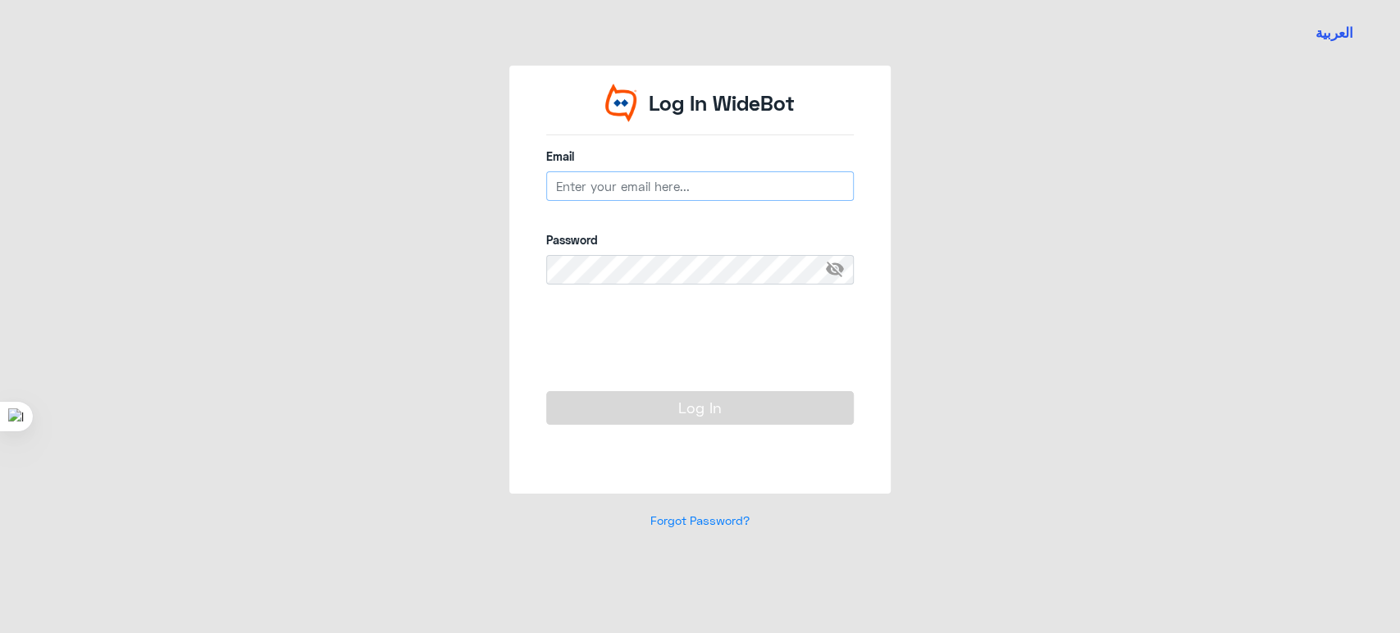
click at [617, 185] on input "email" at bounding box center [700, 186] width 308 height 30
type input "[EMAIL_ADDRESS][DOMAIN_NAME]"
click at [591, 417] on button "Log In" at bounding box center [700, 407] width 308 height 33
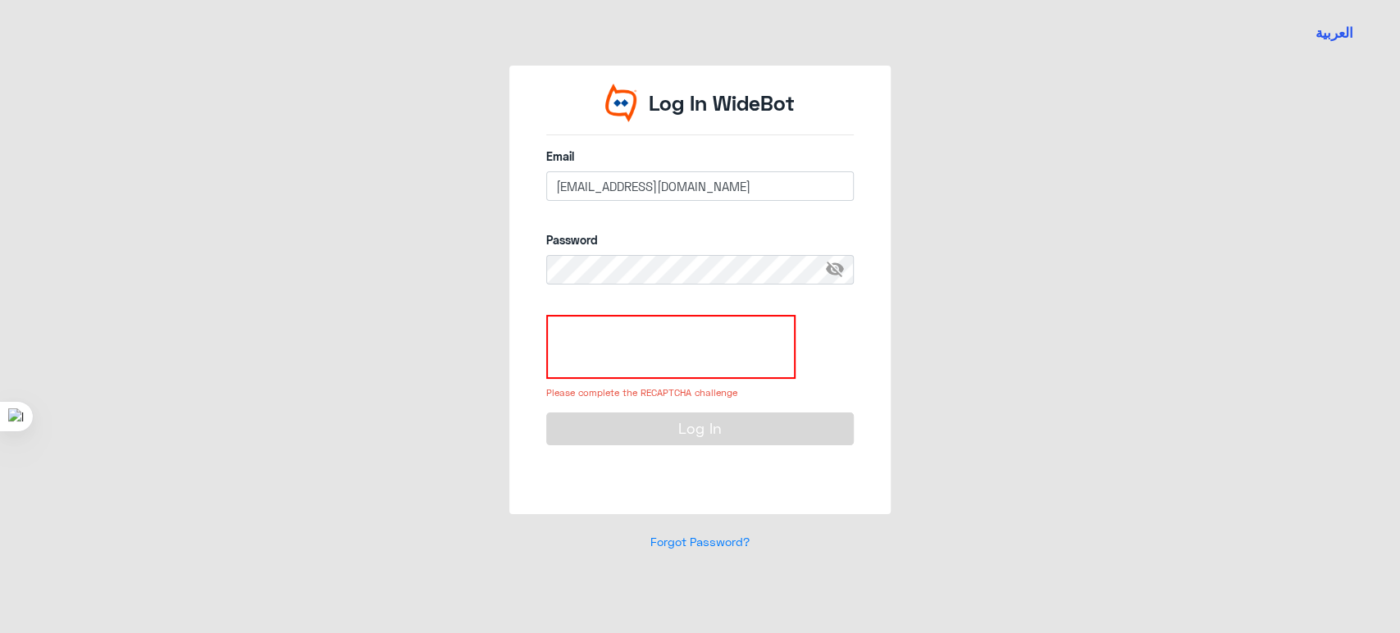
click at [822, 360] on div at bounding box center [700, 347] width 308 height 64
click at [849, 220] on form "Email CAETEAM@widebot.net Password visibility_off Please complete the RECAPTCHA…" at bounding box center [700, 315] width 308 height 335
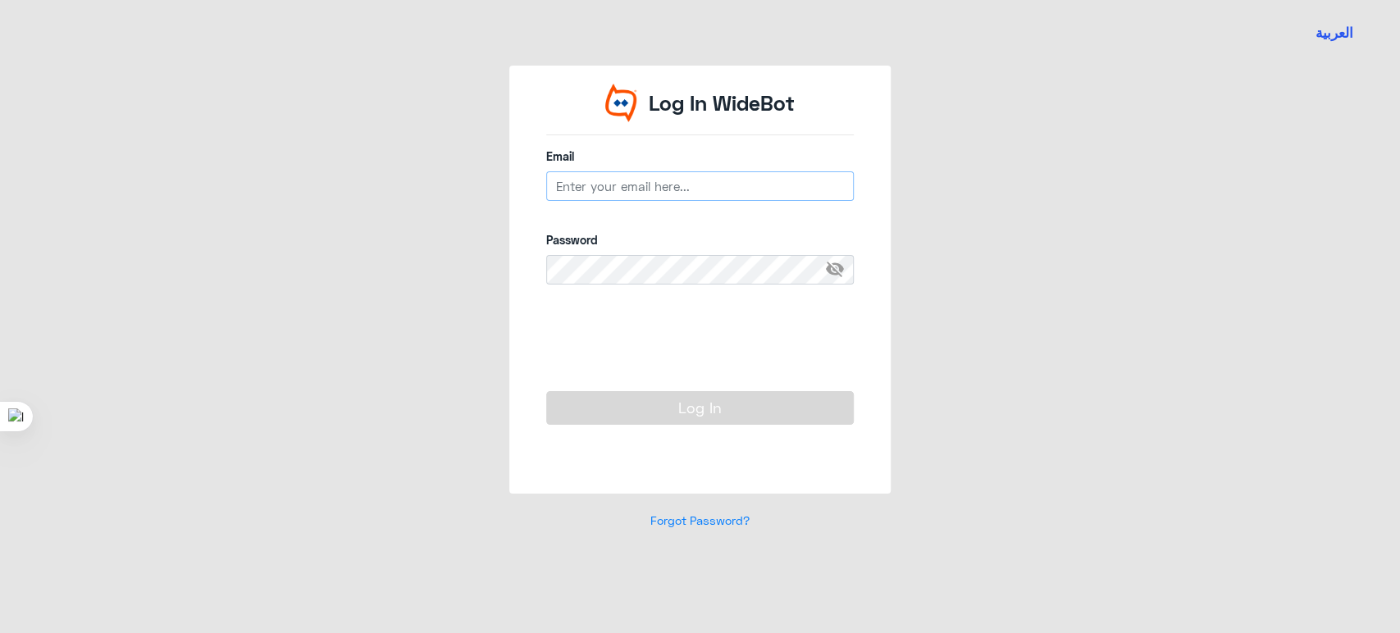
click at [613, 176] on input "email" at bounding box center [700, 186] width 308 height 30
type input "CAETEAM@widebot.net"
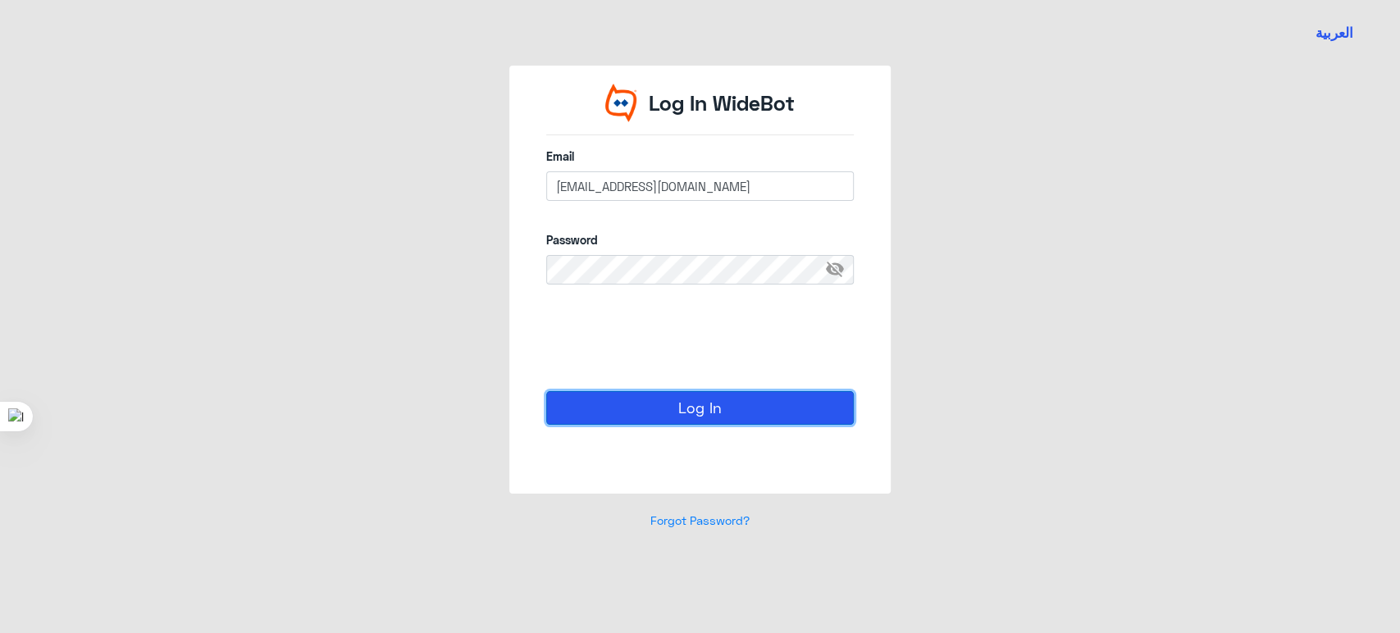
click at [629, 407] on button "Log In" at bounding box center [700, 407] width 308 height 33
click at [603, 406] on button "Log In" at bounding box center [700, 407] width 308 height 33
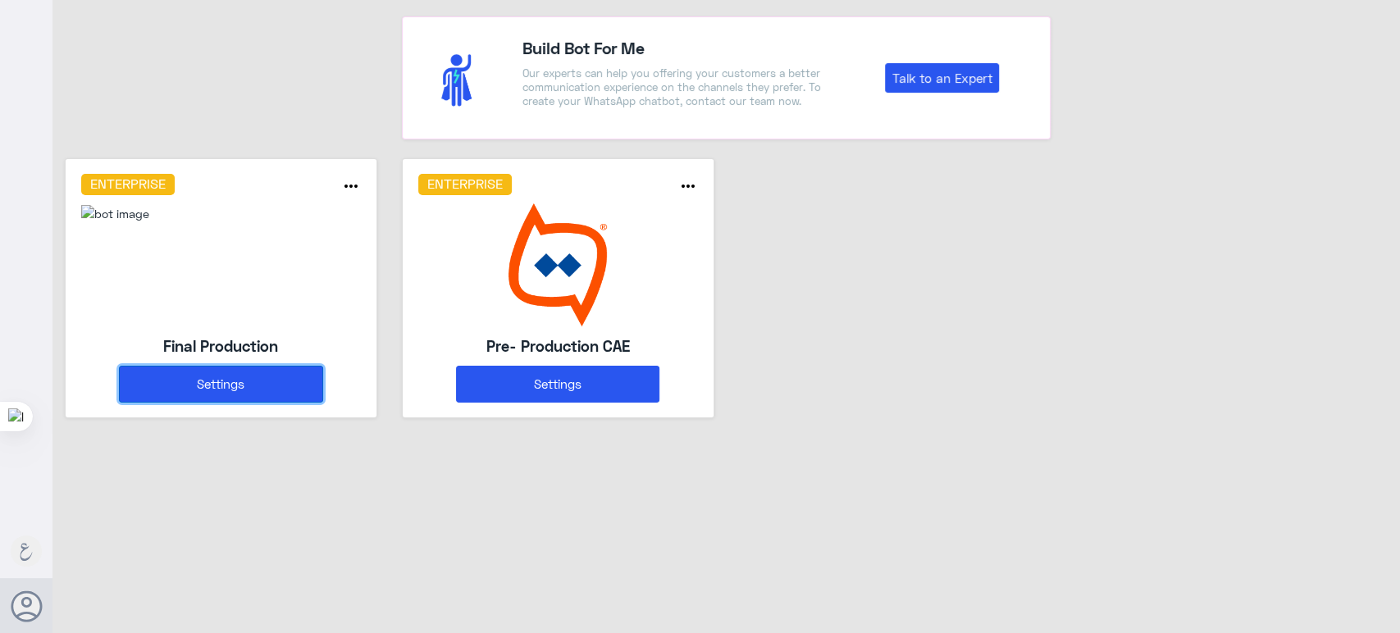
click at [276, 372] on button "Settings" at bounding box center [220, 384] width 203 height 37
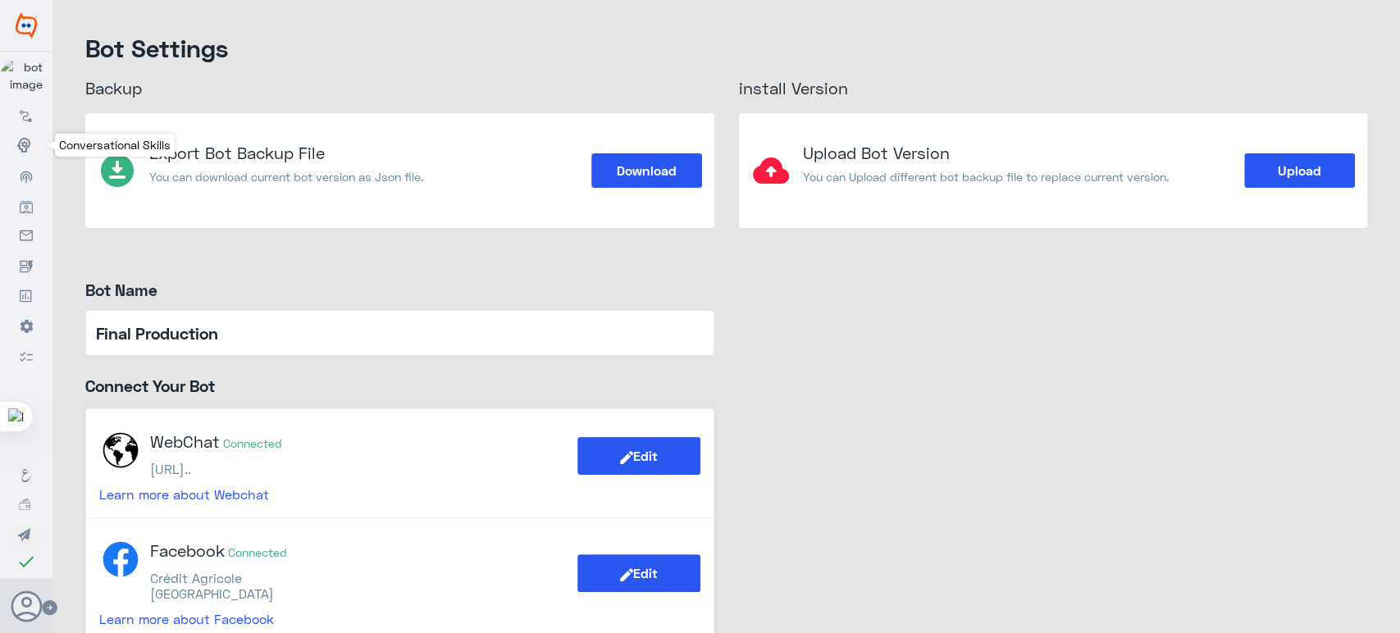
click at [21, 154] on icon at bounding box center [26, 145] width 18 height 18
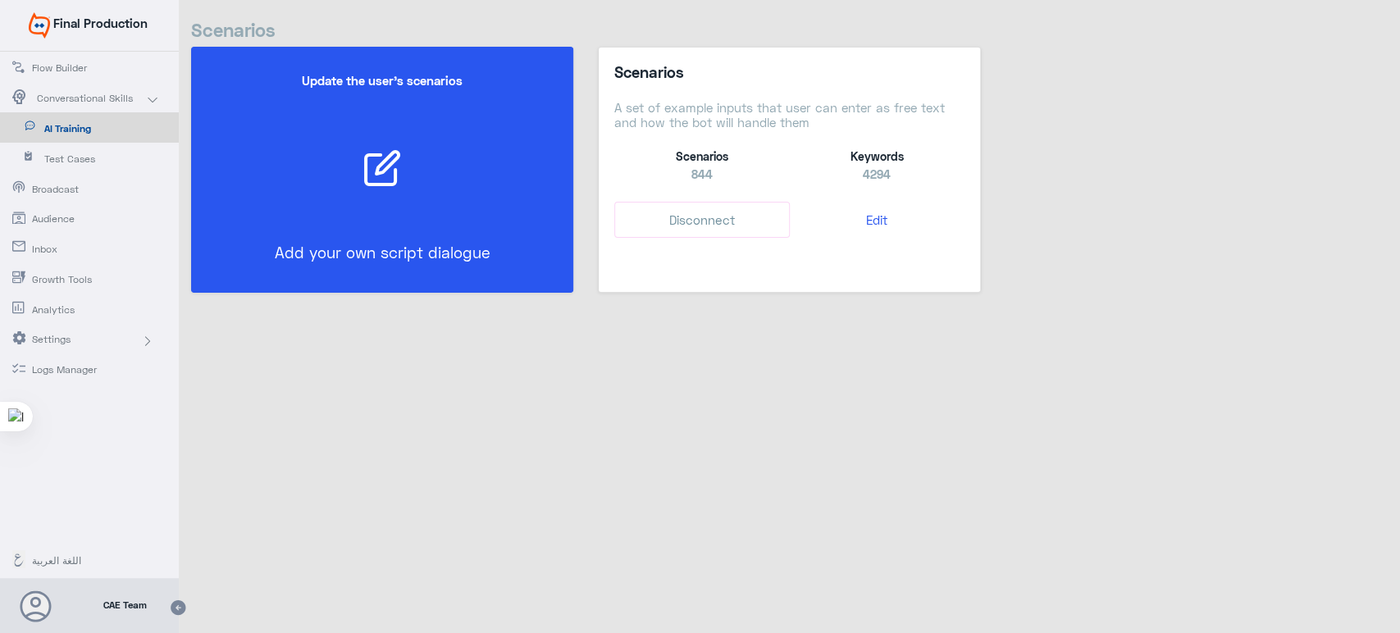
click at [62, 61] on span "Flow Builder" at bounding box center [80, 68] width 96 height 15
click at [58, 66] on span "Flow Builder" at bounding box center [80, 68] width 96 height 15
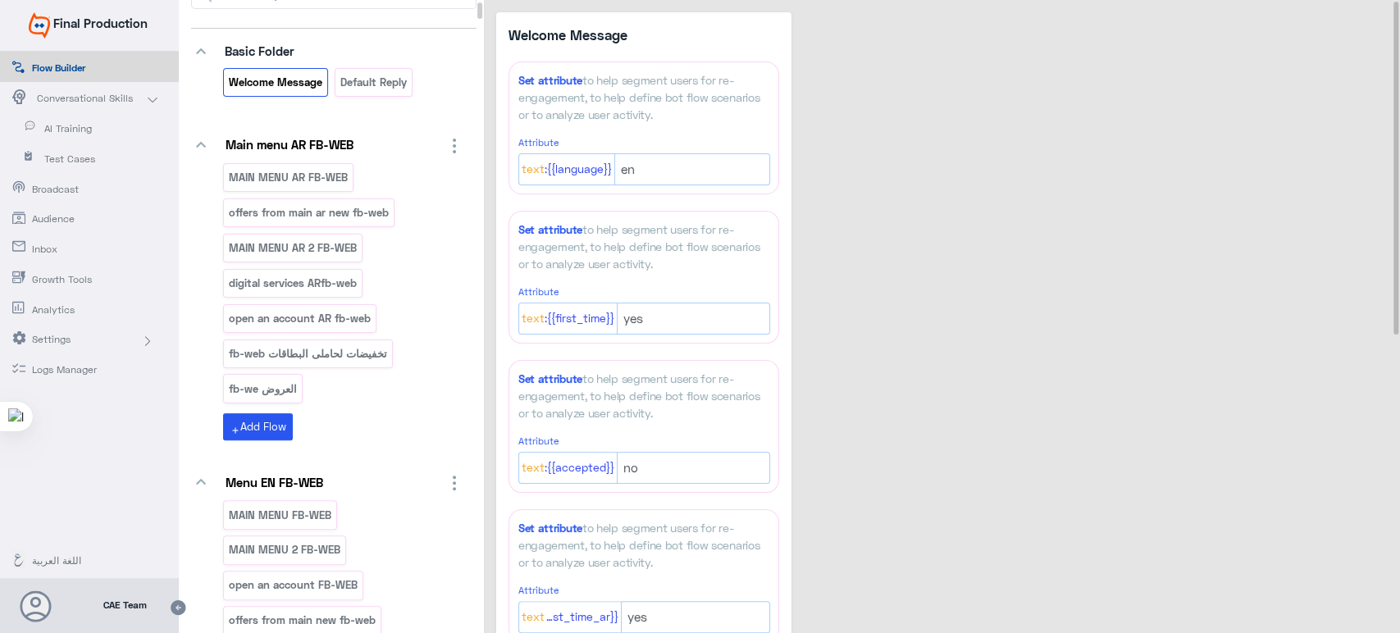
scroll to position [94, 0]
click at [323, 158] on div "Main menu AR FB-WEB MAIN MENU AR FB-WEB offers from main ar new fb-web MAIN MEN…" at bounding box center [344, 284] width 266 height 307
click at [326, 161] on div "MAIN MENU AR FB-WEB" at bounding box center [288, 175] width 130 height 29
click at [328, 166] on p "MAIN MENU AR FB-WEB" at bounding box center [288, 175] width 121 height 19
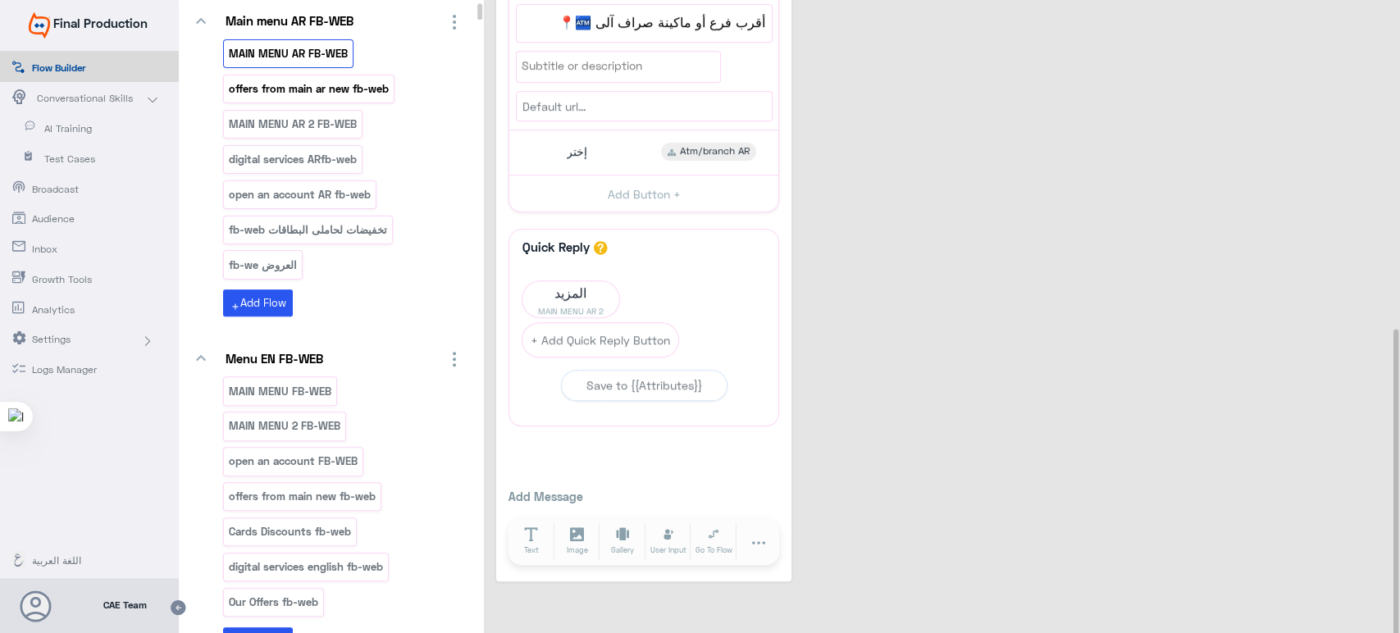
scroll to position [306, 0]
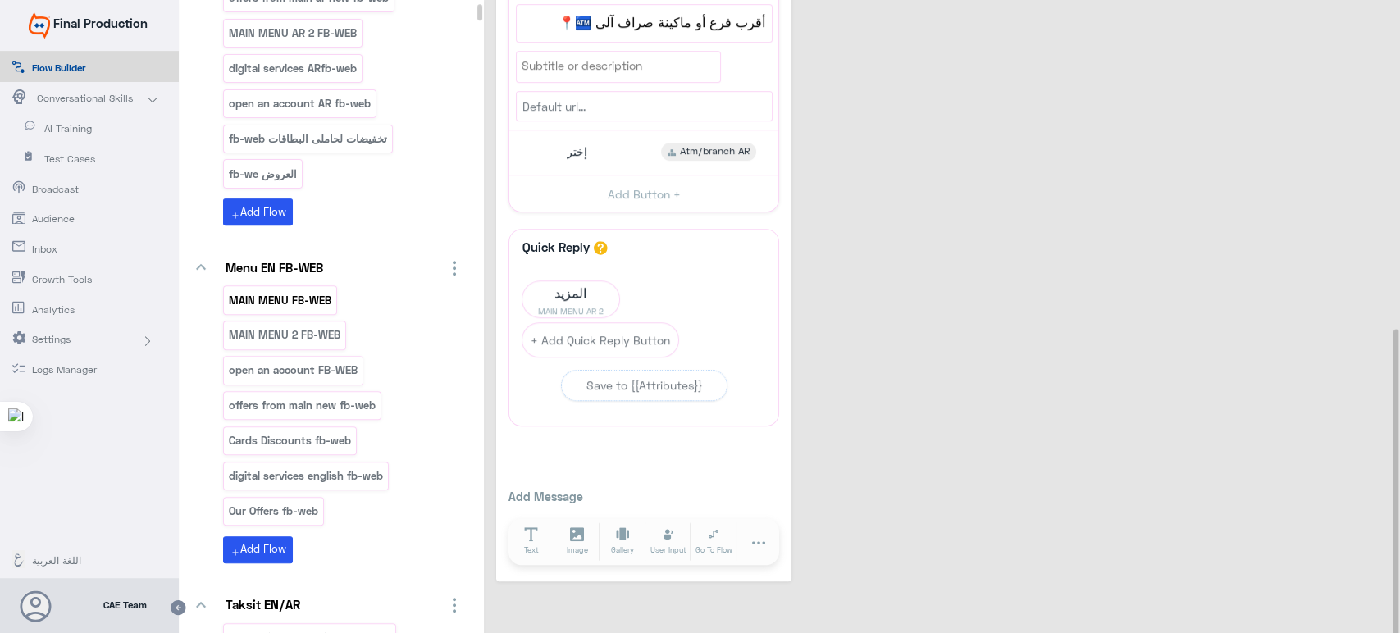
click at [307, 304] on p "MAIN MENU FB-WEB" at bounding box center [280, 300] width 105 height 19
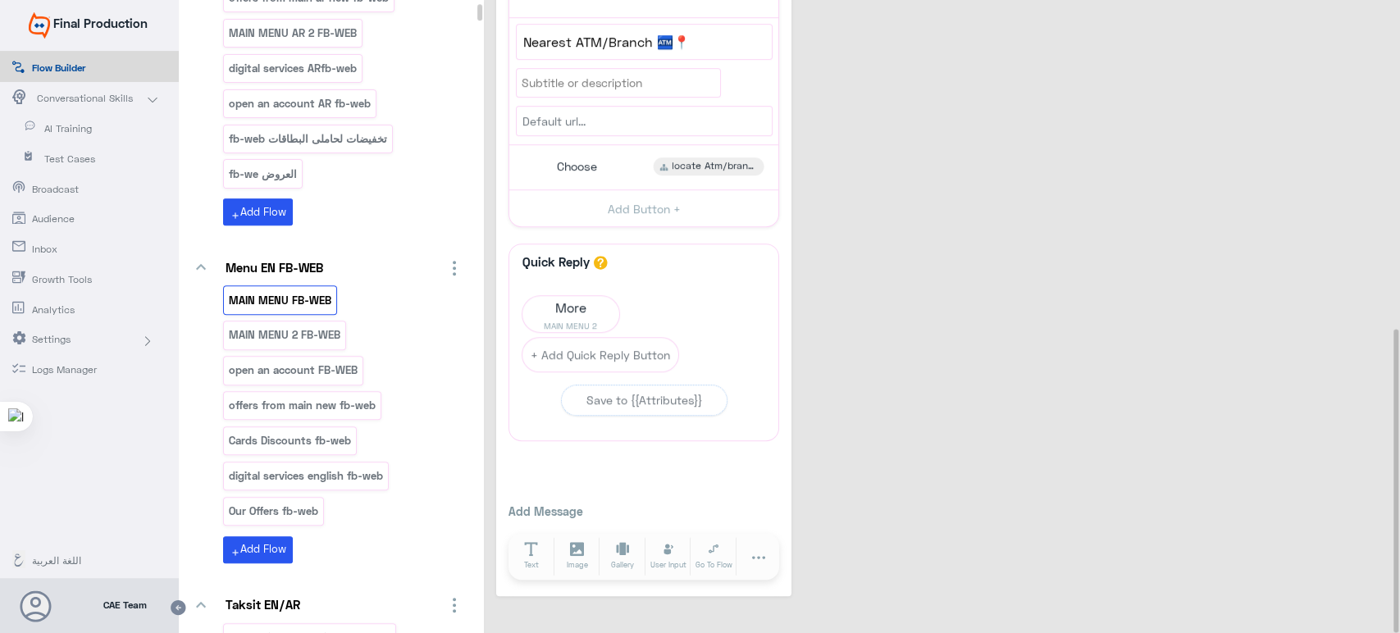
click at [295, 299] on p "MAIN MENU FB-WEB" at bounding box center [280, 300] width 105 height 19
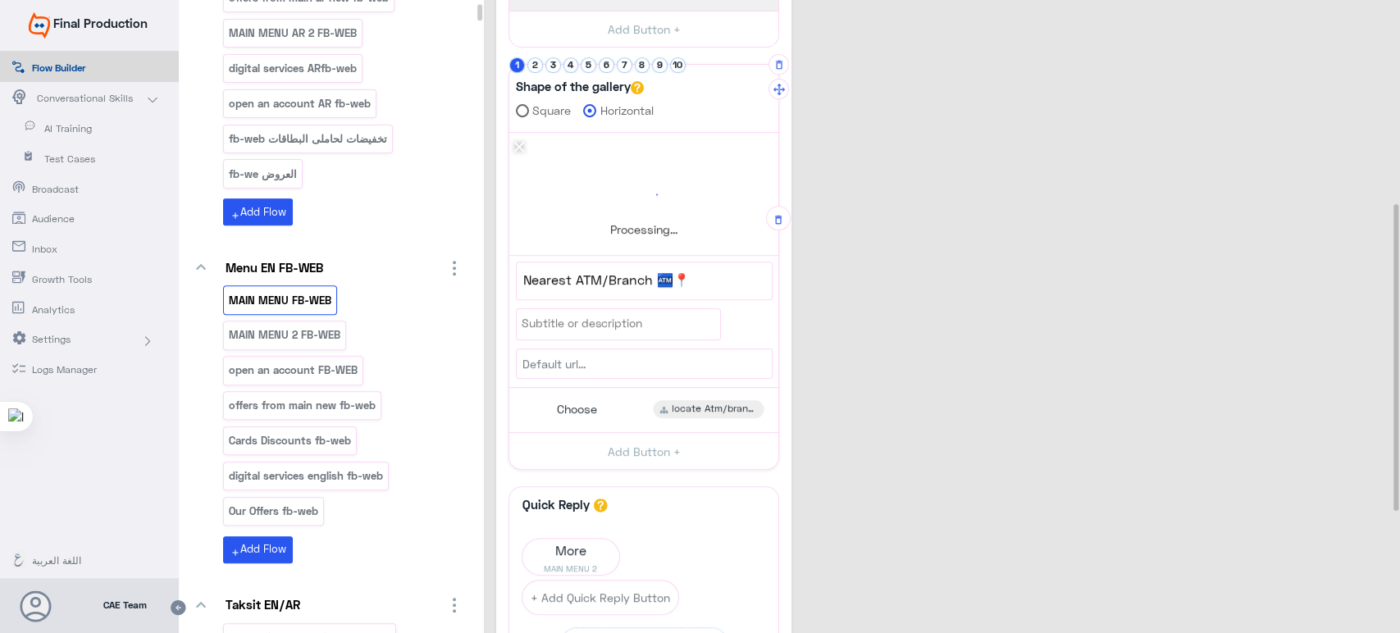
scroll to position [414, 0]
click at [623, 64] on button "7" at bounding box center [625, 69] width 16 height 16
click at [604, 64] on button "6" at bounding box center [607, 69] width 16 height 16
click at [586, 62] on button "5" at bounding box center [589, 69] width 16 height 16
click at [574, 67] on button "4" at bounding box center [571, 69] width 16 height 16
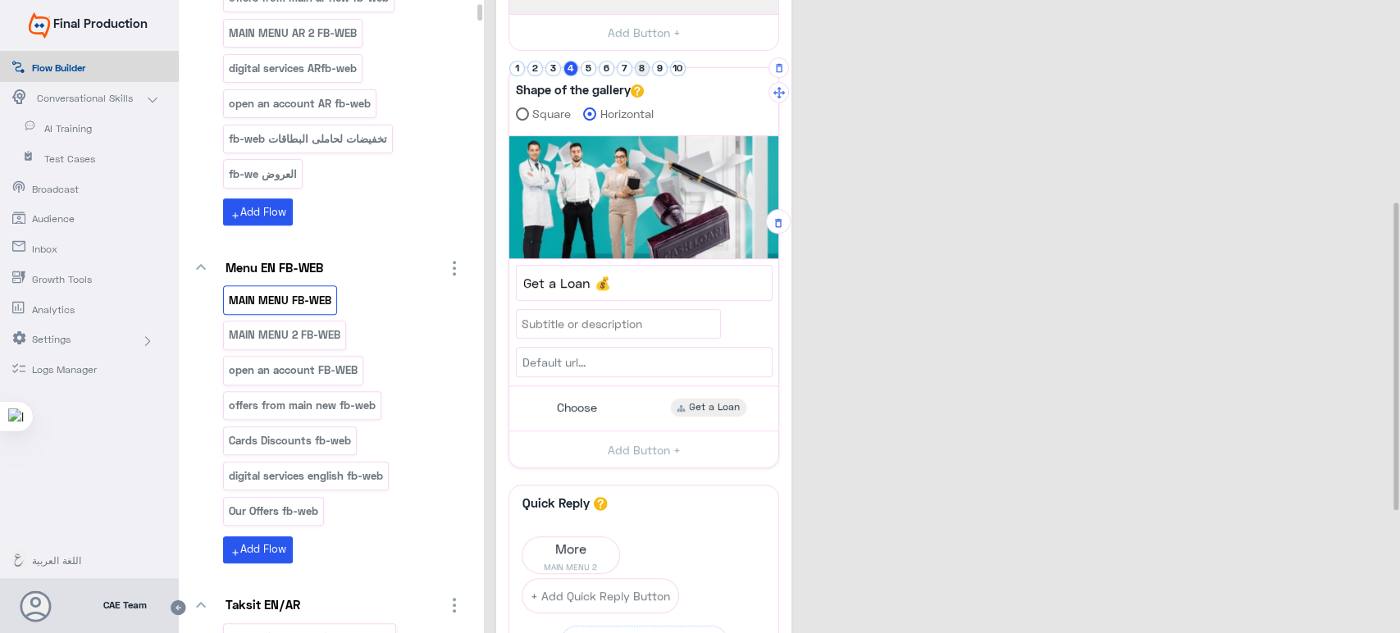
click at [639, 68] on button "8" at bounding box center [643, 69] width 16 height 16
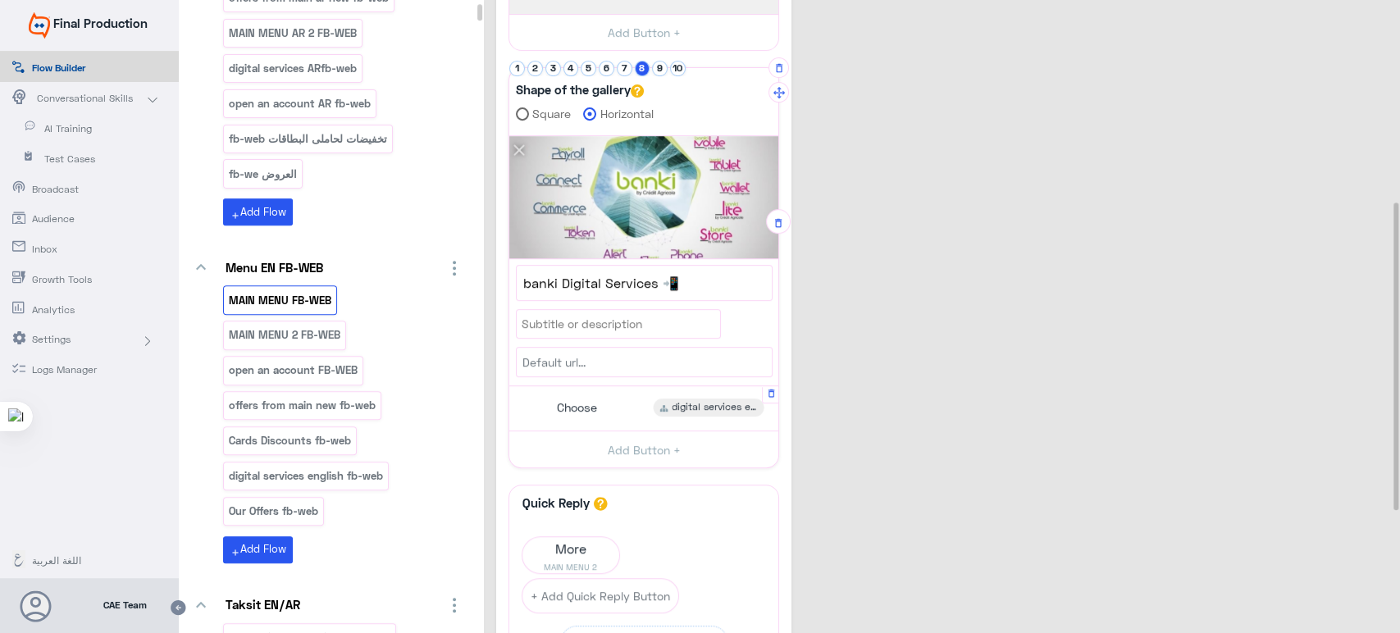
click at [613, 395] on div "Choose digital services english" at bounding box center [644, 409] width 257 height 32
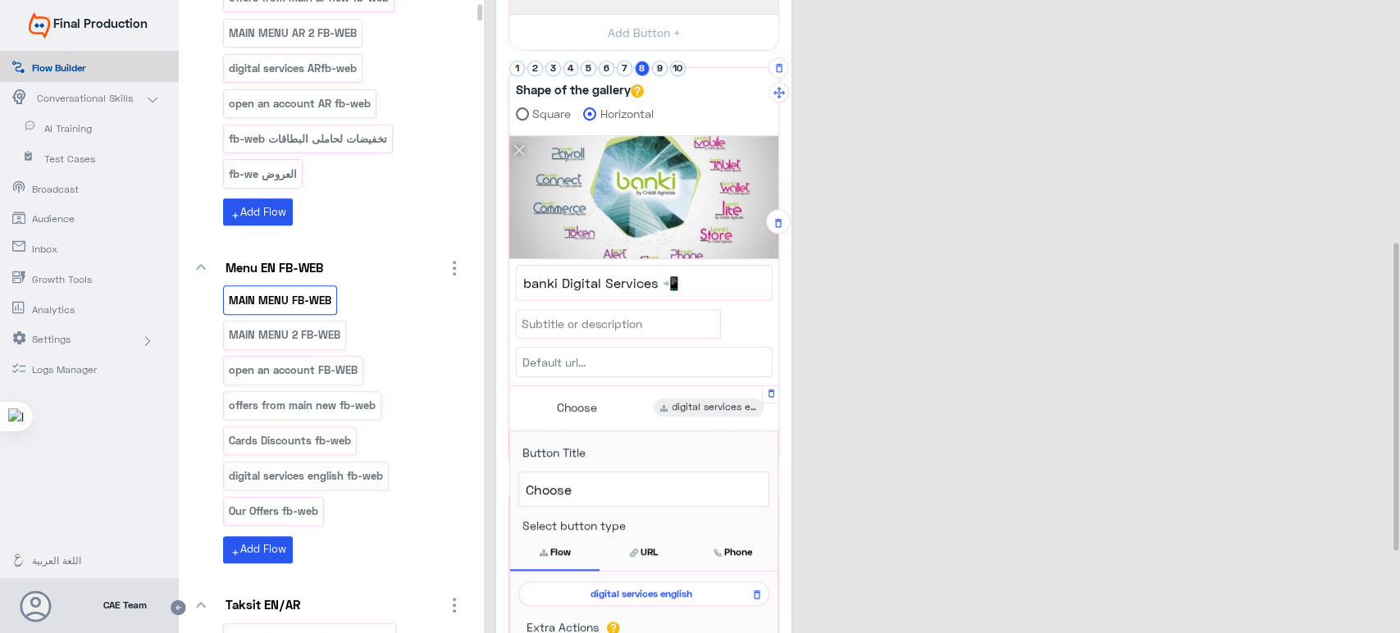
scroll to position [495, 0]
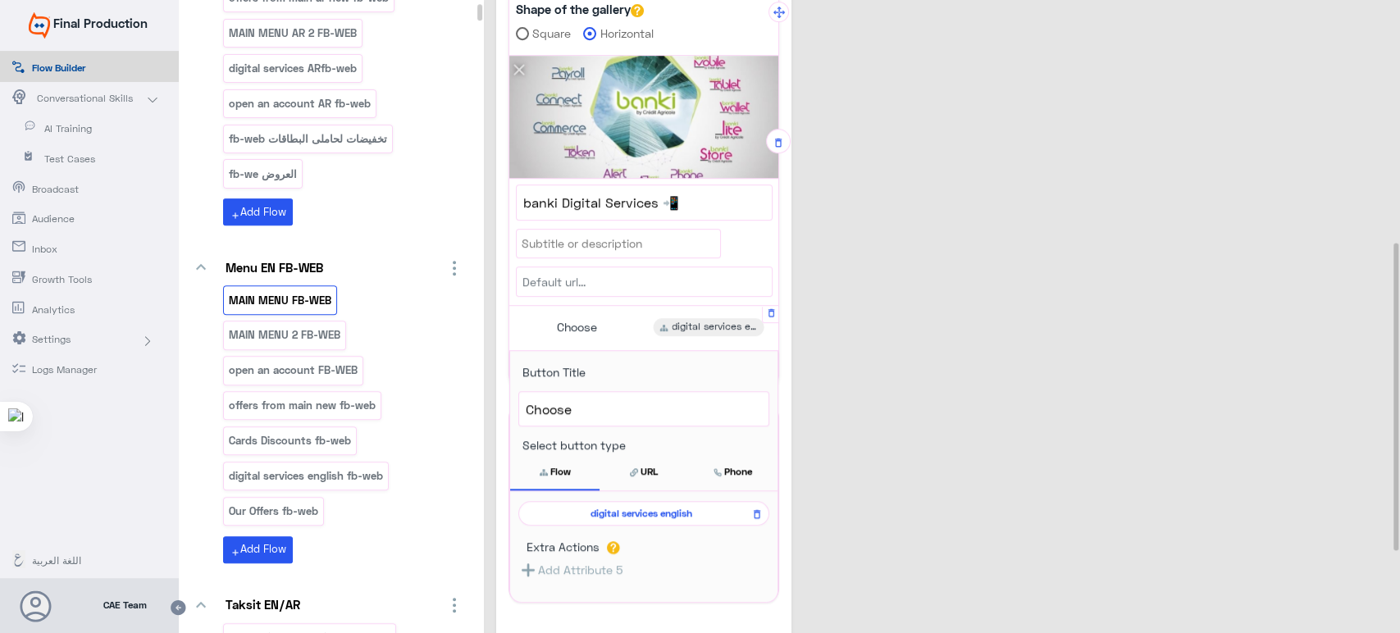
click at [639, 511] on span "digital services english" at bounding box center [640, 513] width 227 height 15
select select "3"
select select "2"
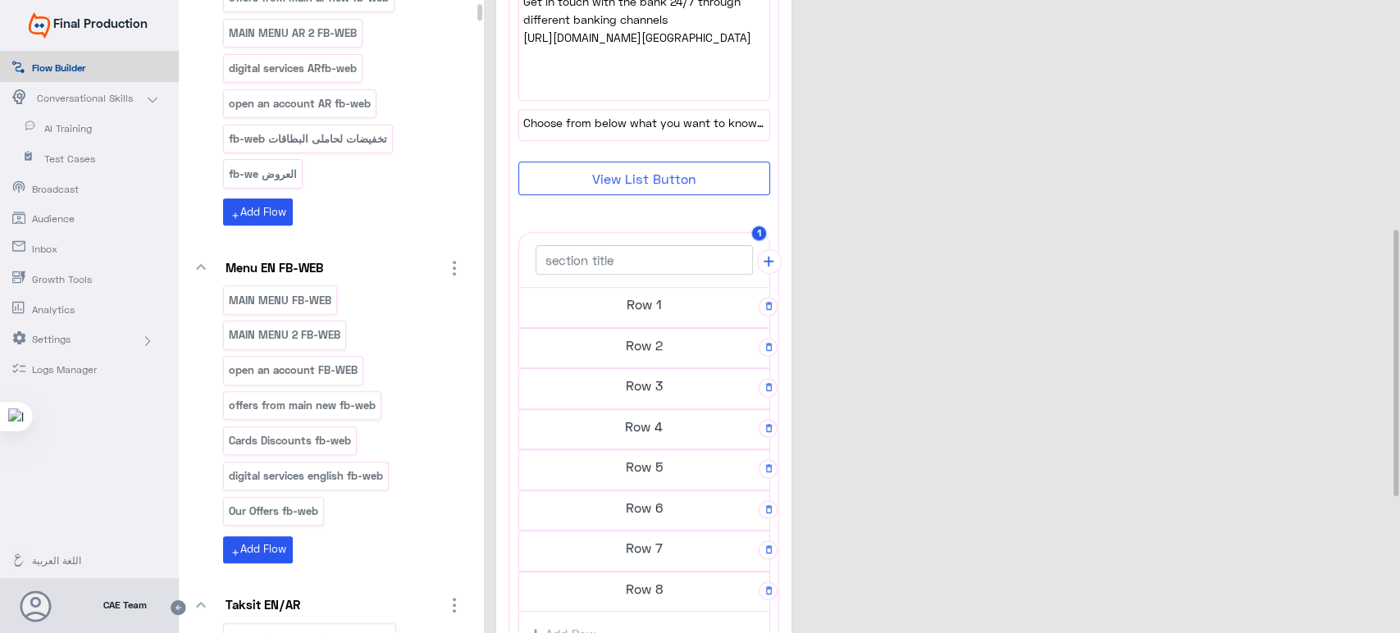
scroll to position [618, 0]
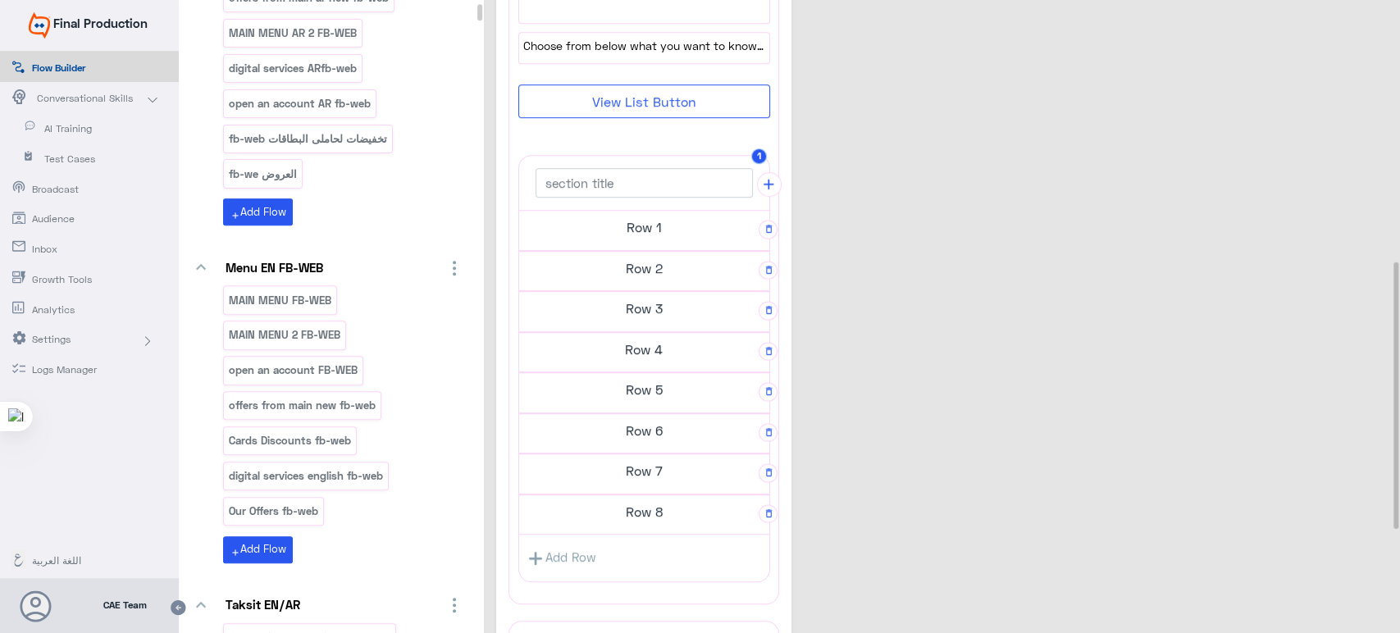
click at [636, 244] on h5 "Row 5" at bounding box center [644, 227] width 250 height 33
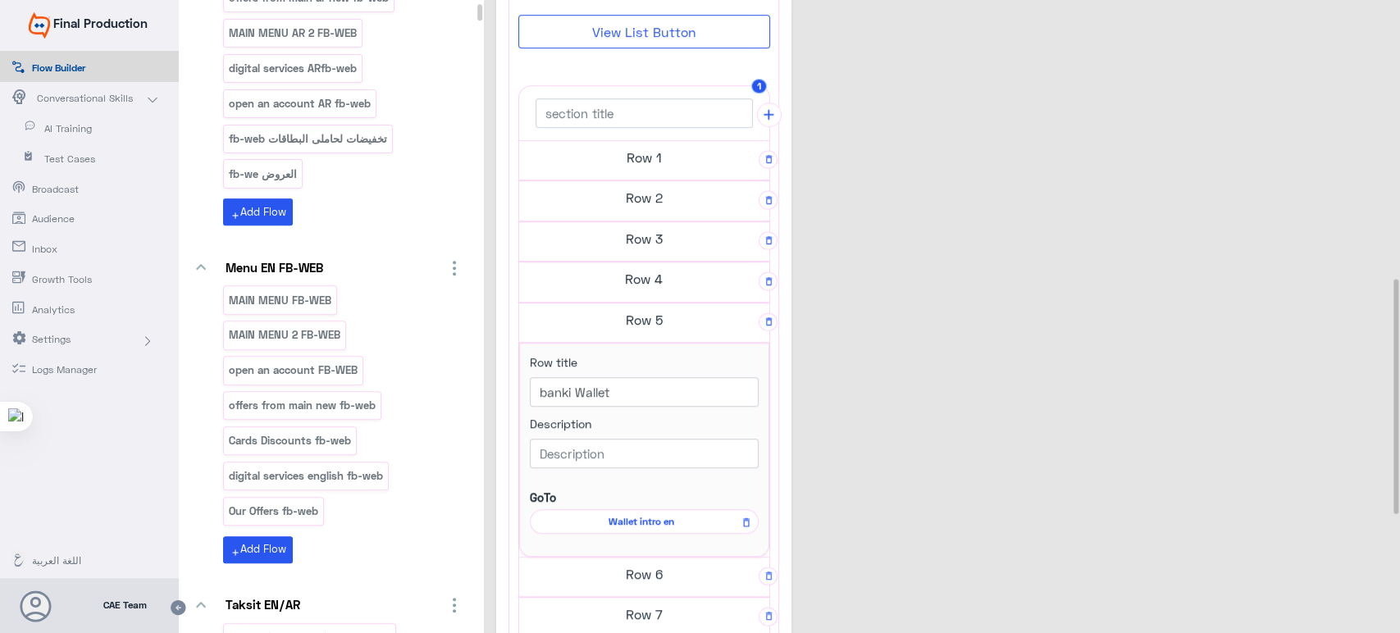
scroll to position [756, 0]
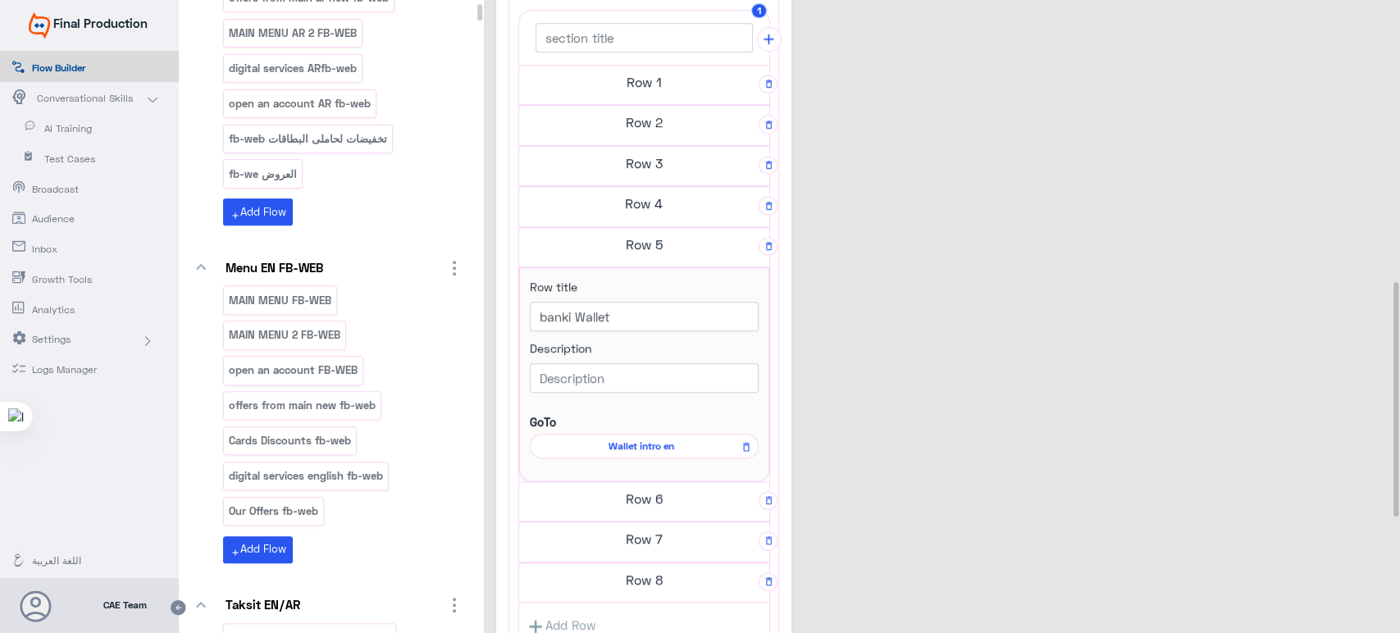
click at [649, 98] on h5 "Row 6" at bounding box center [644, 82] width 250 height 33
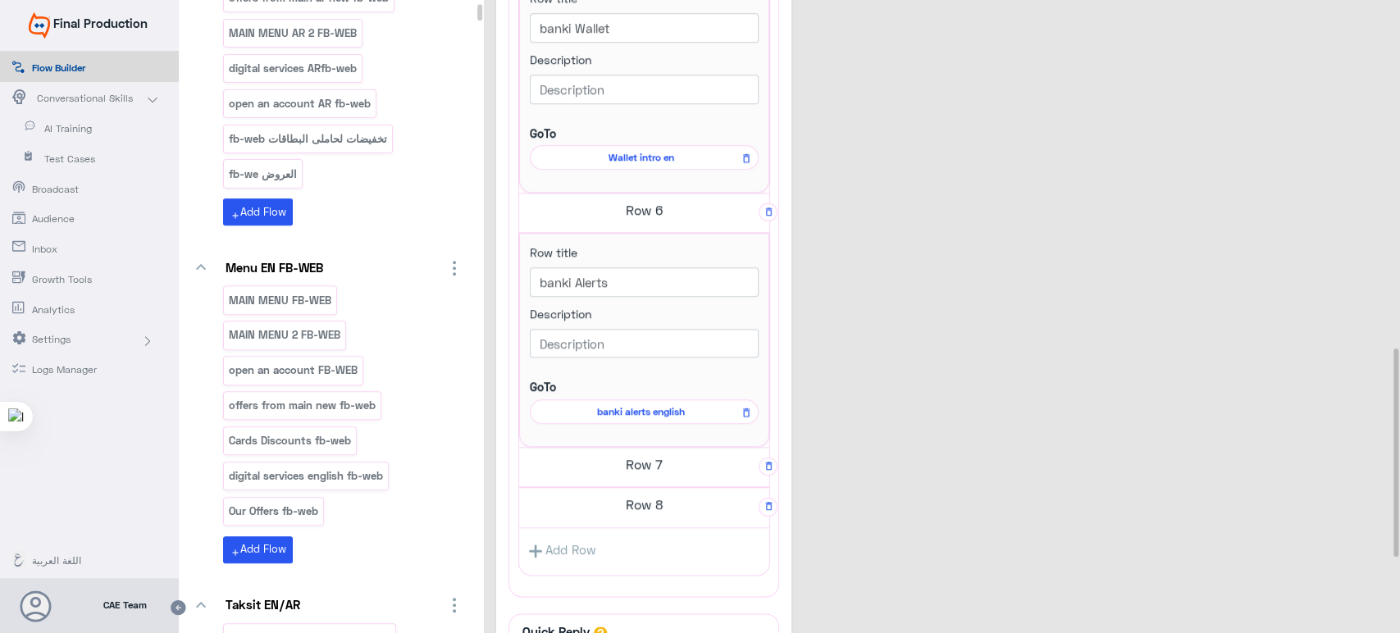
scroll to position [1052, 0]
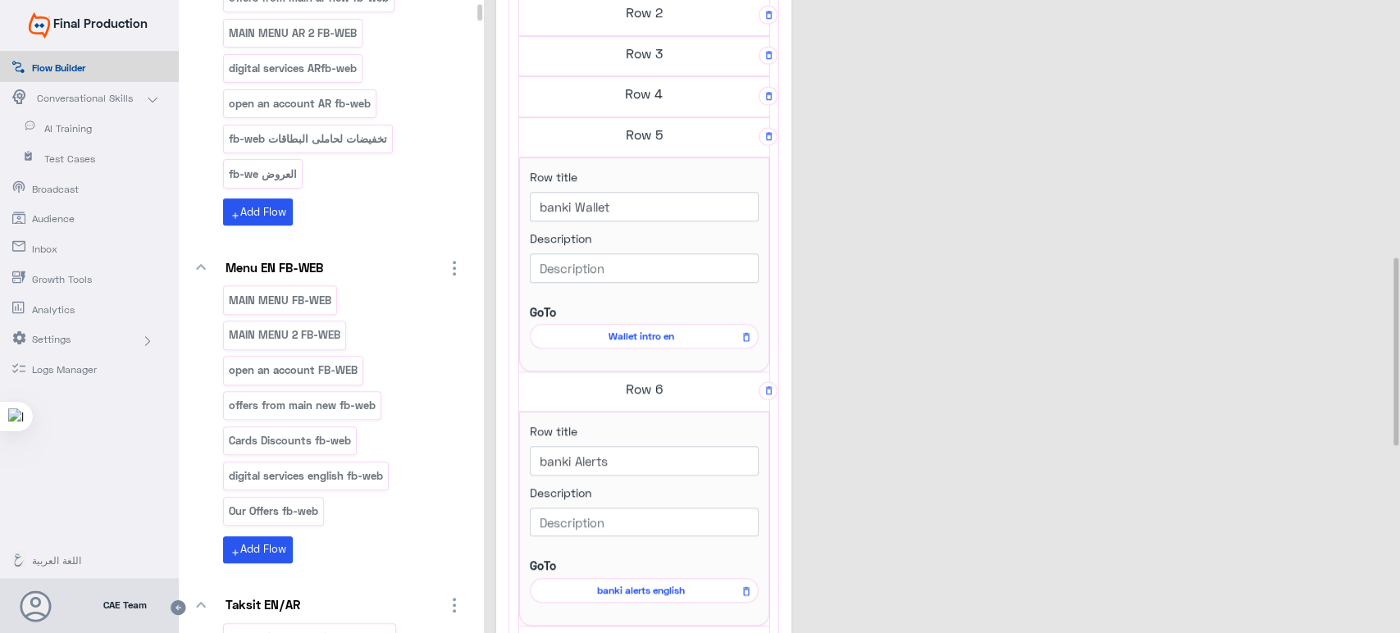
scroll to position [864, 0]
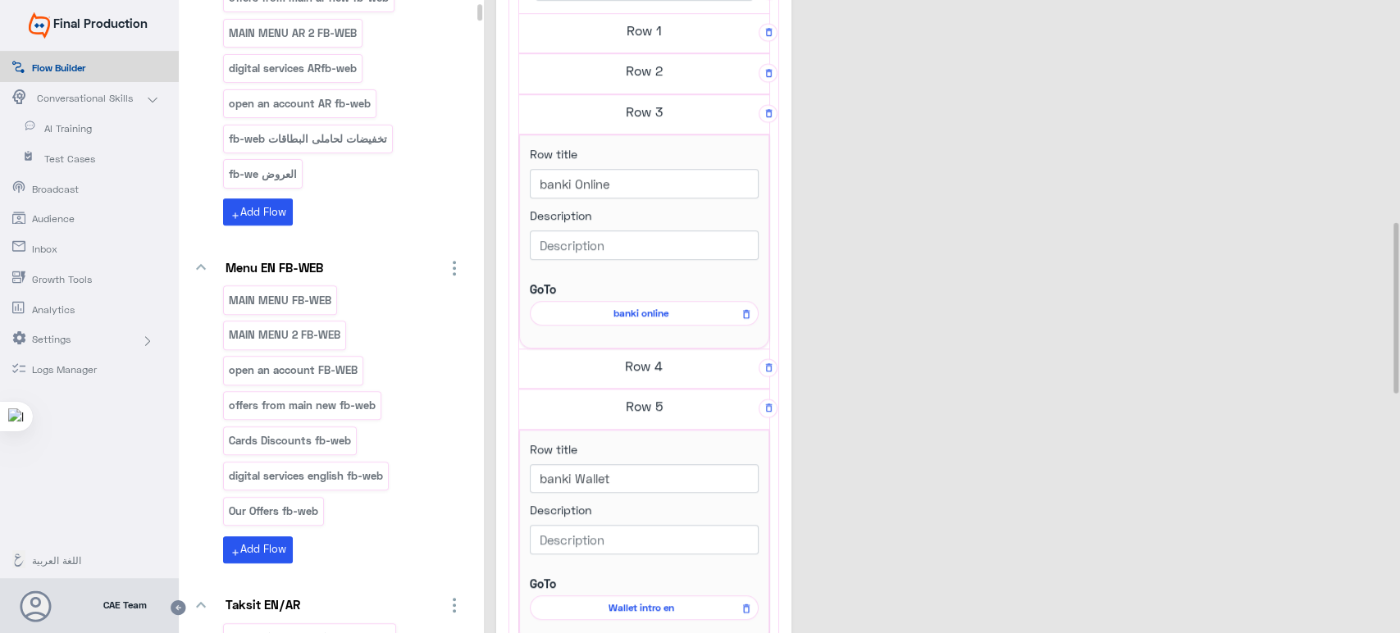
scroll to position [797, 0]
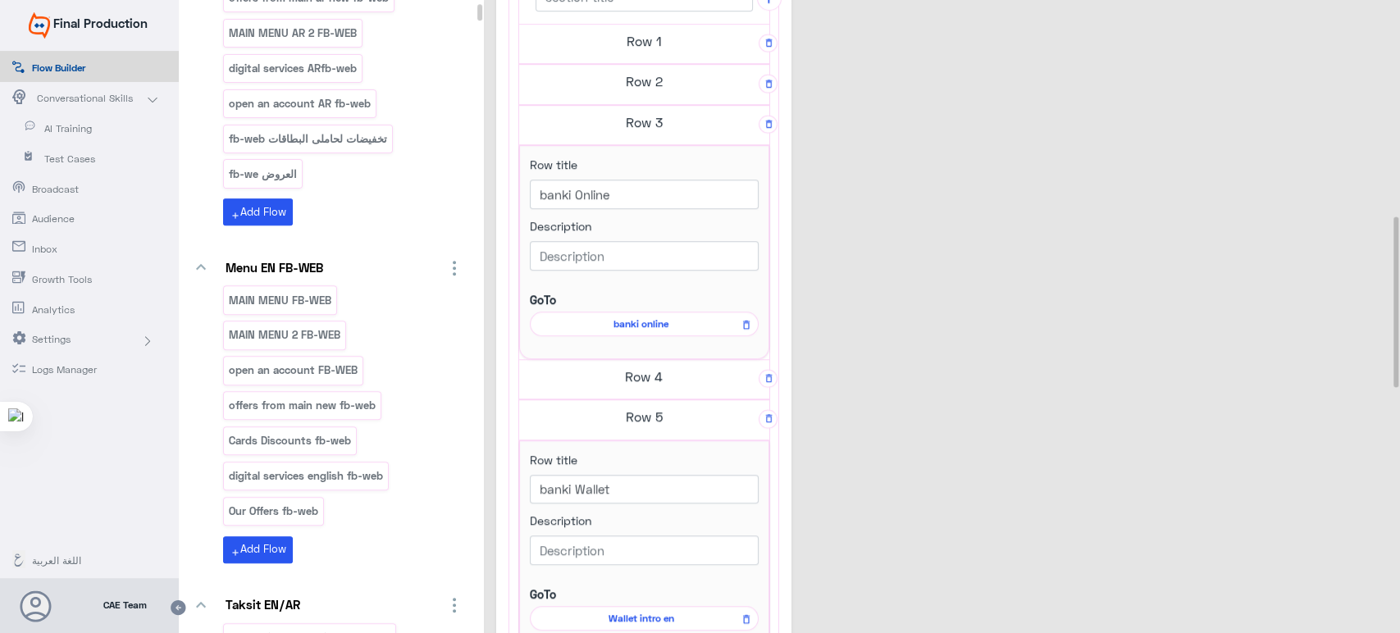
click at [643, 57] on h5 "Row 2" at bounding box center [644, 41] width 250 height 33
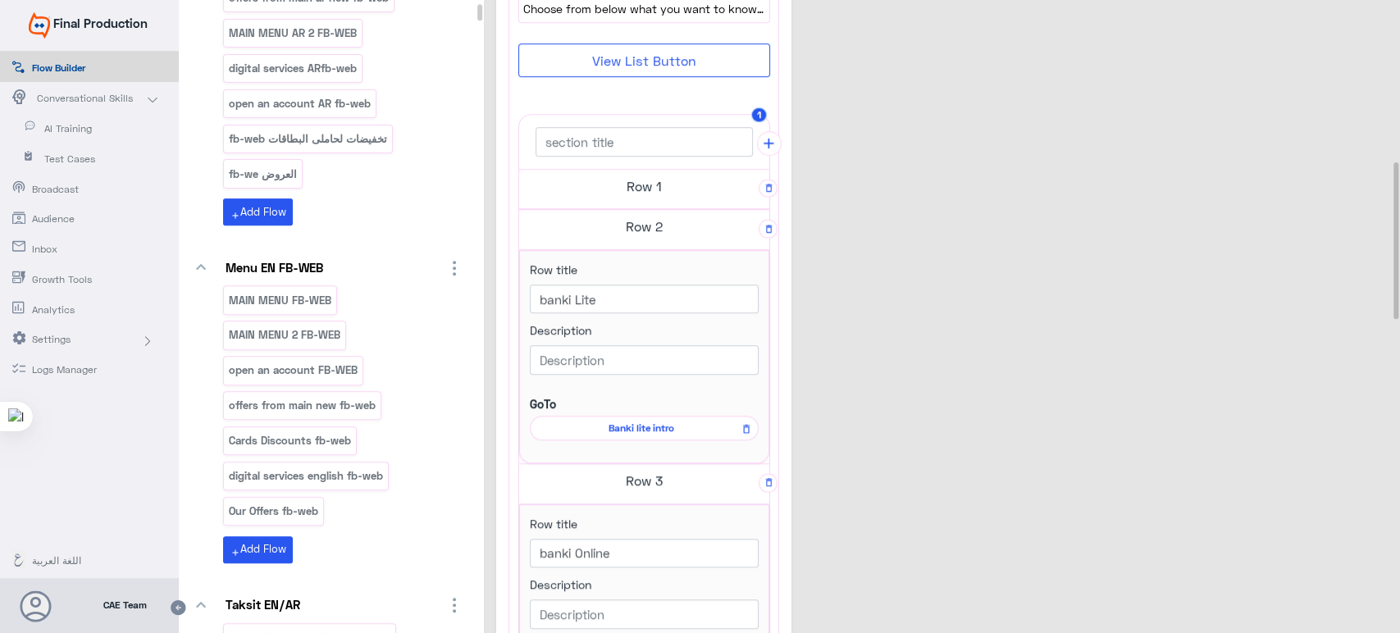
scroll to position [650, 0]
click at [648, 198] on h5 "Row 1" at bounding box center [644, 188] width 250 height 33
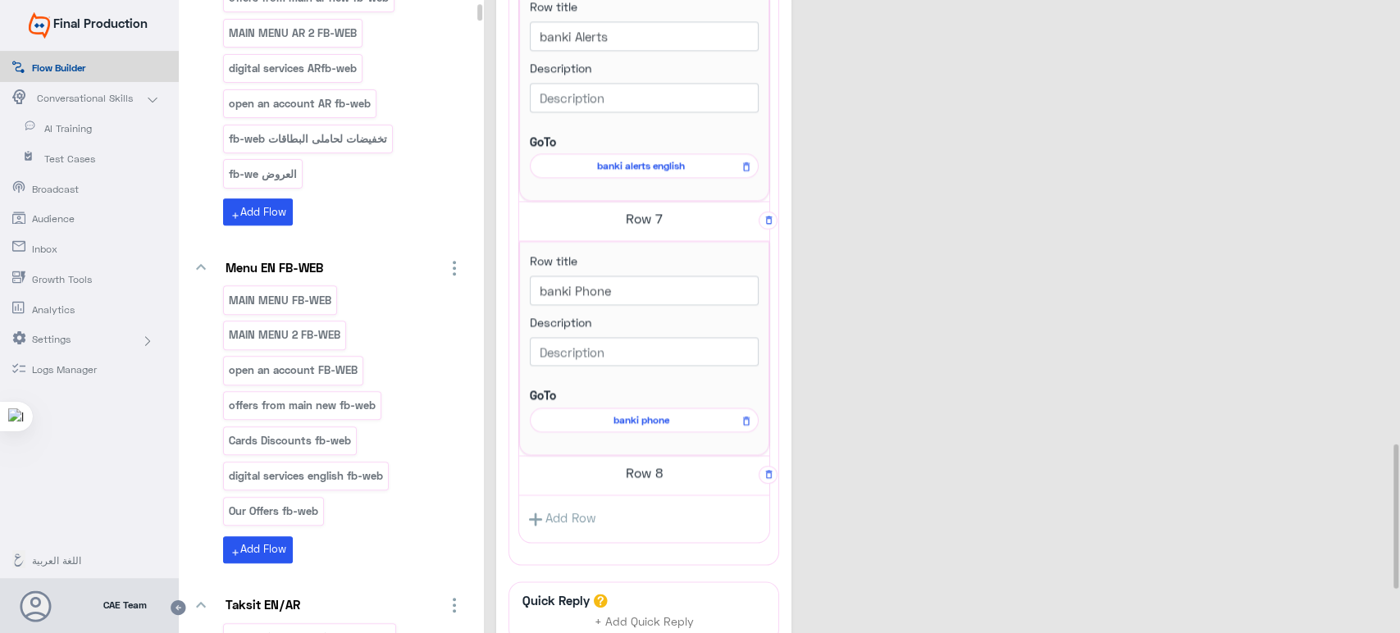
scroll to position [1937, 0]
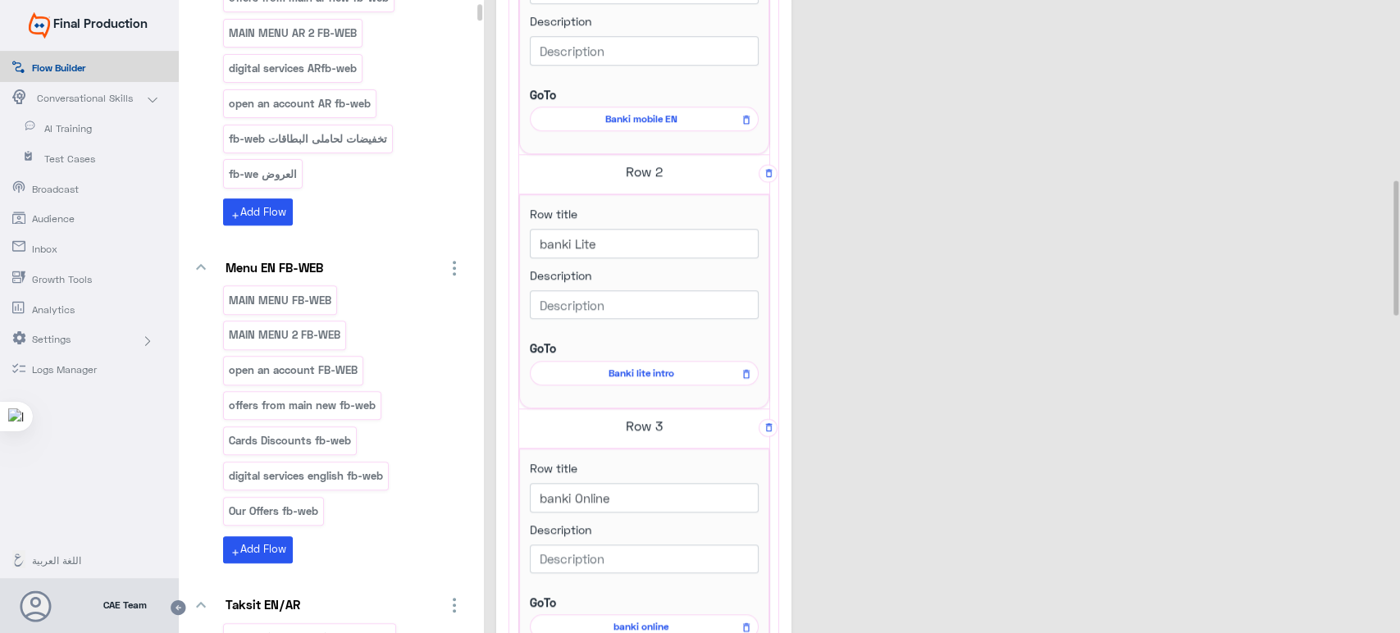
scroll to position [823, 0]
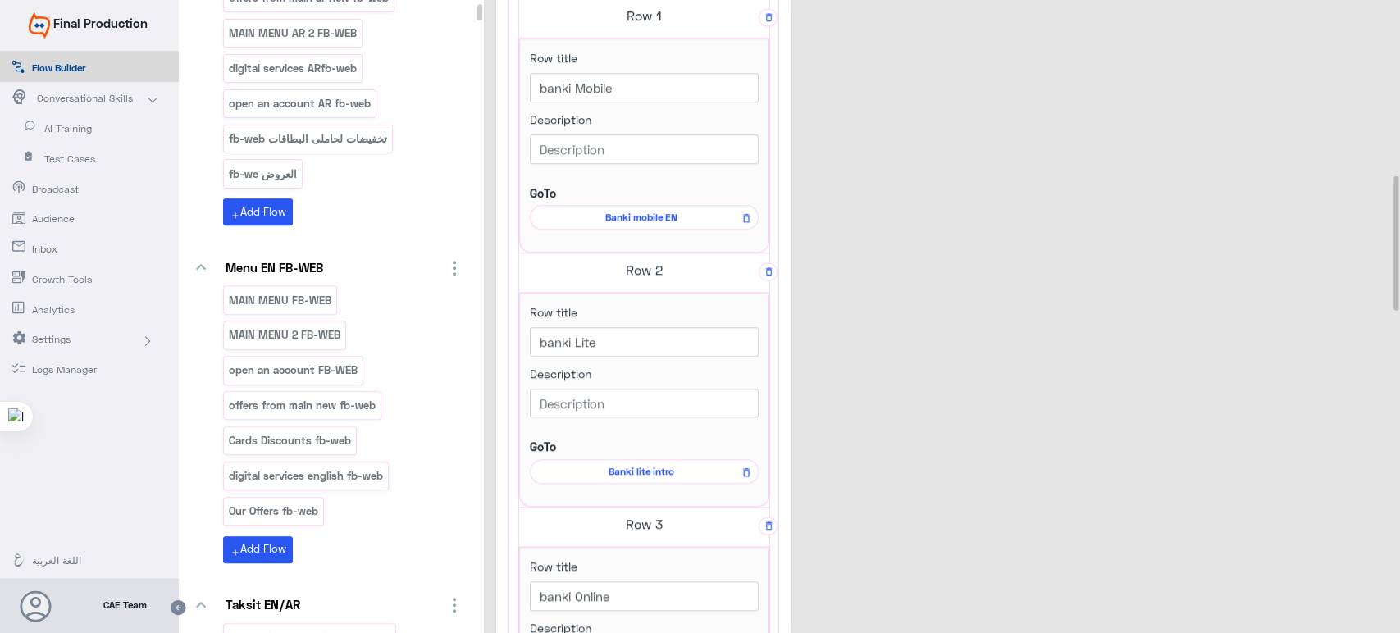
click at [619, 217] on span "Banki mobile EN" at bounding box center [641, 217] width 205 height 15
select select "3"
select select "2"
select select "POST"
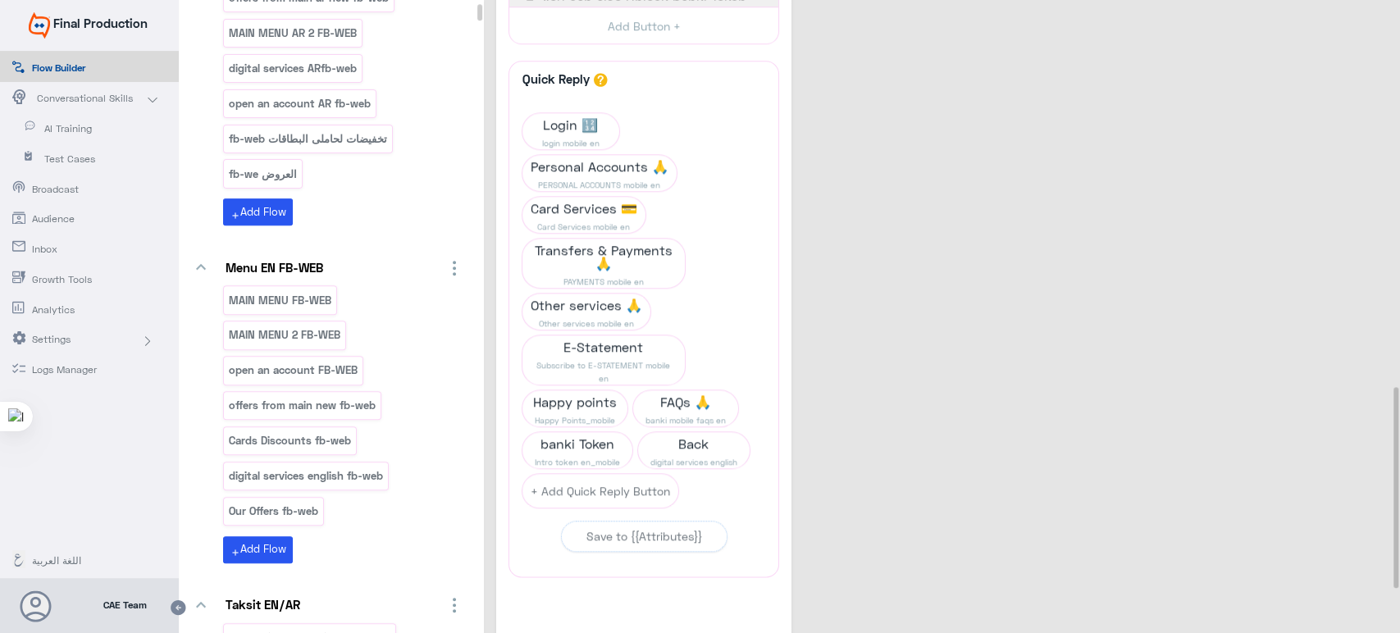
scroll to position [1214, 0]
click at [576, 439] on span "banki Token" at bounding box center [577, 442] width 110 height 23
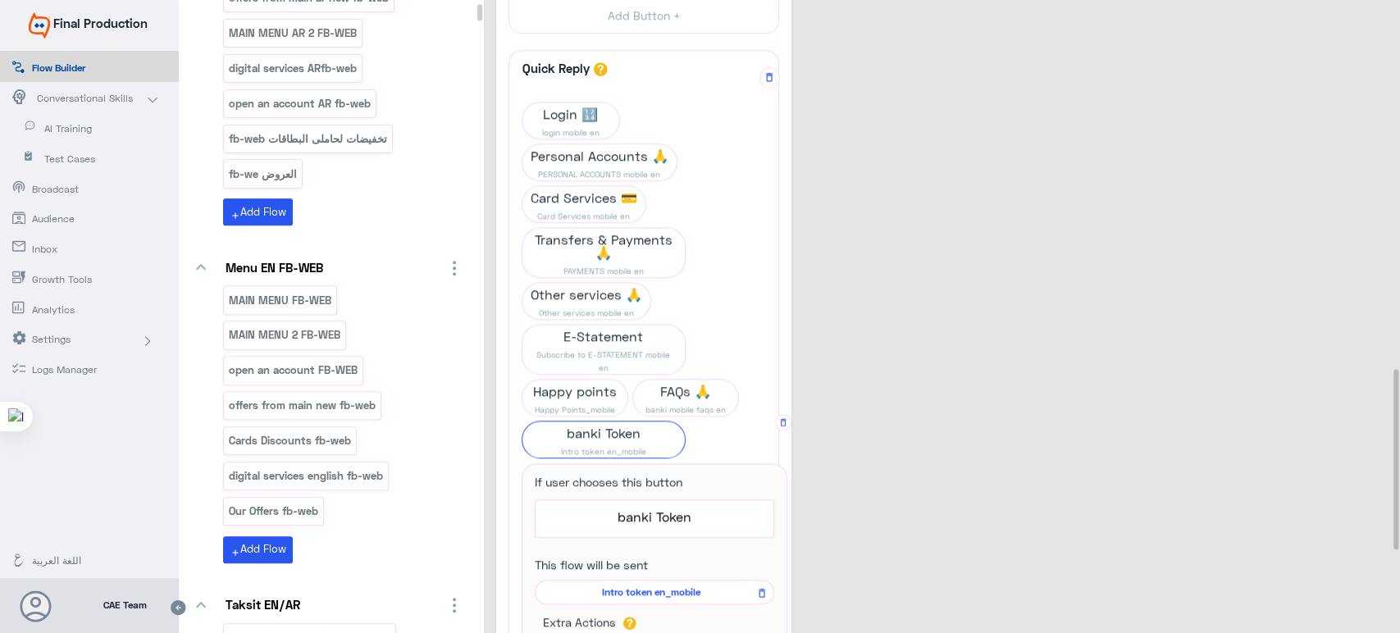
scroll to position [1293, 0]
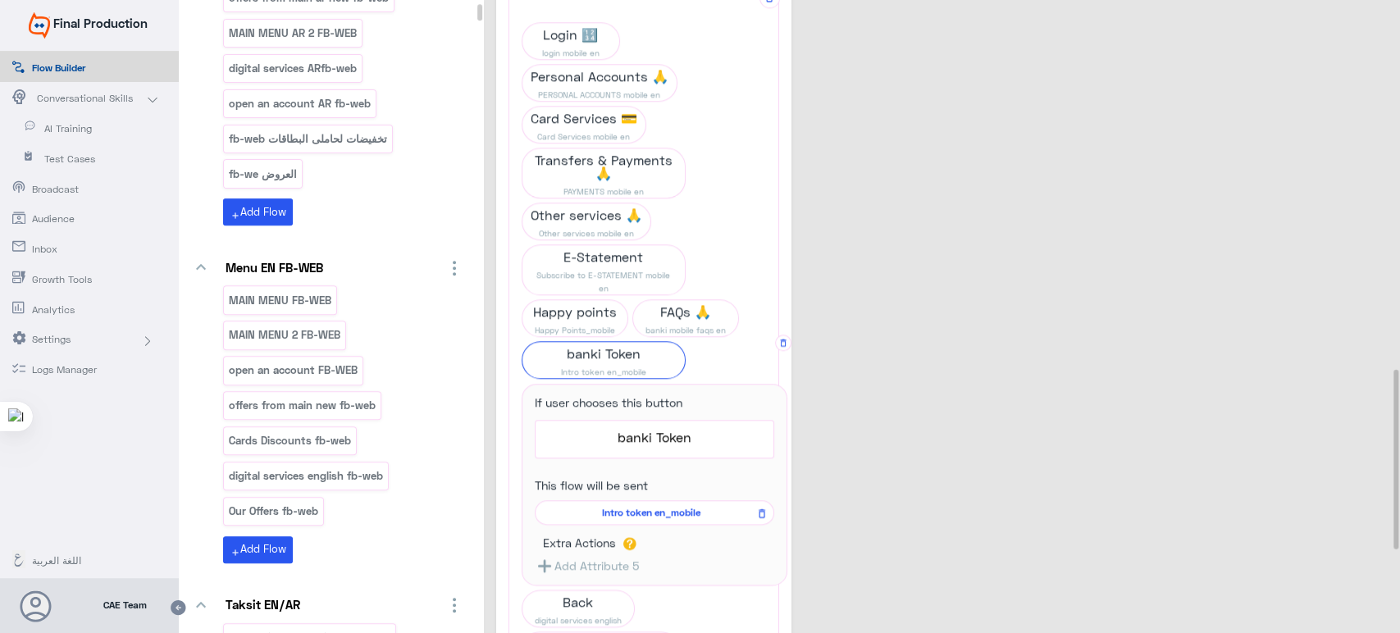
click at [640, 505] on span "Intro token en_mobile" at bounding box center [652, 512] width 216 height 15
select select "3"
select select "2"
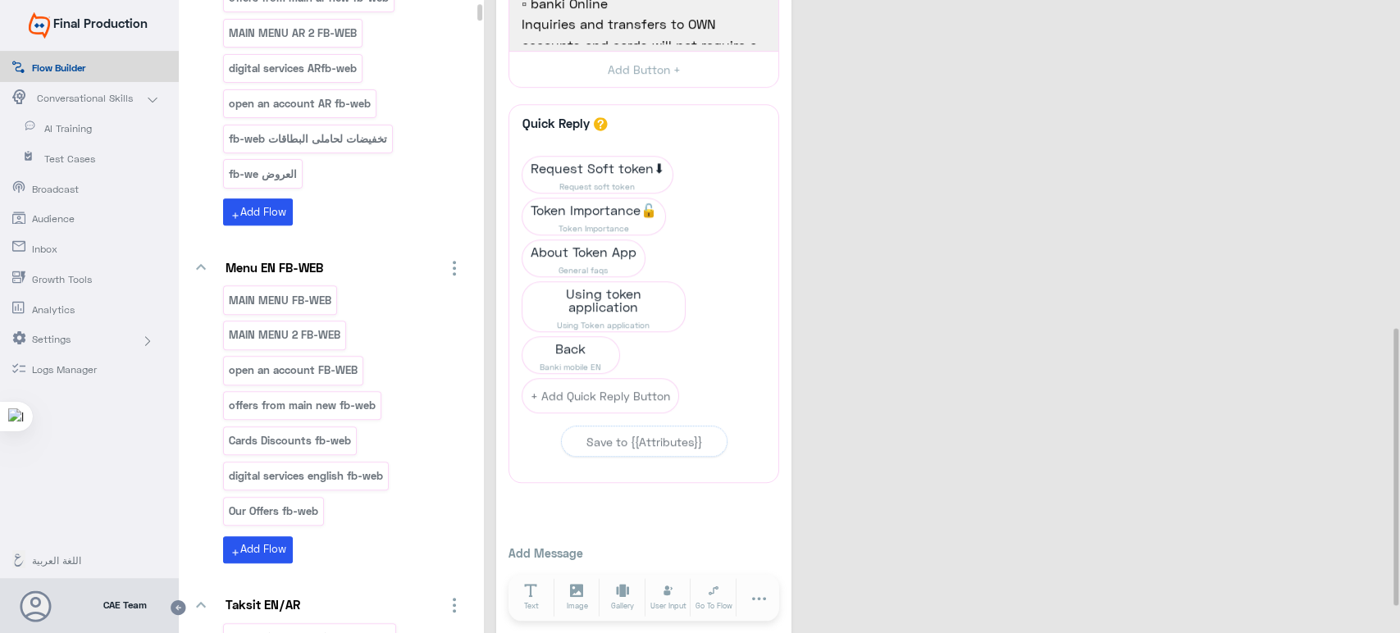
scroll to position [764, 0]
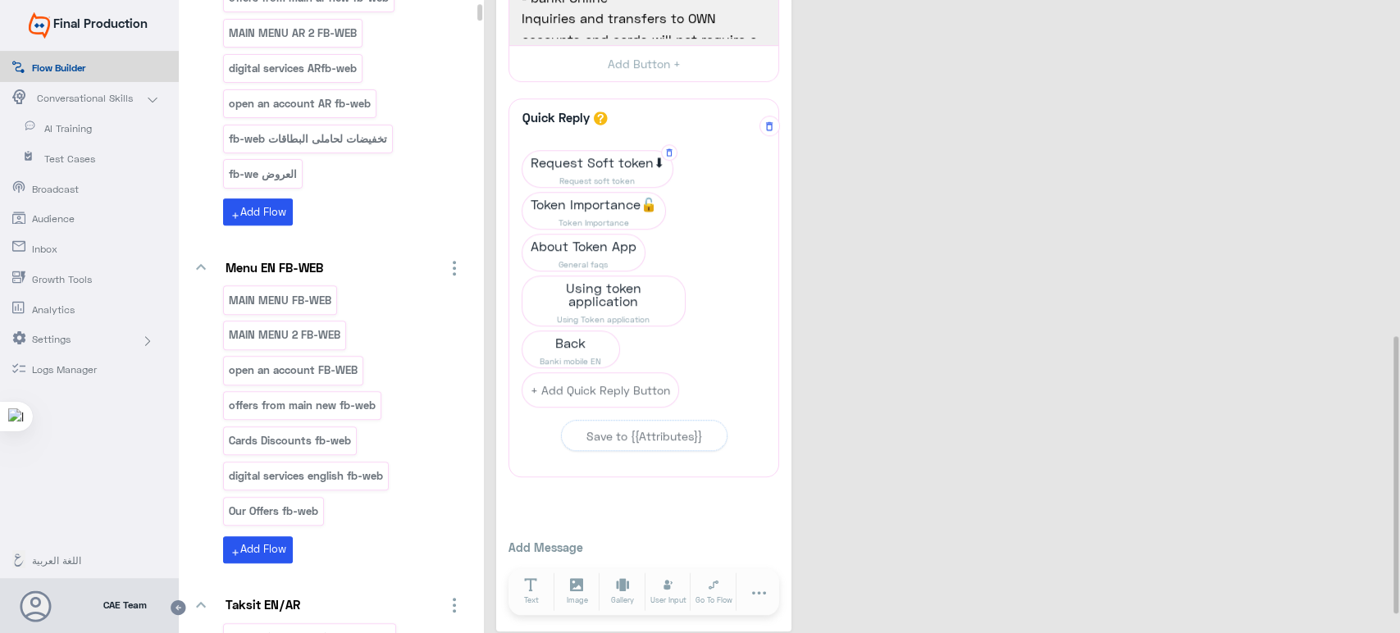
click at [595, 174] on span "Request soft token" at bounding box center [597, 180] width 150 height 13
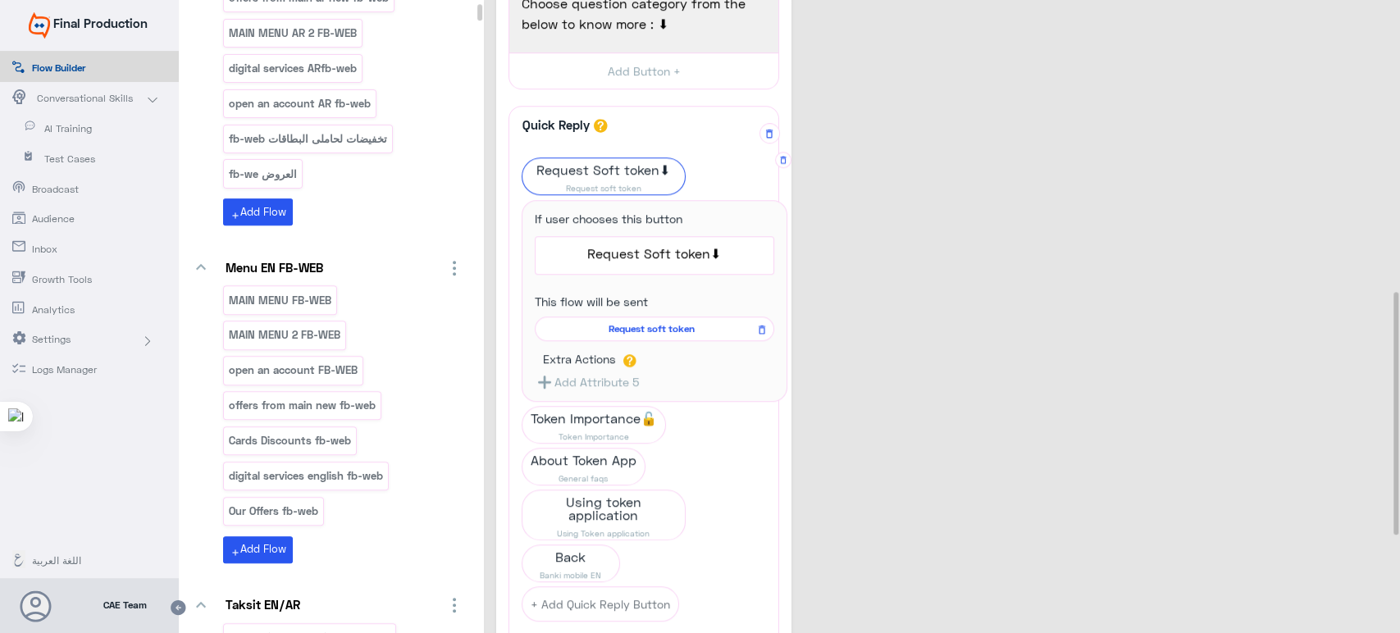
scroll to position [757, 0]
click at [643, 326] on span "Request soft token" at bounding box center [652, 328] width 216 height 15
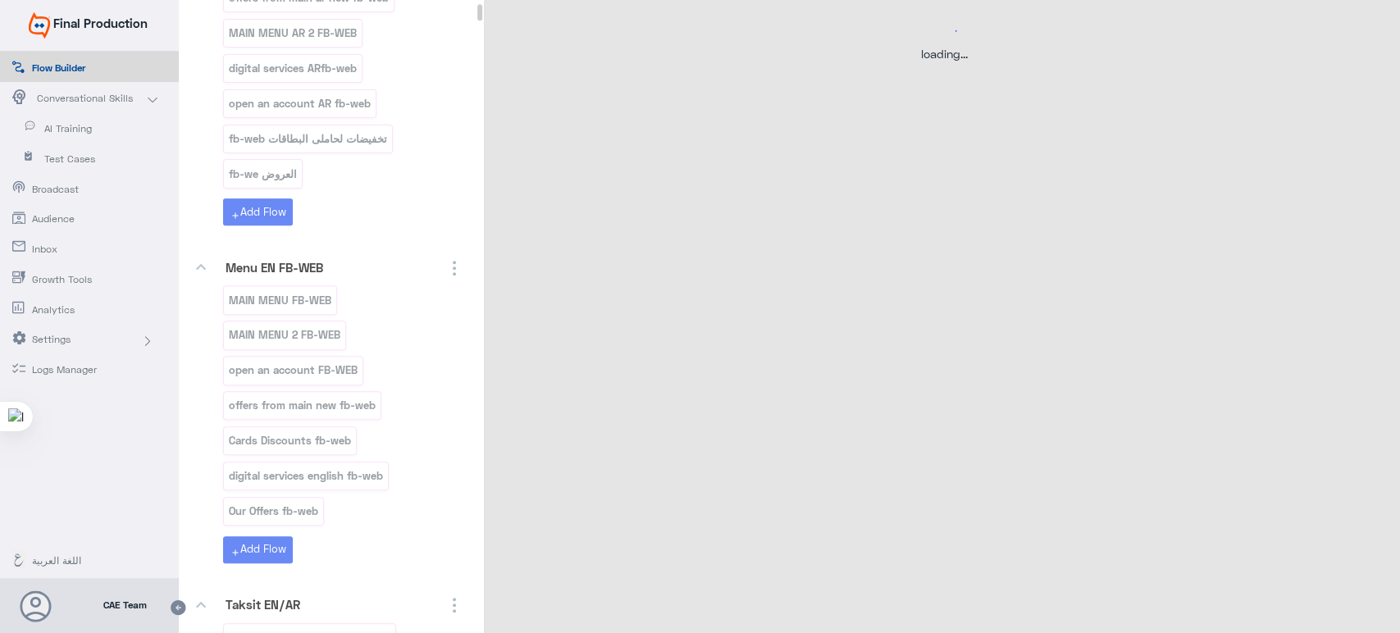
scroll to position [0, 0]
select select "3"
select select "2"
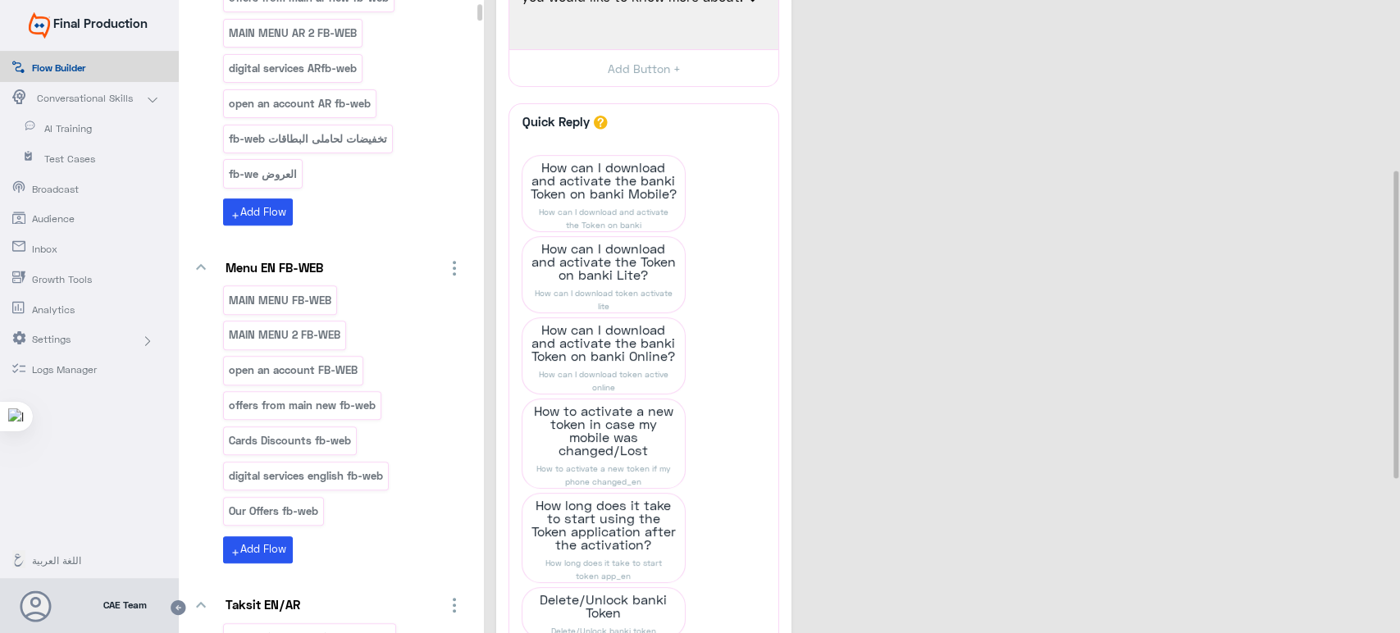
scroll to position [349, 0]
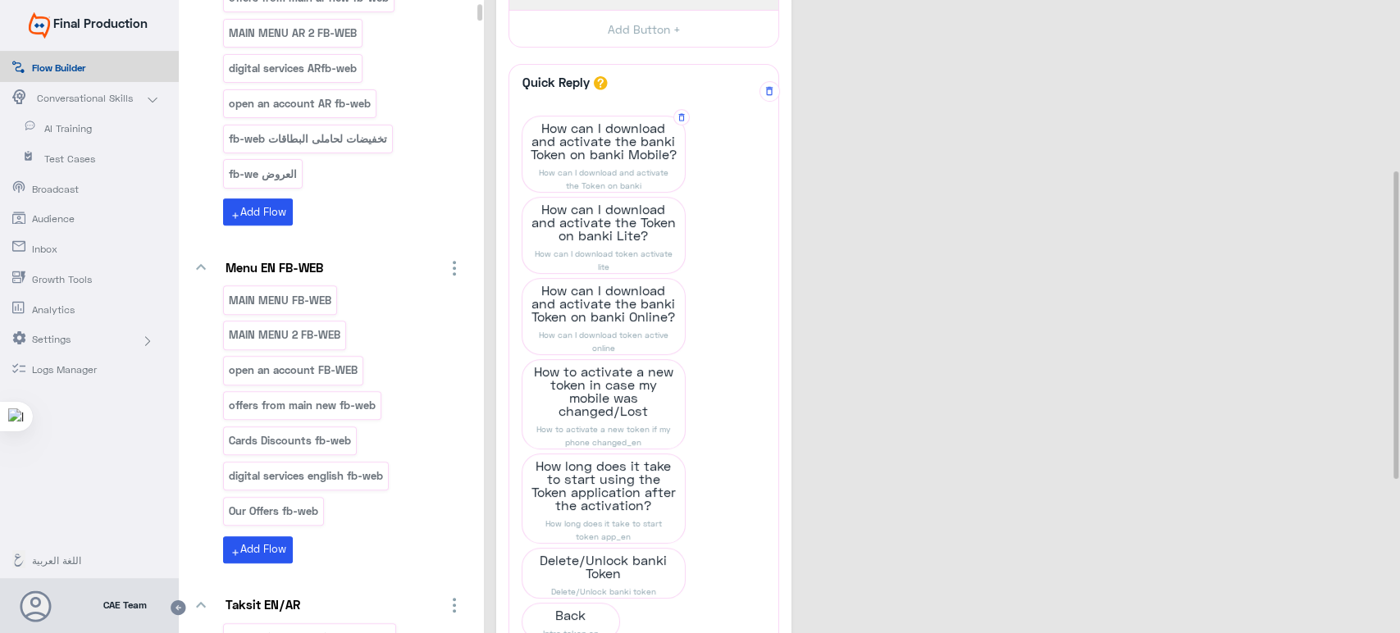
click at [595, 167] on span "How can I download and activate the Token on banki" at bounding box center [603, 179] width 162 height 26
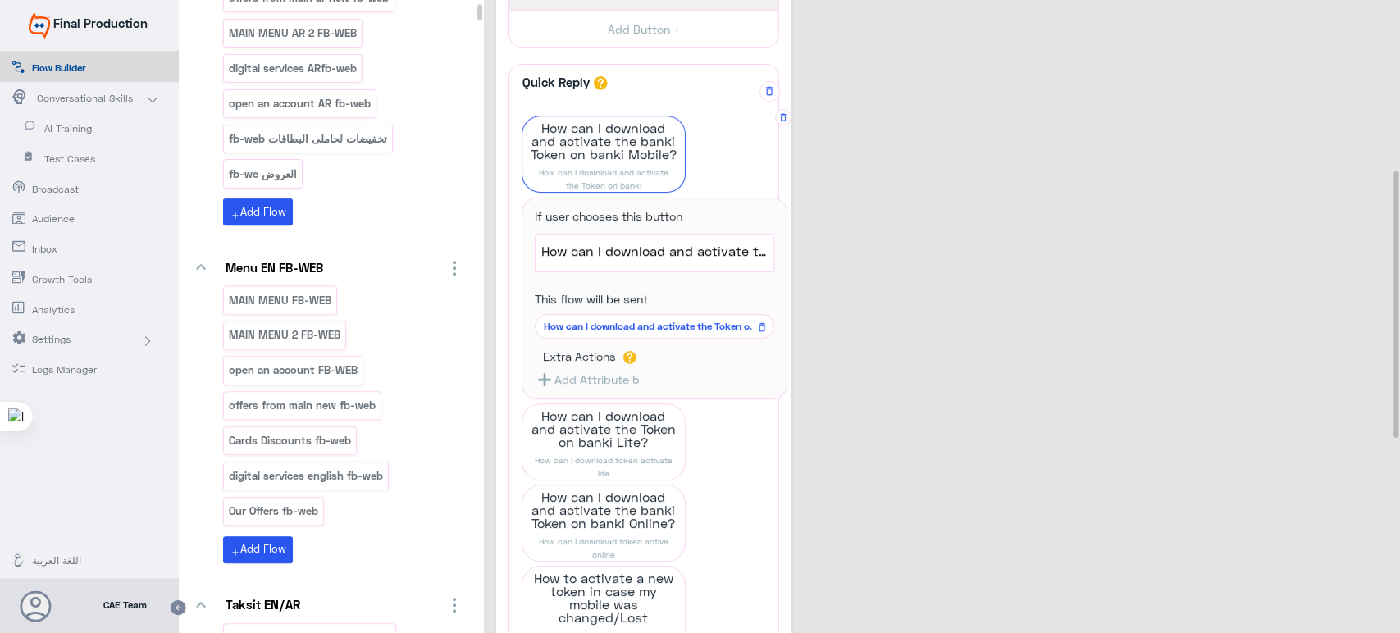
click at [653, 322] on span "How can I download and activate the Token on banki" at bounding box center [652, 326] width 216 height 15
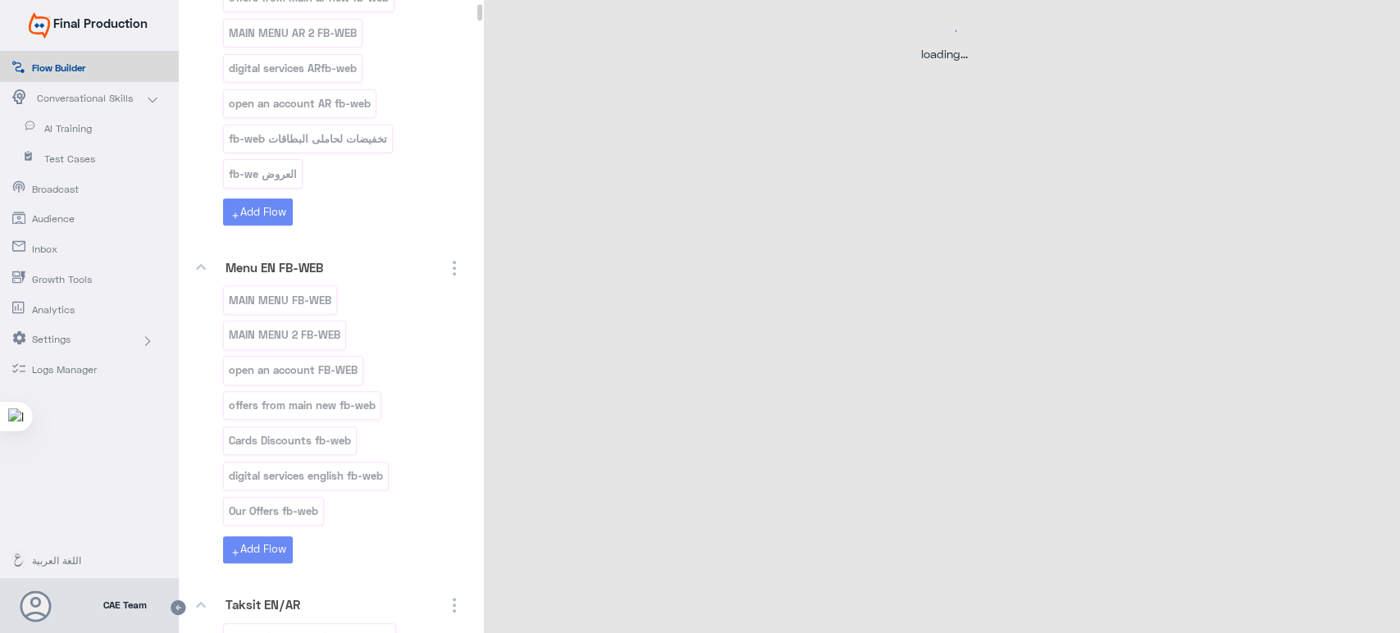
scroll to position [0, 0]
select select "3"
select select "2"
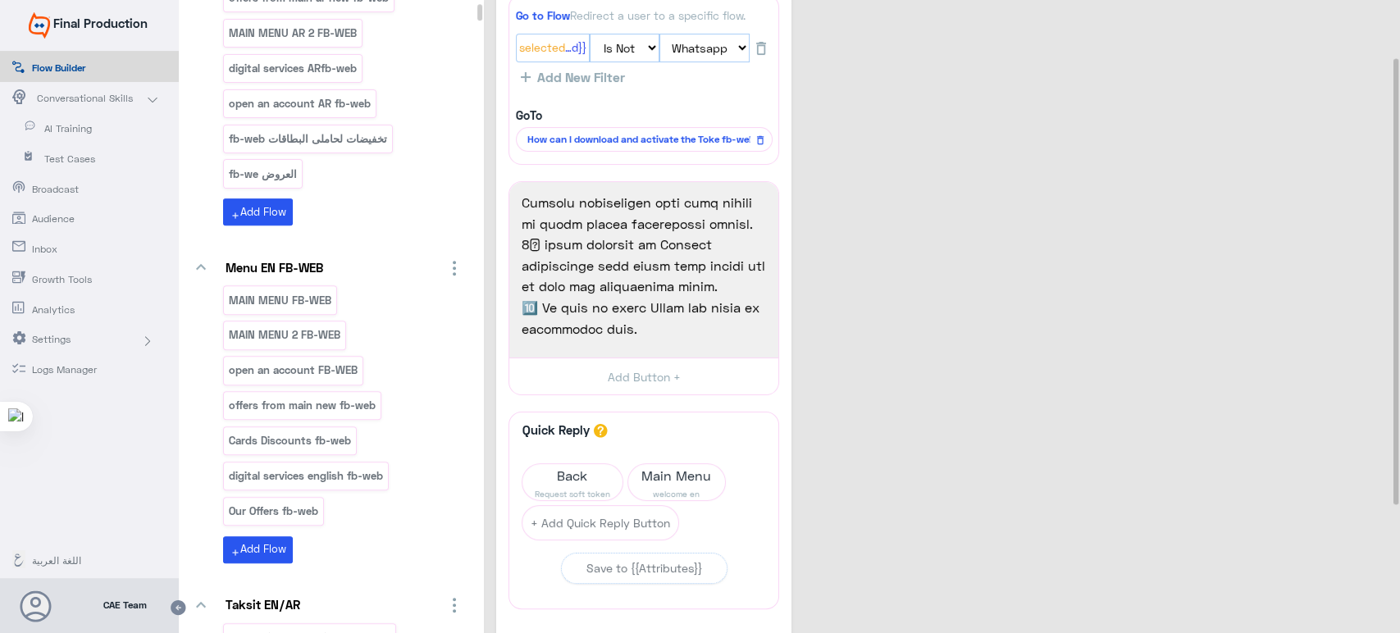
click at [884, 290] on div "How can I download and activate the Token on banki 0 Go to Flow Redirect a user…" at bounding box center [944, 349] width 896 height 832
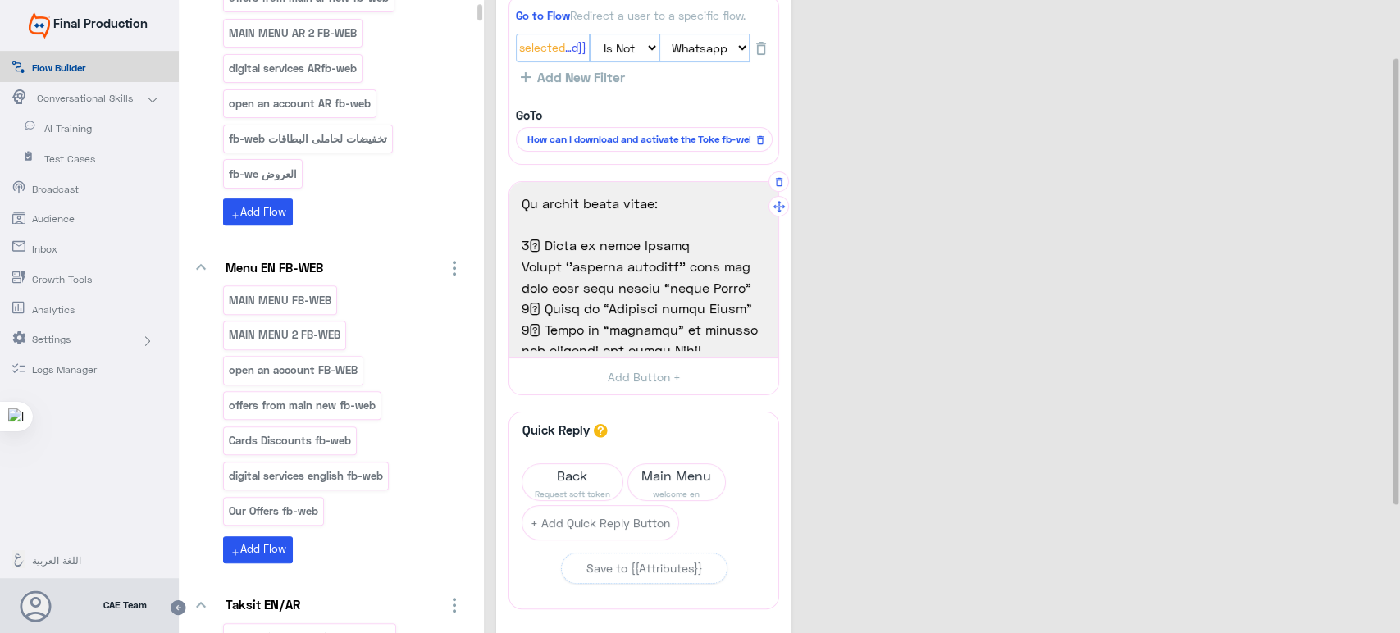
click at [522, 109] on span "Or follow below steps:" at bounding box center [644, 98] width 244 height 21
click at [521, 196] on div "To download and activate the token using your Mobile Phone: • To download the s…" at bounding box center [644, 270] width 258 height 164
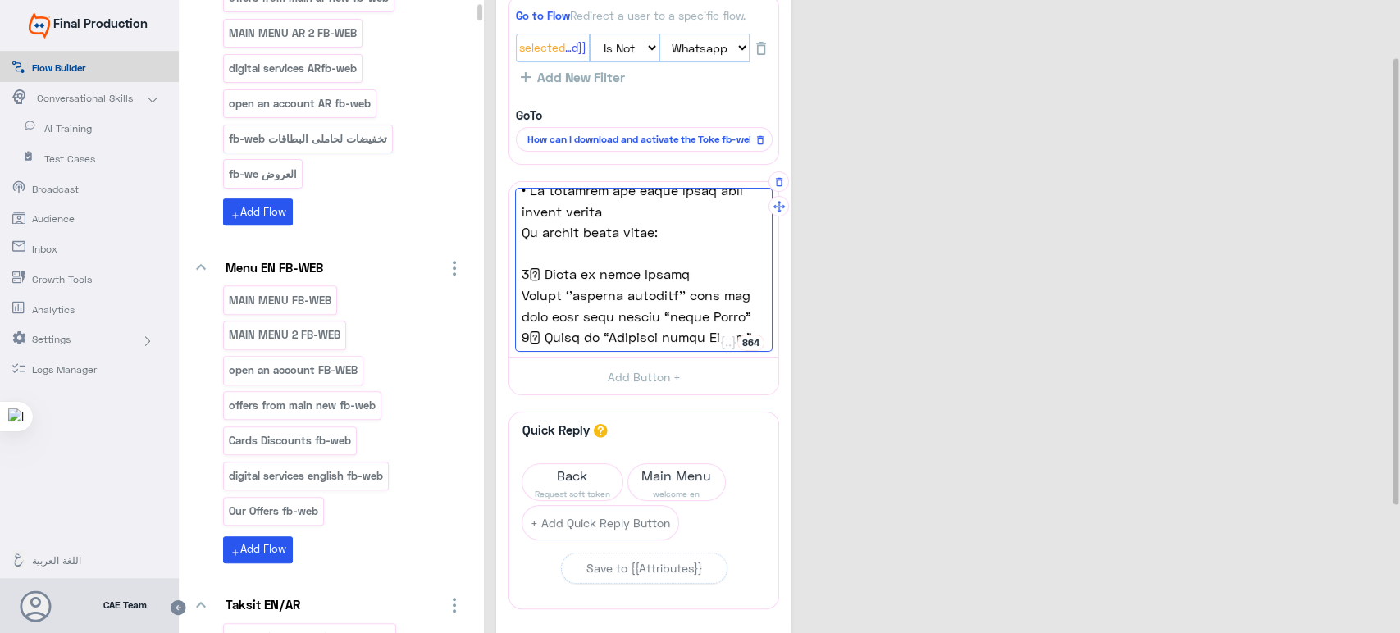
click at [522, 116] on span "• To activate the token using your mobile device" at bounding box center [644, 96] width 244 height 42
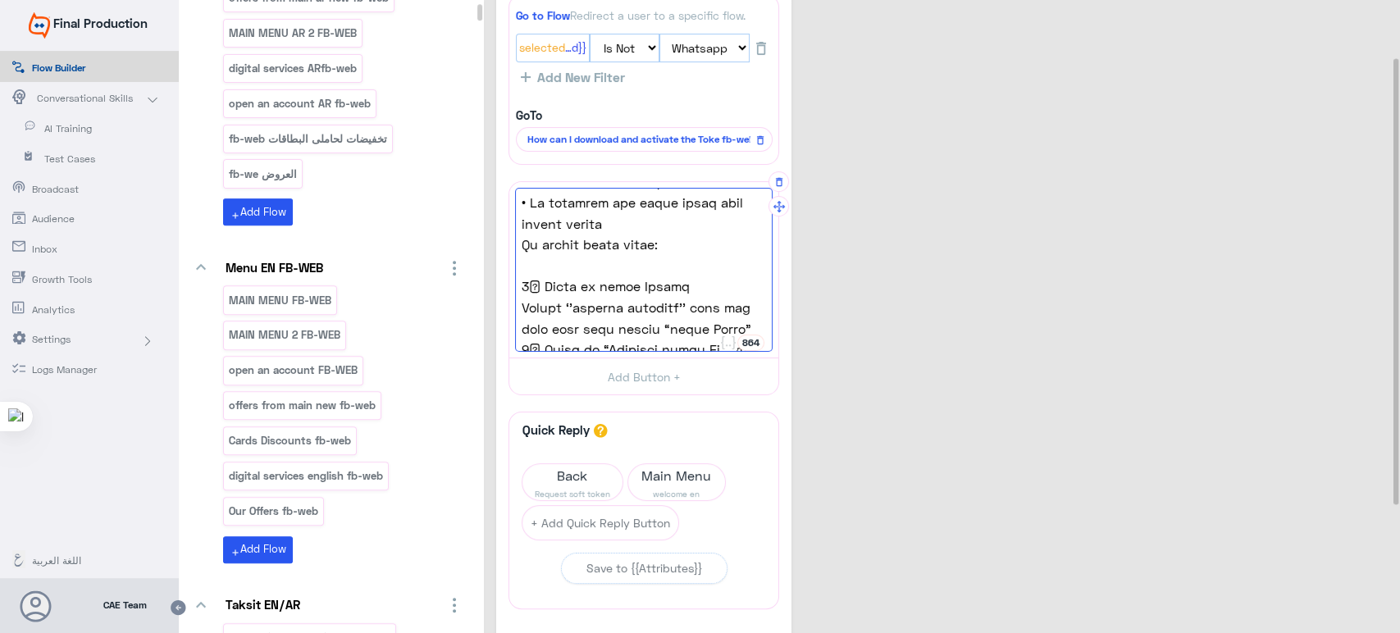
click at [527, 150] on span "Or follow below steps:" at bounding box center [644, 139] width 244 height 21
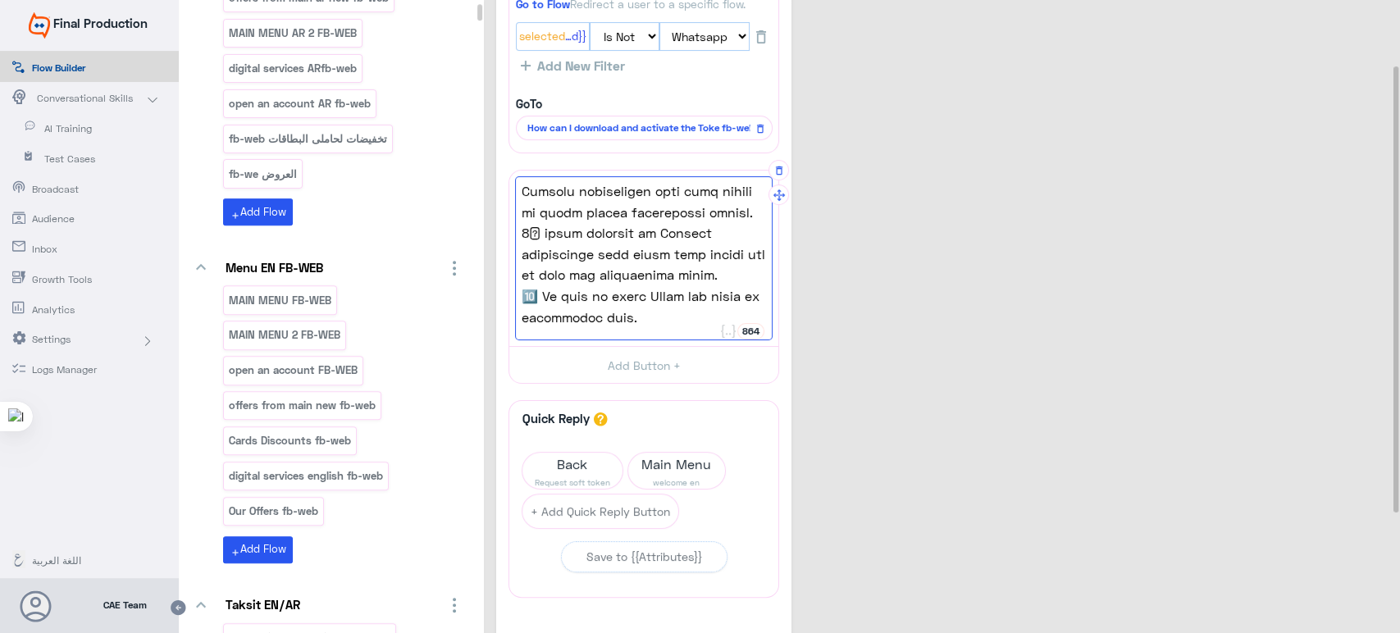
click at [645, 297] on span "🔟 Go back to banki Token and click on activation done." at bounding box center [644, 286] width 244 height 42
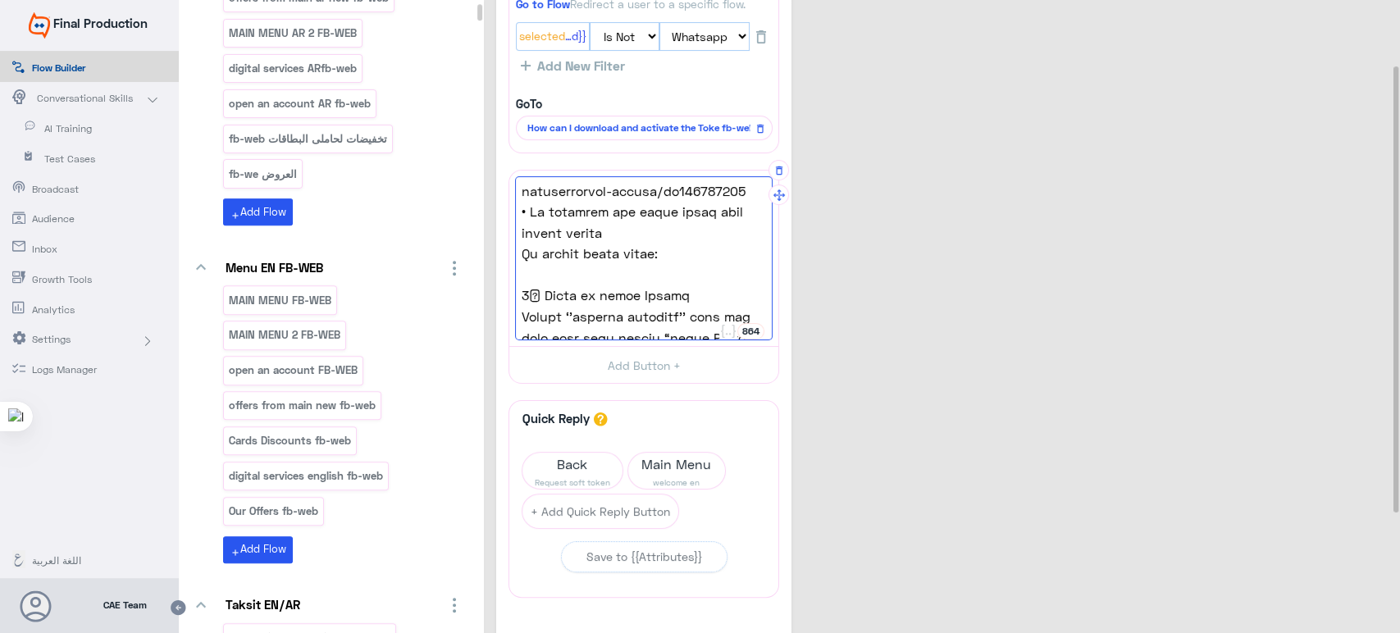
click at [641, 159] on span "Or follow below steps:" at bounding box center [644, 148] width 244 height 21
click at [639, 159] on span "Or follow below steps:" at bounding box center [644, 148] width 244 height 21
click at [671, 159] on span "Or follow below steps:" at bounding box center [644, 148] width 244 height 21
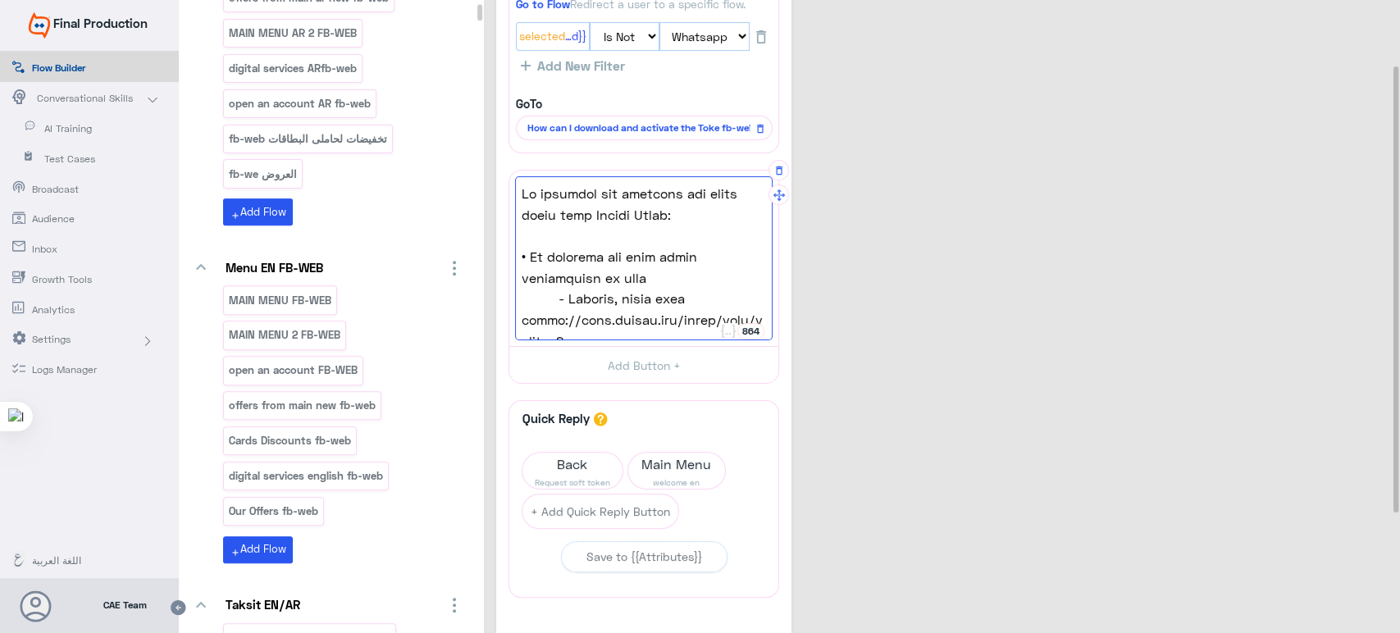
drag, startPoint x: 671, startPoint y: 249, endPoint x: 521, endPoint y: 177, distance: 166.6
click at [521, 177] on div "To download and activate the token using your Mobile Phone: • To download the s…" at bounding box center [644, 258] width 258 height 164
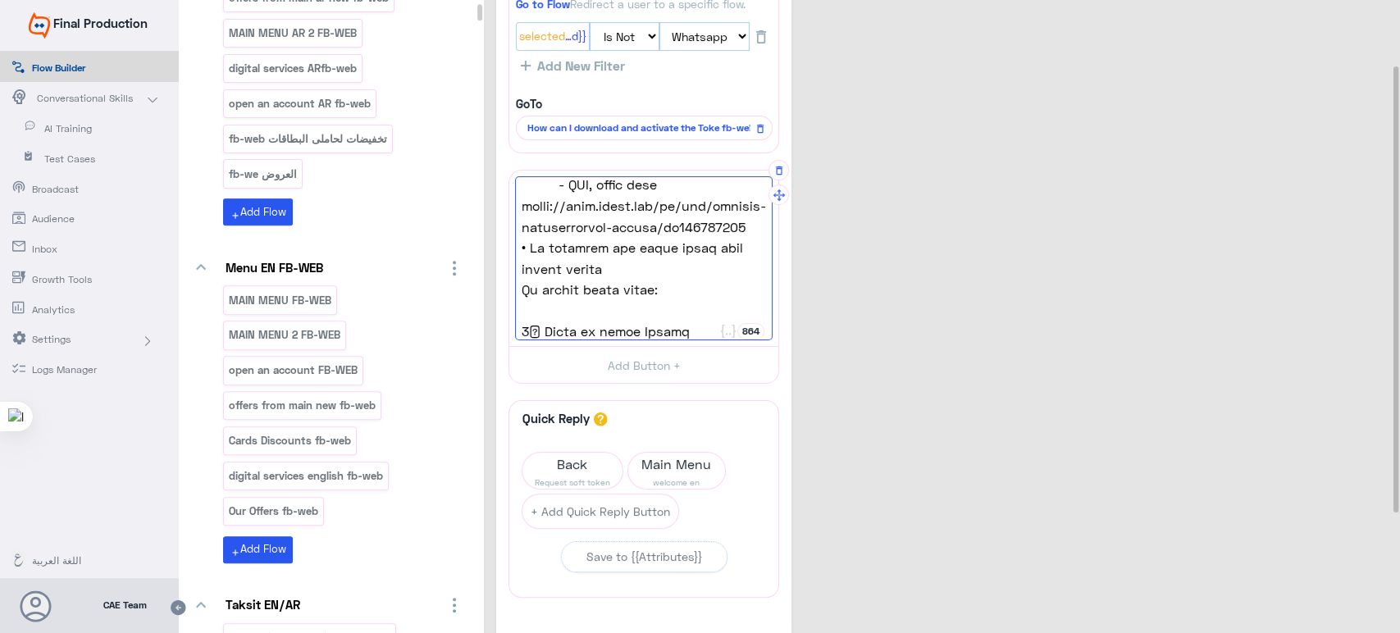
click at [673, 195] on span "Or follow below steps:" at bounding box center [644, 184] width 244 height 21
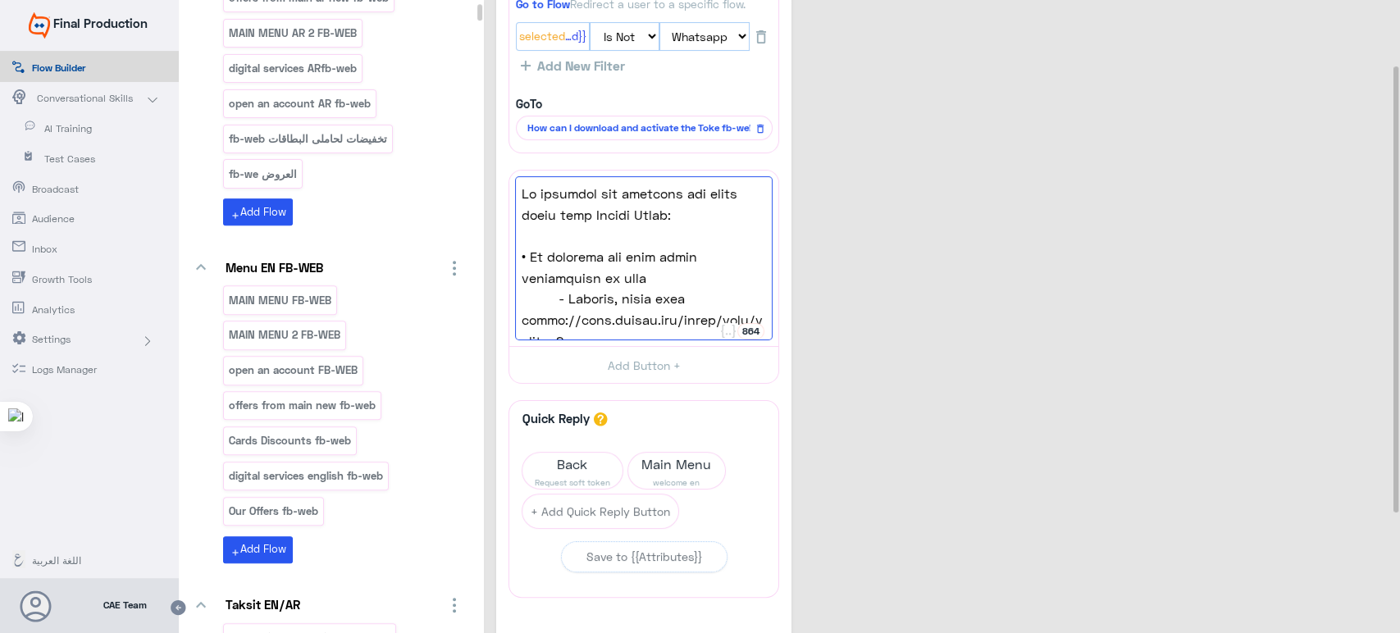
drag, startPoint x: 673, startPoint y: 281, endPoint x: 524, endPoint y: 154, distance: 194.9
click at [524, 154] on div "Go to Flow Redirect a user to a specific flow. {{ChannelId}}: Selected Is Is No…" at bounding box center [644, 183] width 271 height 401
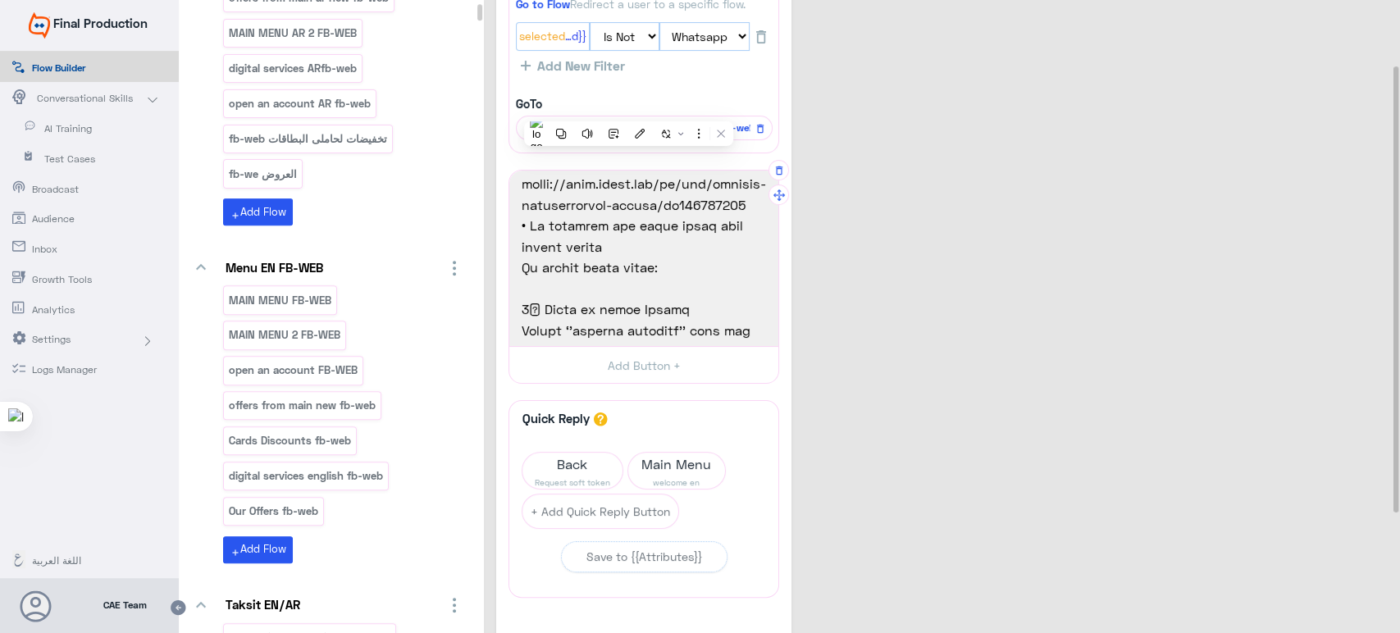
click at [723, 173] on span "Or follow below steps:" at bounding box center [644, 162] width 244 height 21
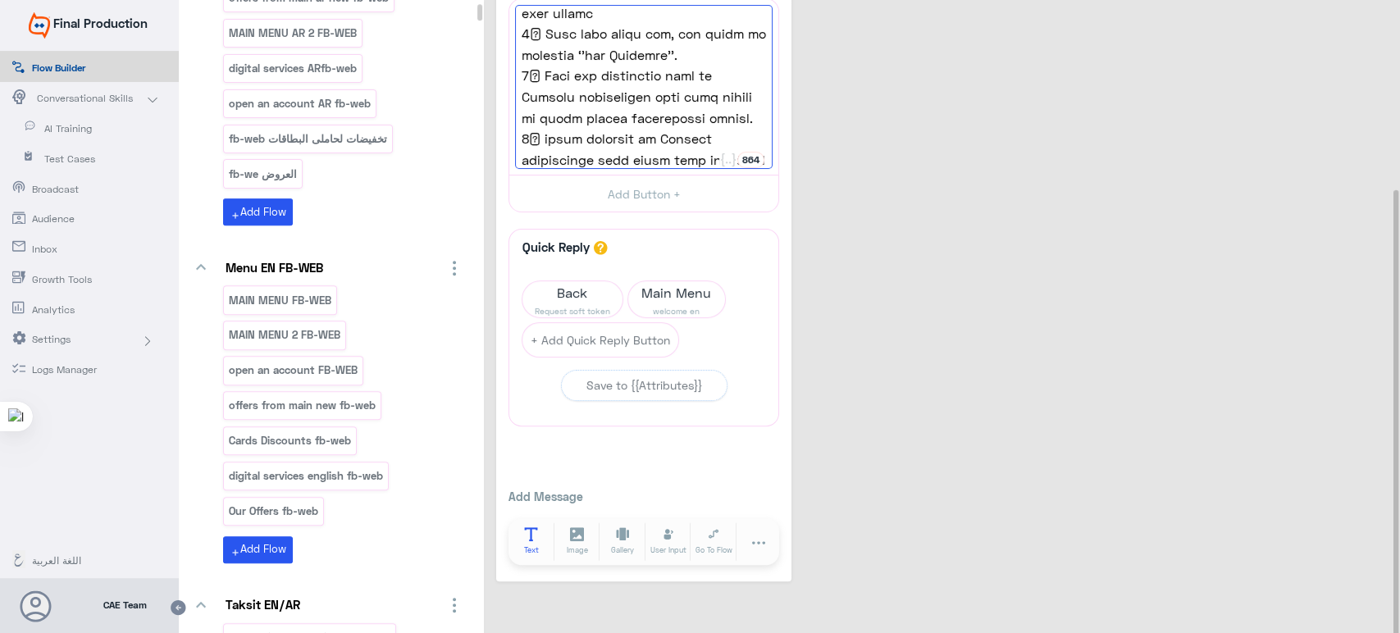
click at [524, 545] on span "Text" at bounding box center [531, 550] width 15 height 11
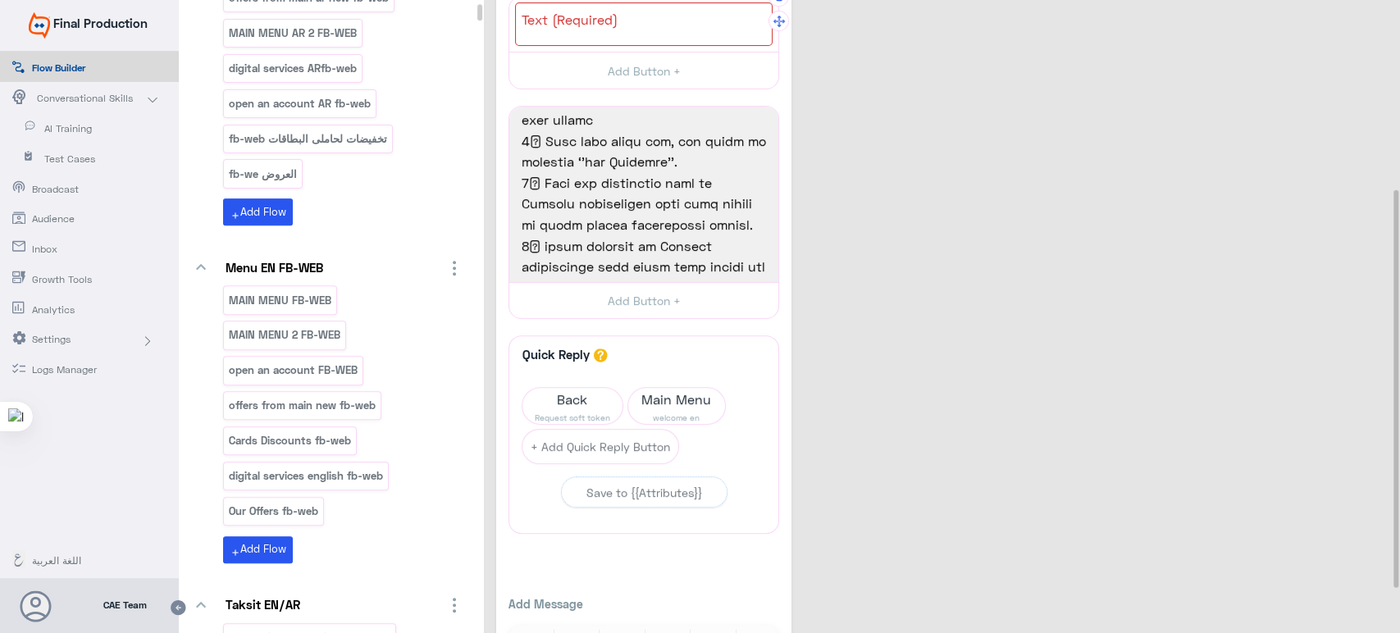
drag, startPoint x: 697, startPoint y: 37, endPoint x: 679, endPoint y: 25, distance: 21.8
click at [679, 25] on div at bounding box center [644, 23] width 258 height 43
paste textarea "To download and activate the token using your Mobile Phone: • To download the s…"
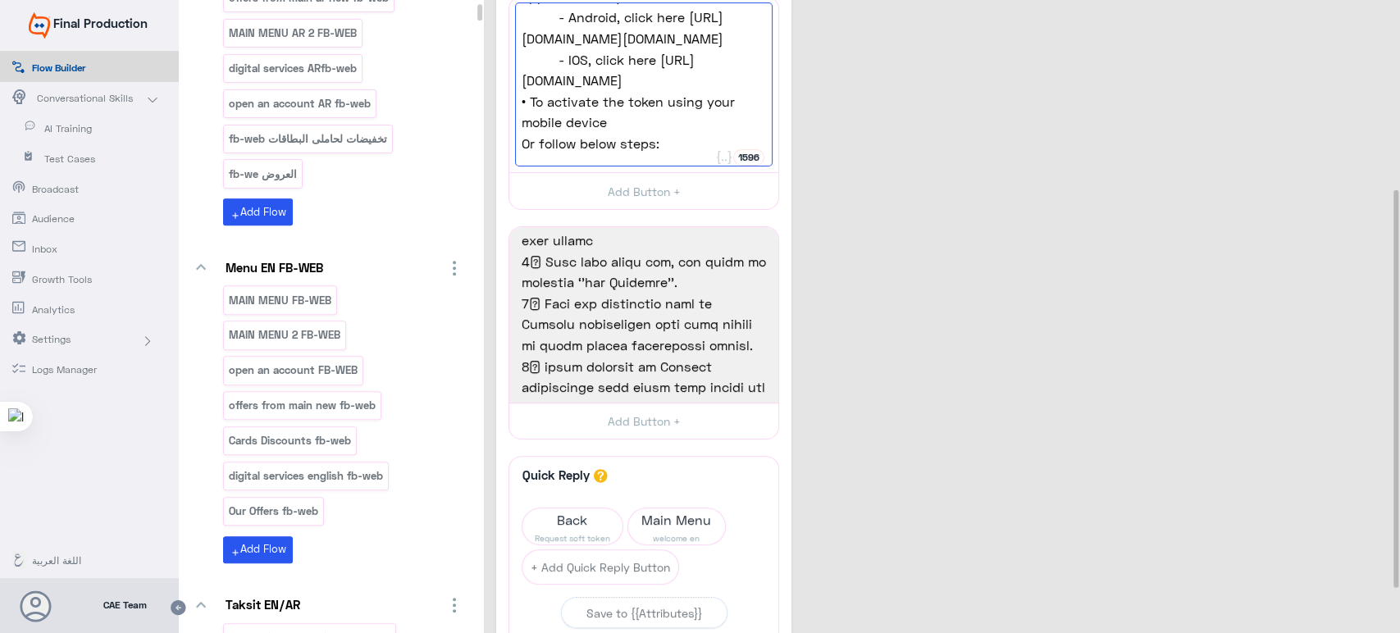
type textarea "To download and activate the token using your Mobile Phone: • To download the s…"
click at [791, 143] on div "How can I download and activate the Token on banki 0 Go to Flow Redirect a user…" at bounding box center [643, 277] width 295 height 1061
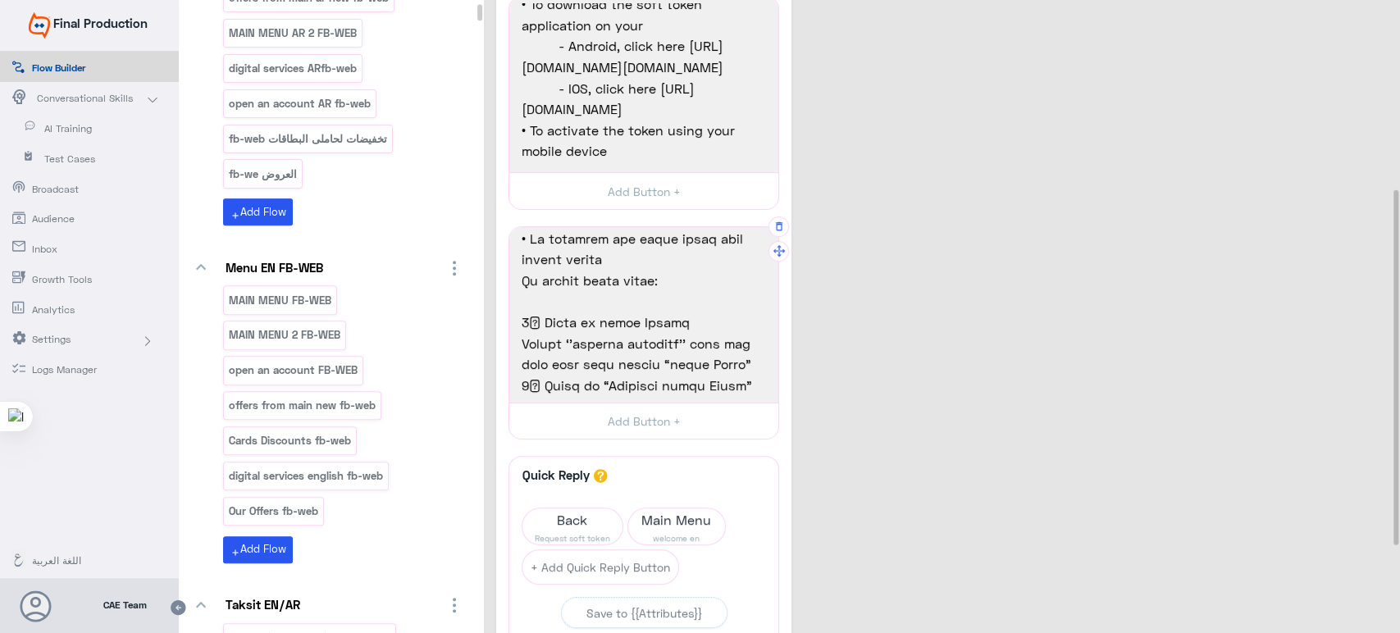
click at [650, 167] on div "To download and activate the token using your Mobile Phone: • To download the s…" at bounding box center [644, 84] width 258 height 164
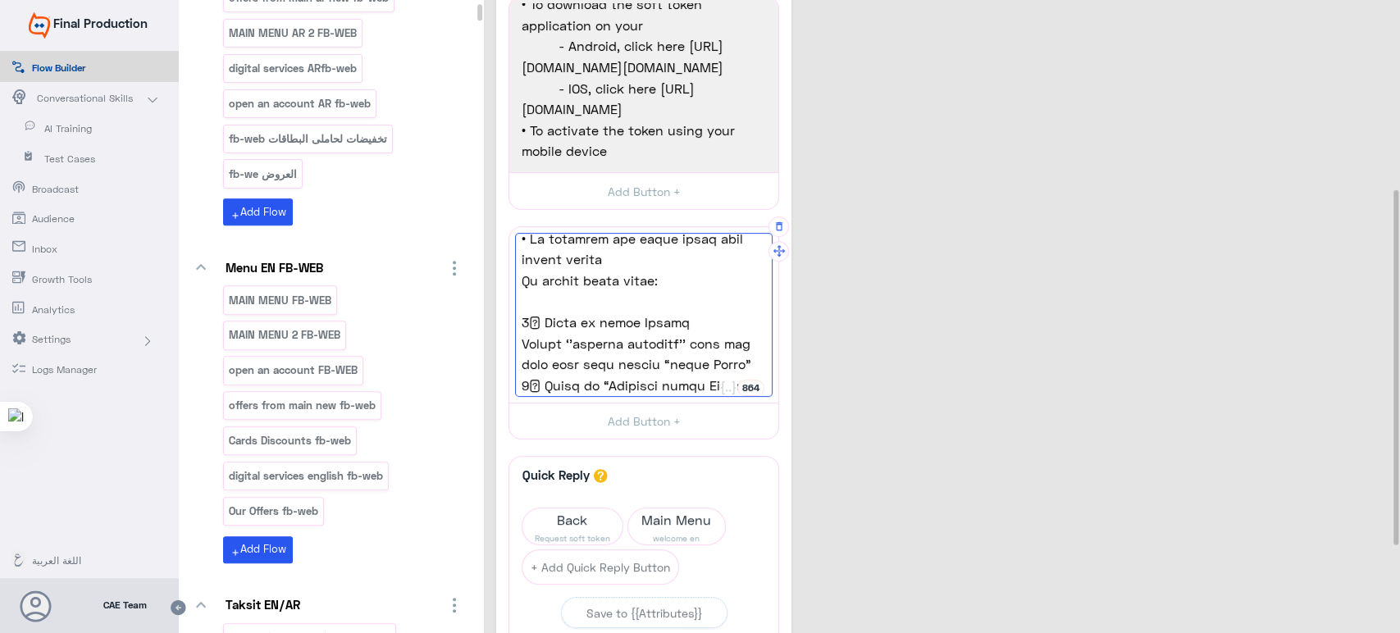
click at [538, 298] on div "To download and activate the token using your Mobile Phone: • To download the s…" at bounding box center [644, 315] width 258 height 164
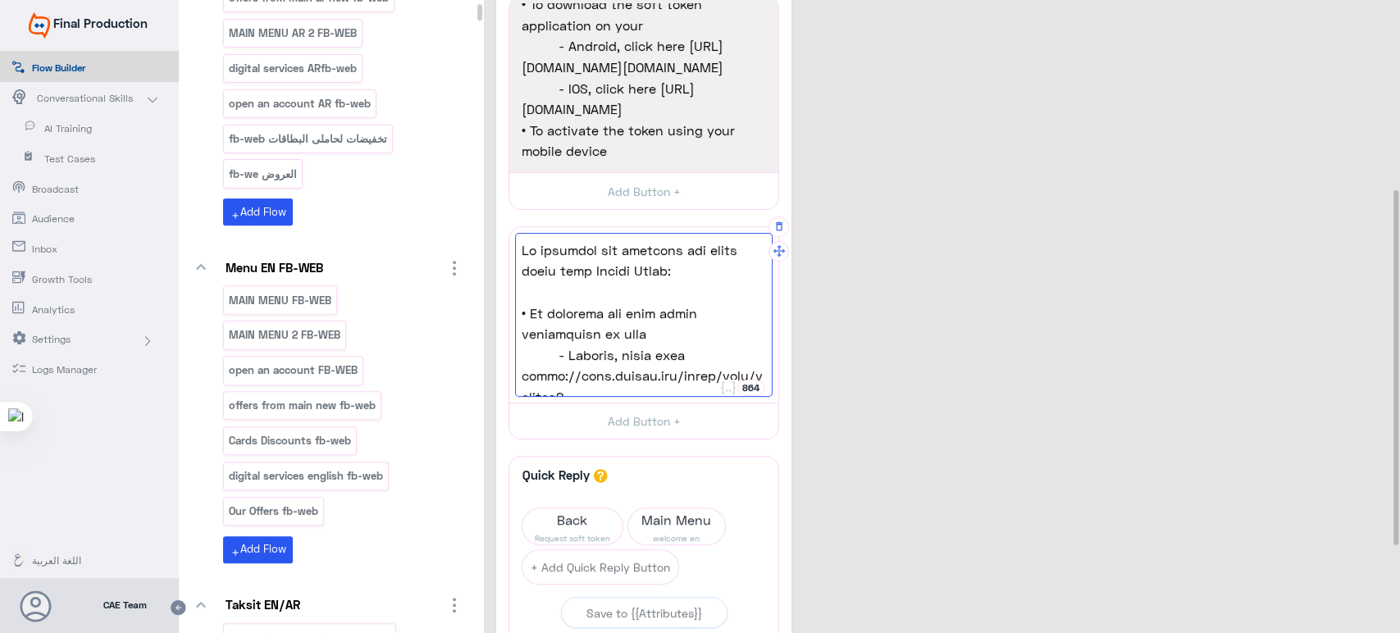
drag, startPoint x: 538, startPoint y: 298, endPoint x: 517, endPoint y: 233, distance: 68.2
click at [517, 233] on div "To download and activate the token using your Mobile Phone: • To download the s…" at bounding box center [644, 315] width 258 height 164
click at [679, 220] on span "Or follow below steps:" at bounding box center [644, 208] width 244 height 21
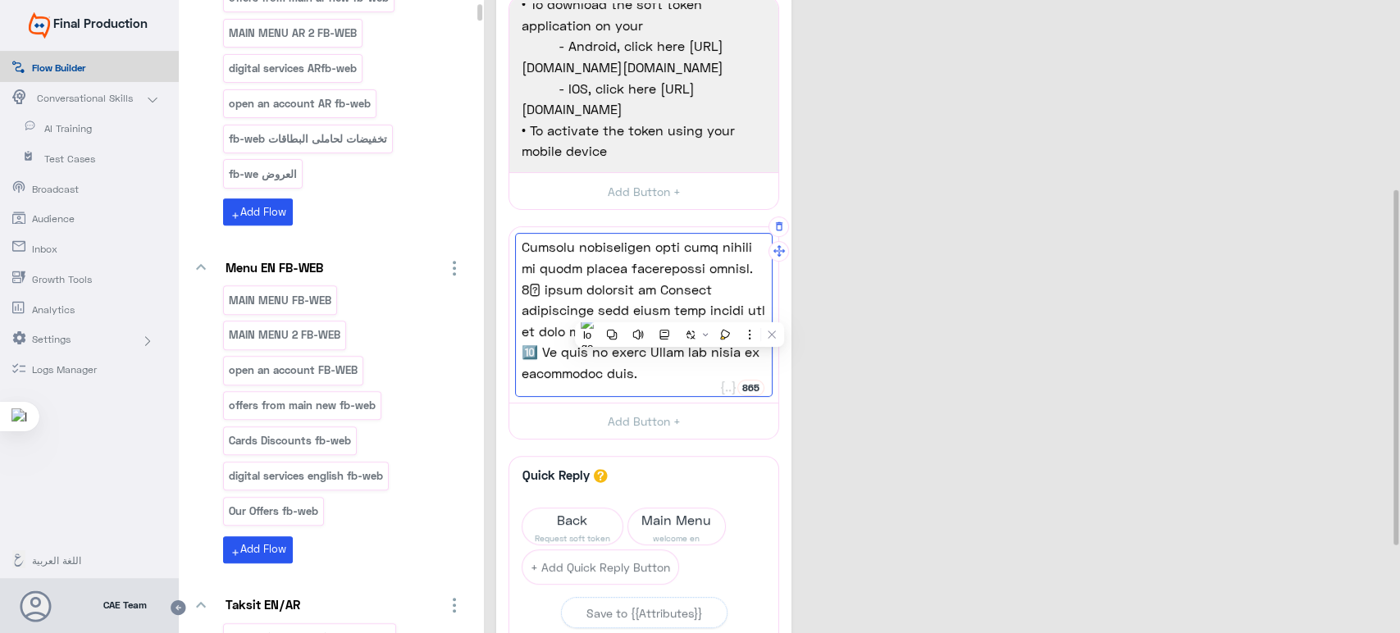
click at [674, 220] on span "Or follow below steps:" at bounding box center [644, 208] width 244 height 21
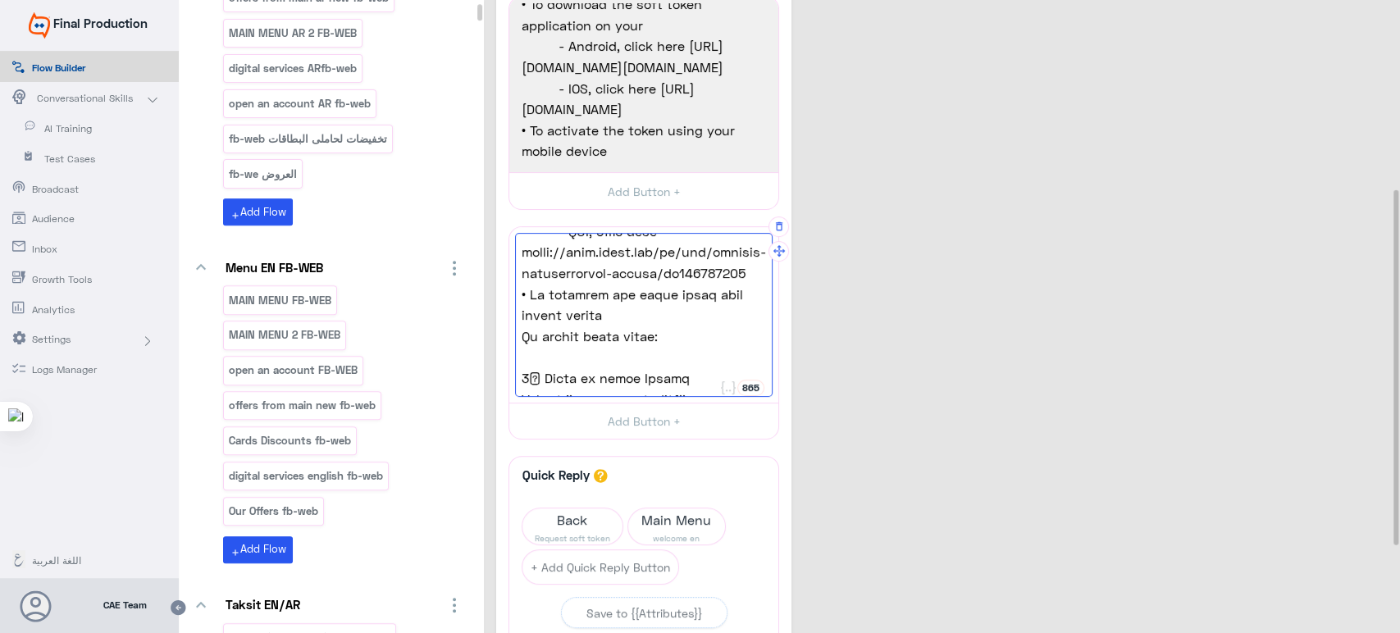
click at [676, 242] on span "Or follow below steps:" at bounding box center [644, 231] width 244 height 21
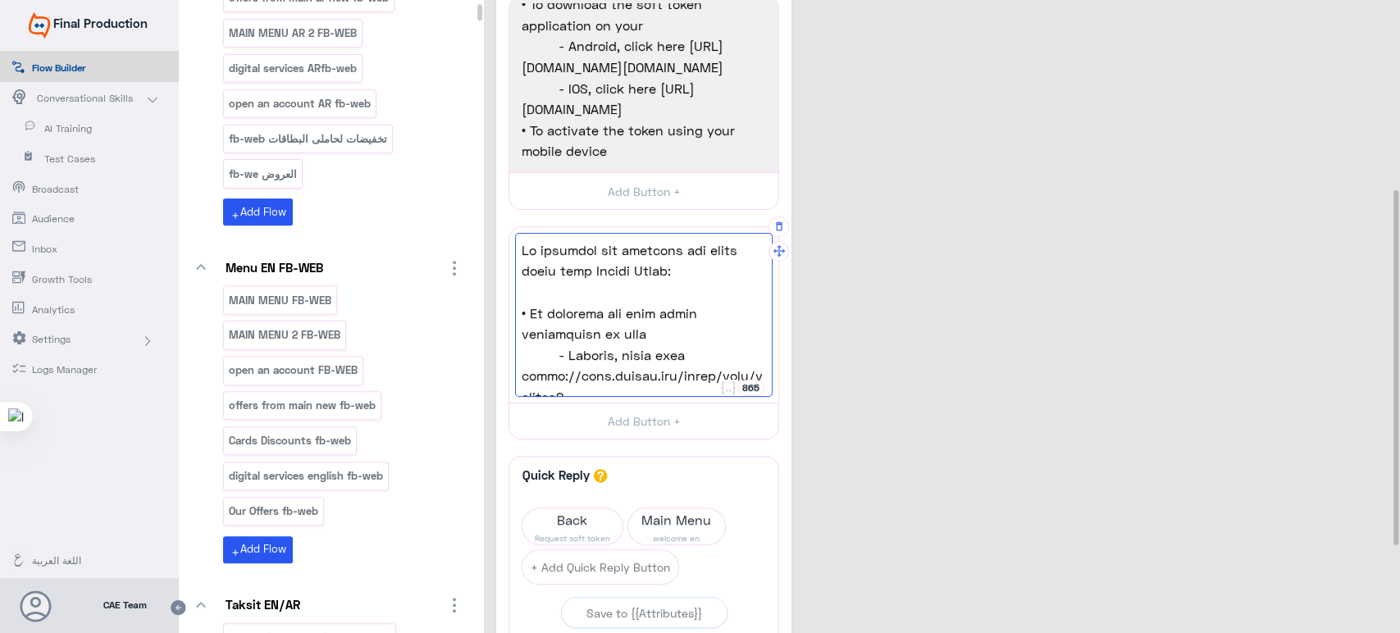
drag, startPoint x: 676, startPoint y: 328, endPoint x: 519, endPoint y: 235, distance: 182.4
click at [519, 235] on div "To download and activate the token using your Mobile Phone: • To download the s…" at bounding box center [644, 315] width 258 height 164
click at [525, 242] on span "To download and activate the token using your Mobile Phone:" at bounding box center [644, 261] width 244 height 42
drag, startPoint x: 525, startPoint y: 242, endPoint x: 527, endPoint y: 250, distance: 8.6
click at [527, 250] on span "To download and activate the token using your Mobile Phone:" at bounding box center [644, 261] width 244 height 42
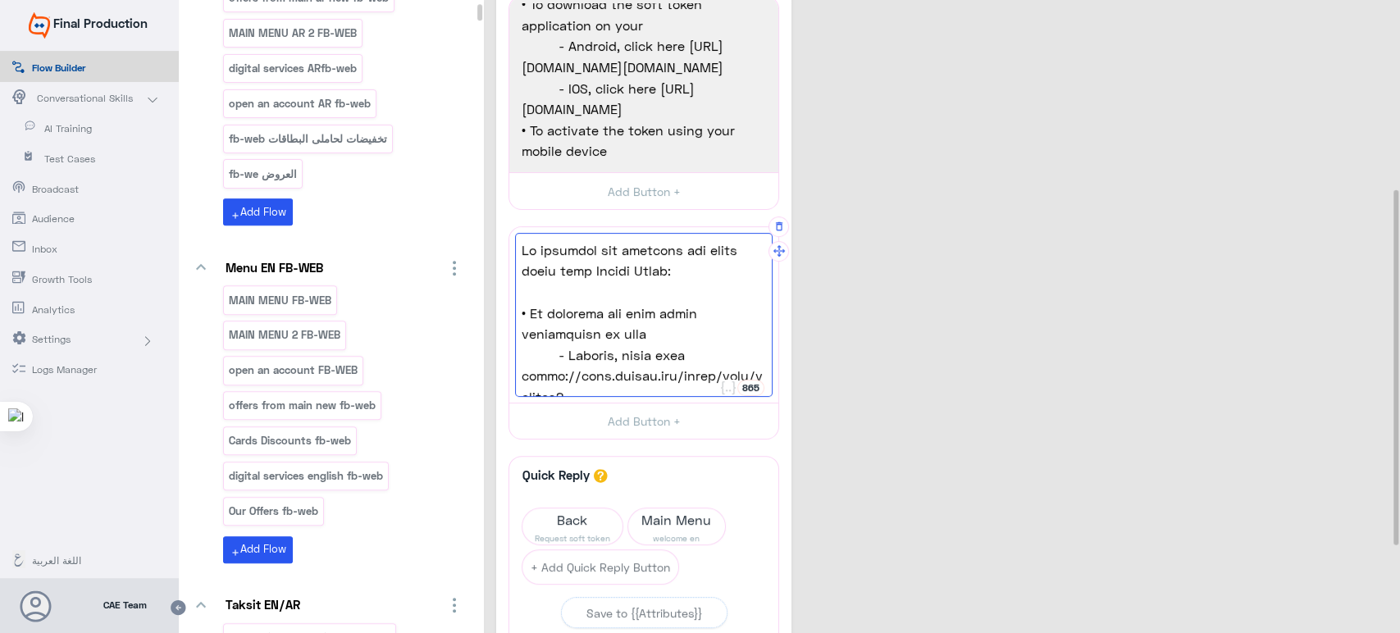
click at [522, 246] on span "To download and activate the token using your Mobile Phone:" at bounding box center [644, 261] width 244 height 42
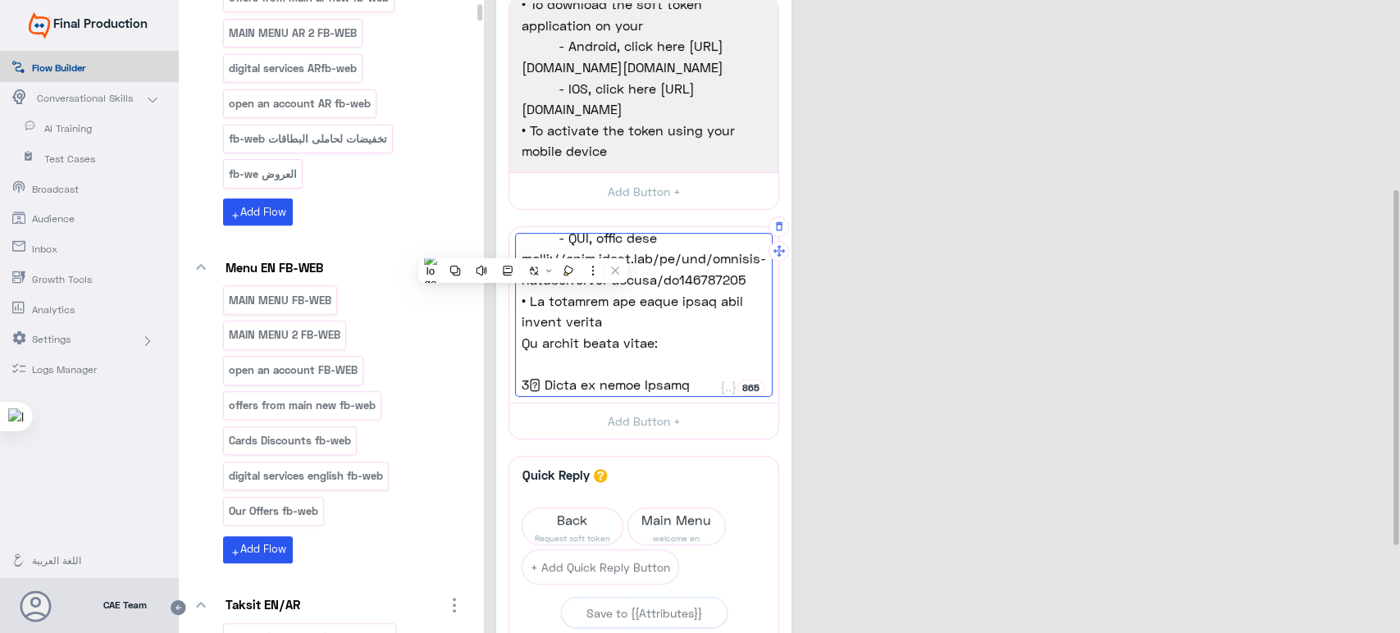
drag, startPoint x: 522, startPoint y: 246, endPoint x: 663, endPoint y: 351, distance: 175.2
click at [663, 351] on div "To download and activate the token using your Mobile Phone: • To download the s…" at bounding box center [644, 315] width 258 height 164
click at [663, 249] on span "Or follow below steps:" at bounding box center [644, 237] width 244 height 21
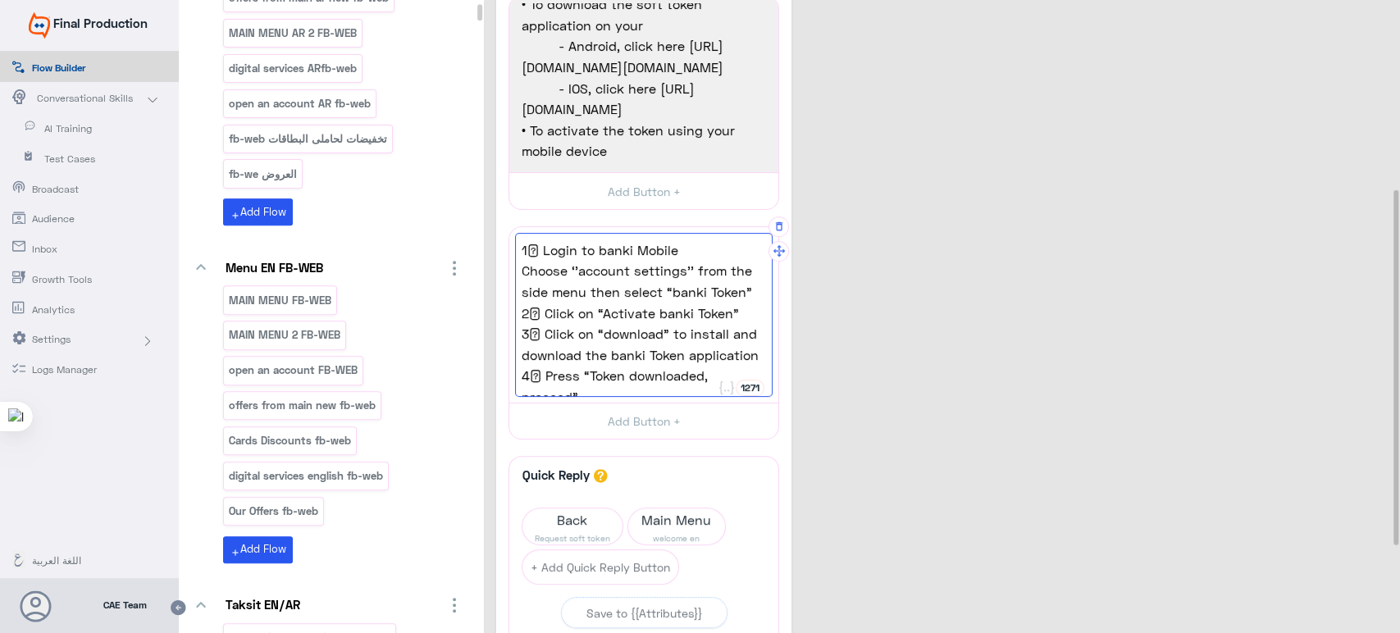
type textarea "1⃣ Login to banki Mobile Choose ‘’account settings’’ from the side menu then se…"
click at [931, 332] on div "How can I download and activate the Token on banki 0 Go to Flow Redirect a user…" at bounding box center [944, 277] width 896 height 1061
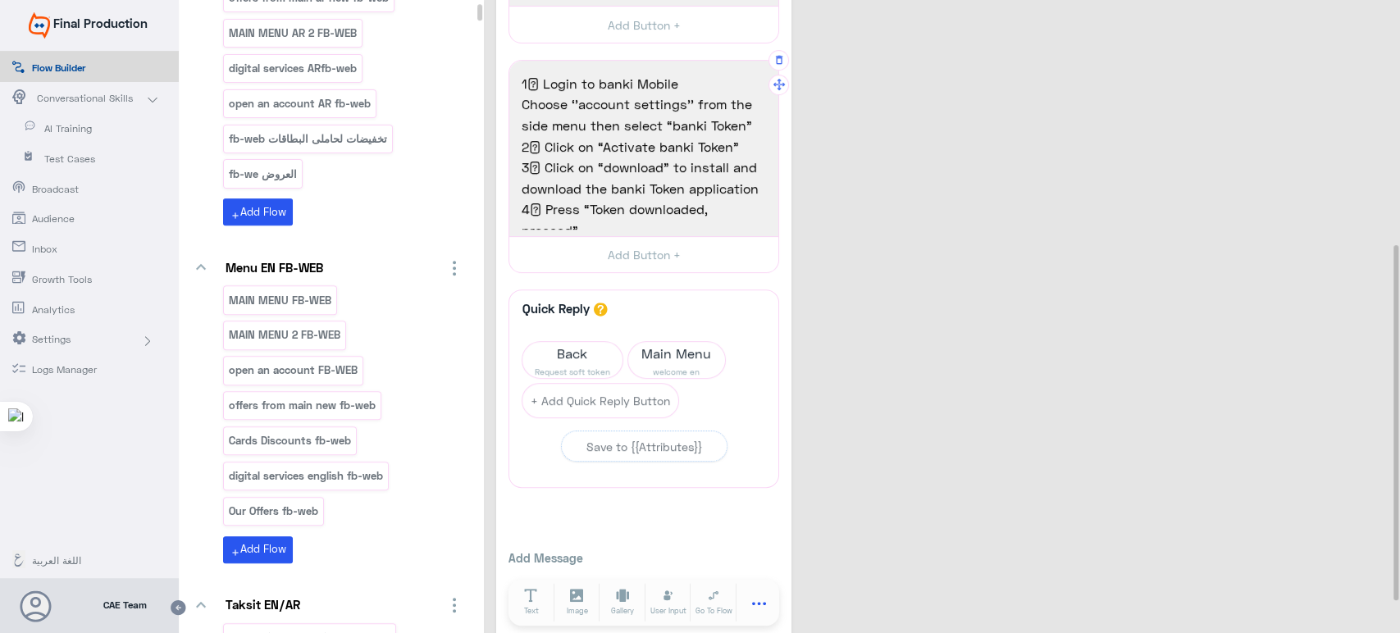
click at [756, 604] on icon at bounding box center [759, 609] width 14 height 14
click at [681, 500] on button "Delay" at bounding box center [715, 509] width 134 height 28
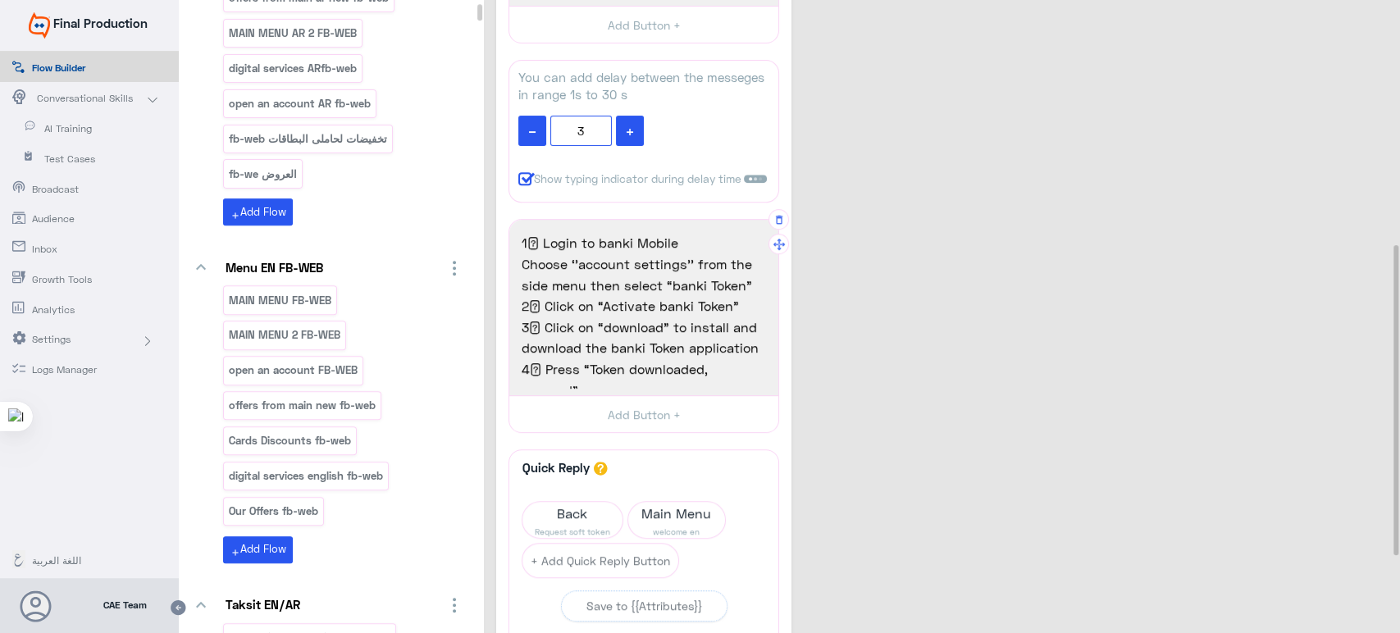
click at [814, 203] on div "How can I download and activate the Token on banki 0 Go to Flow Redirect a user…" at bounding box center [944, 191] width 896 height 1221
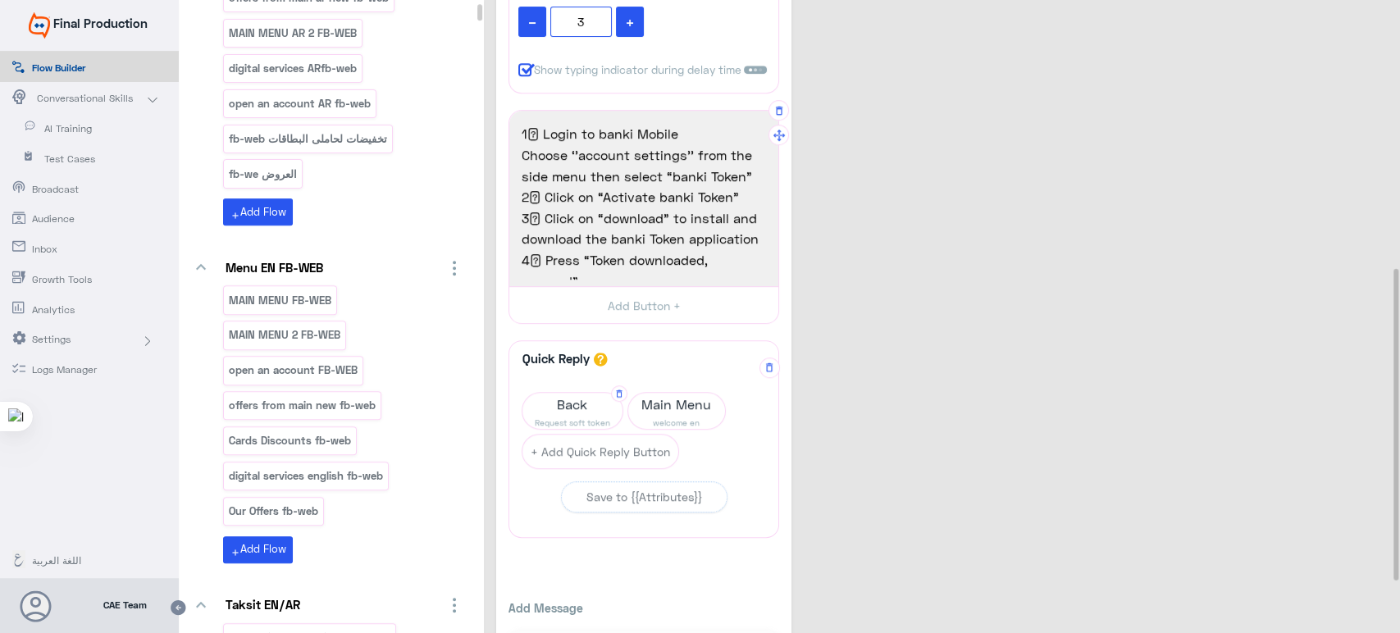
click at [547, 420] on span "Request soft token" at bounding box center [572, 422] width 100 height 13
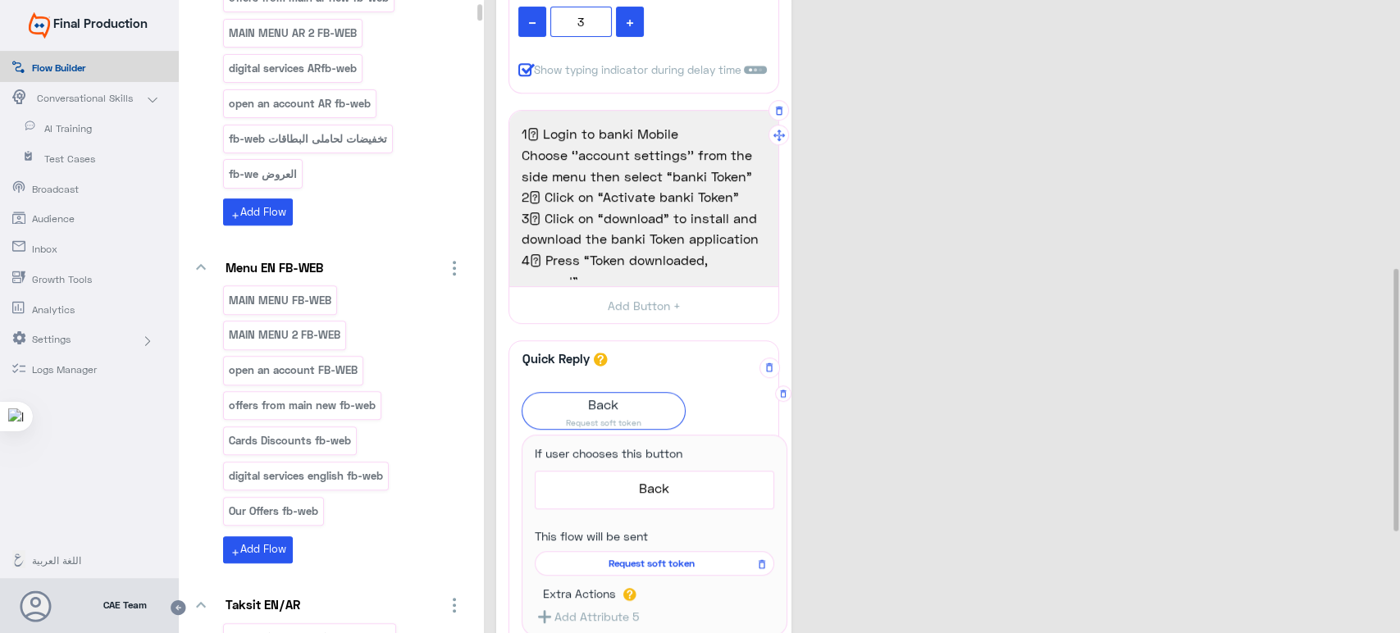
click at [646, 558] on span "Request soft token" at bounding box center [652, 563] width 216 height 15
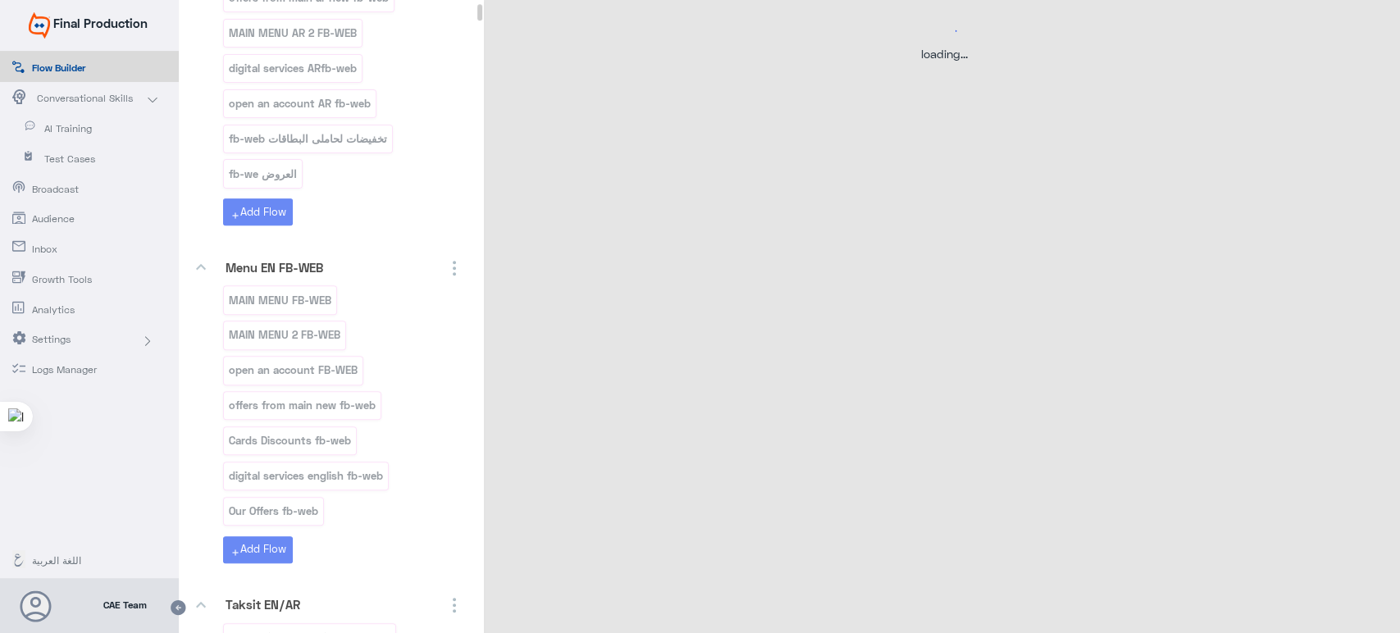
scroll to position [0, 0]
select select "3"
select select "2"
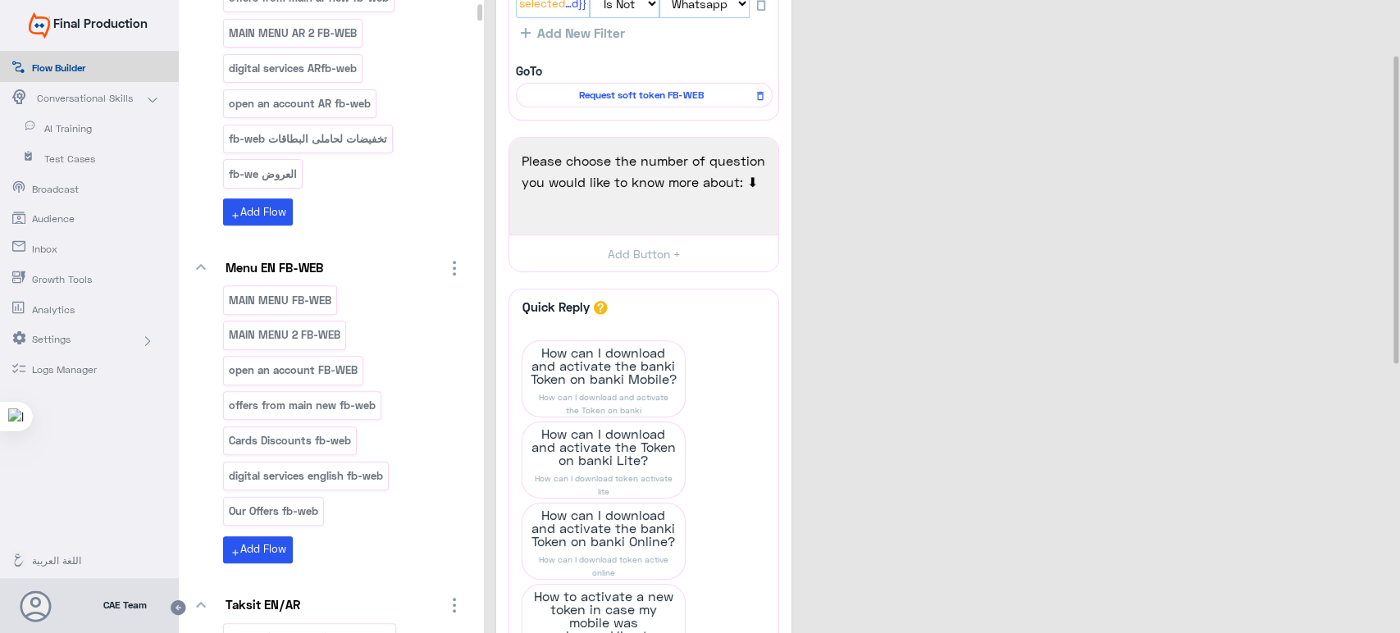
scroll to position [125, 0]
click at [621, 437] on span "How can I download and activate the Token on banki Lite?" at bounding box center [603, 446] width 162 height 49
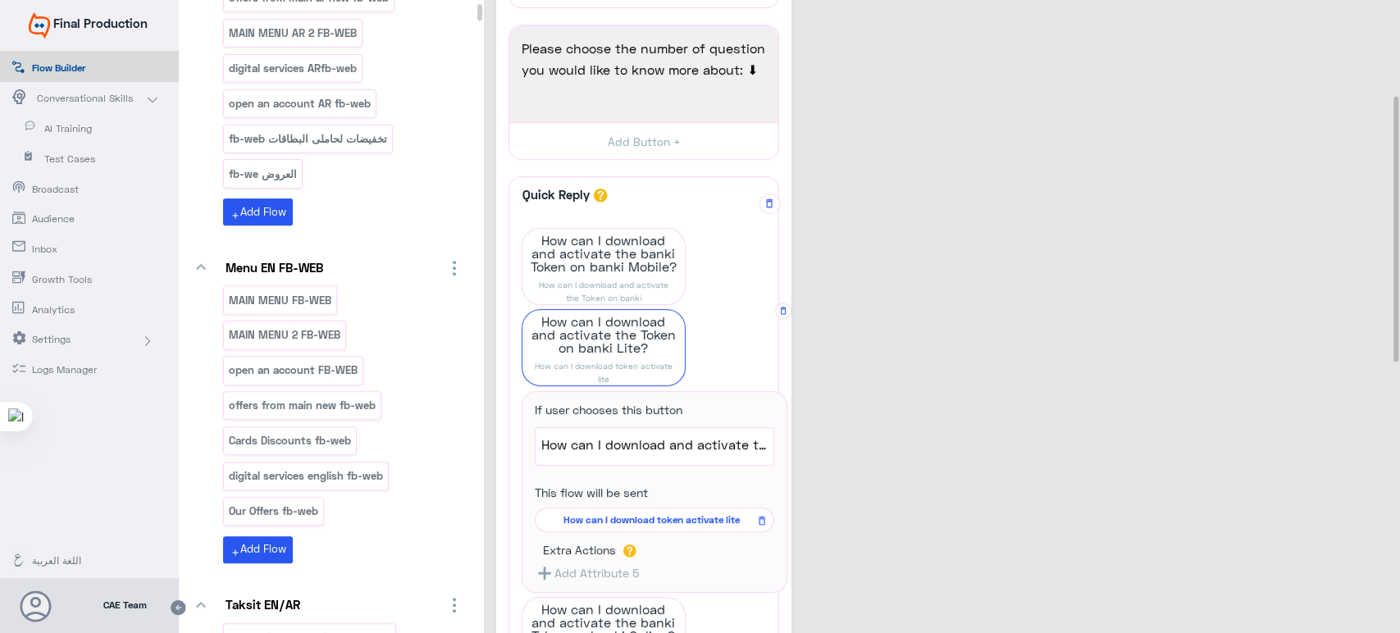
scroll to position [240, 0]
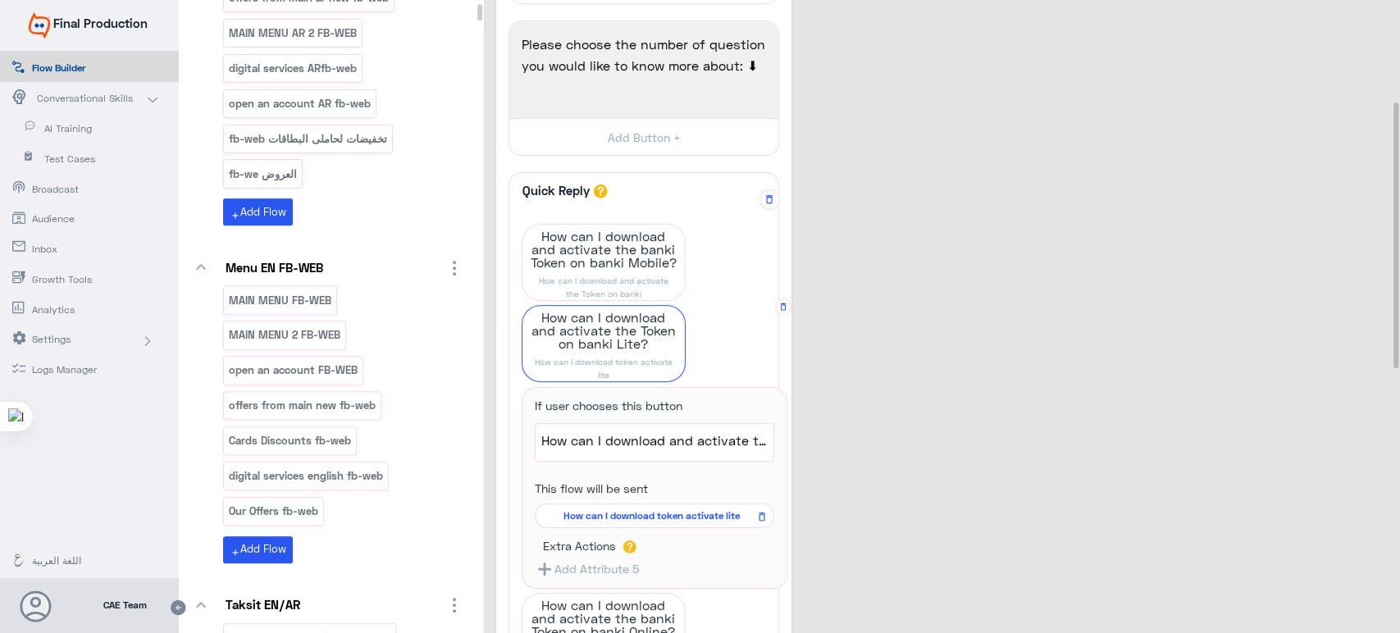
click at [662, 509] on span "How can I download token activate lite" at bounding box center [652, 516] width 216 height 15
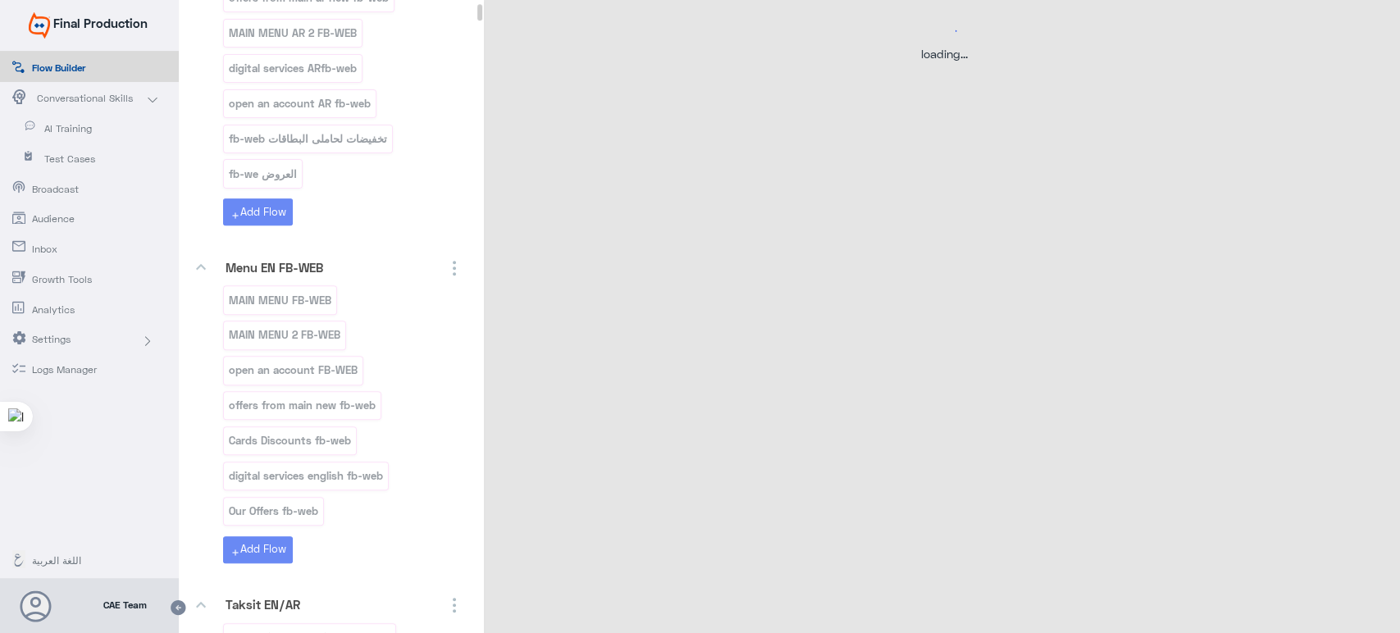
scroll to position [0, 0]
select select "3"
select select "2"
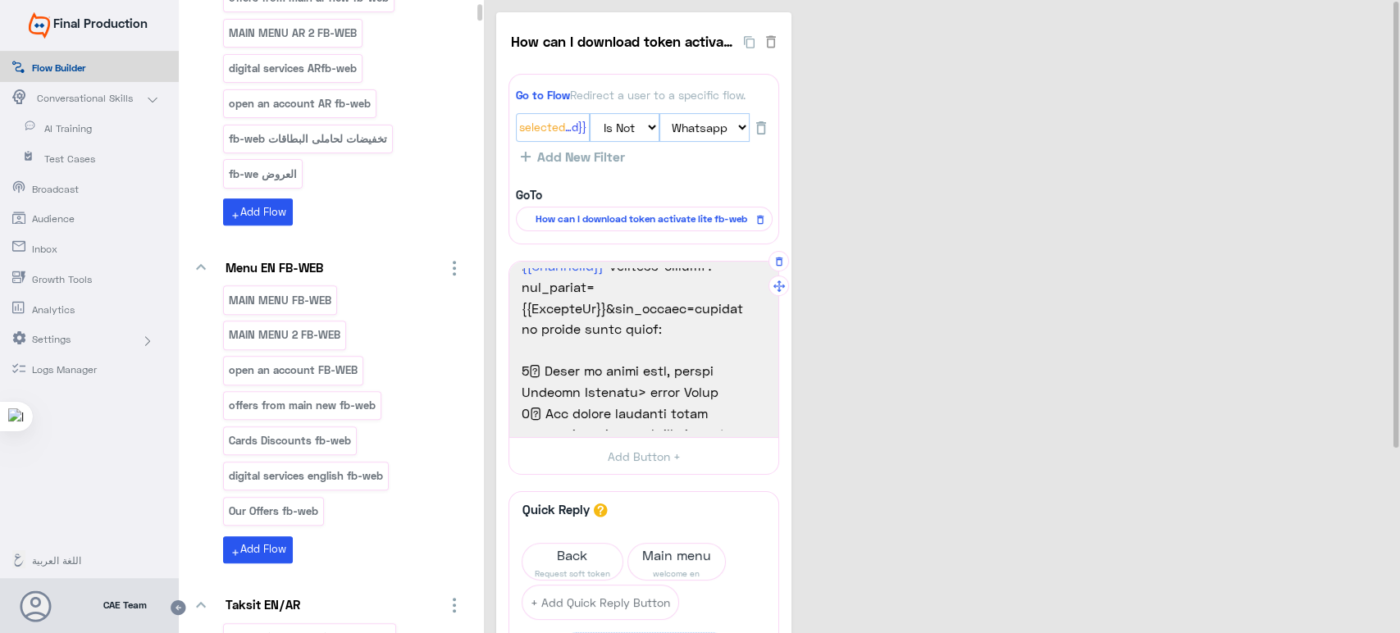
scroll to position [115, 0]
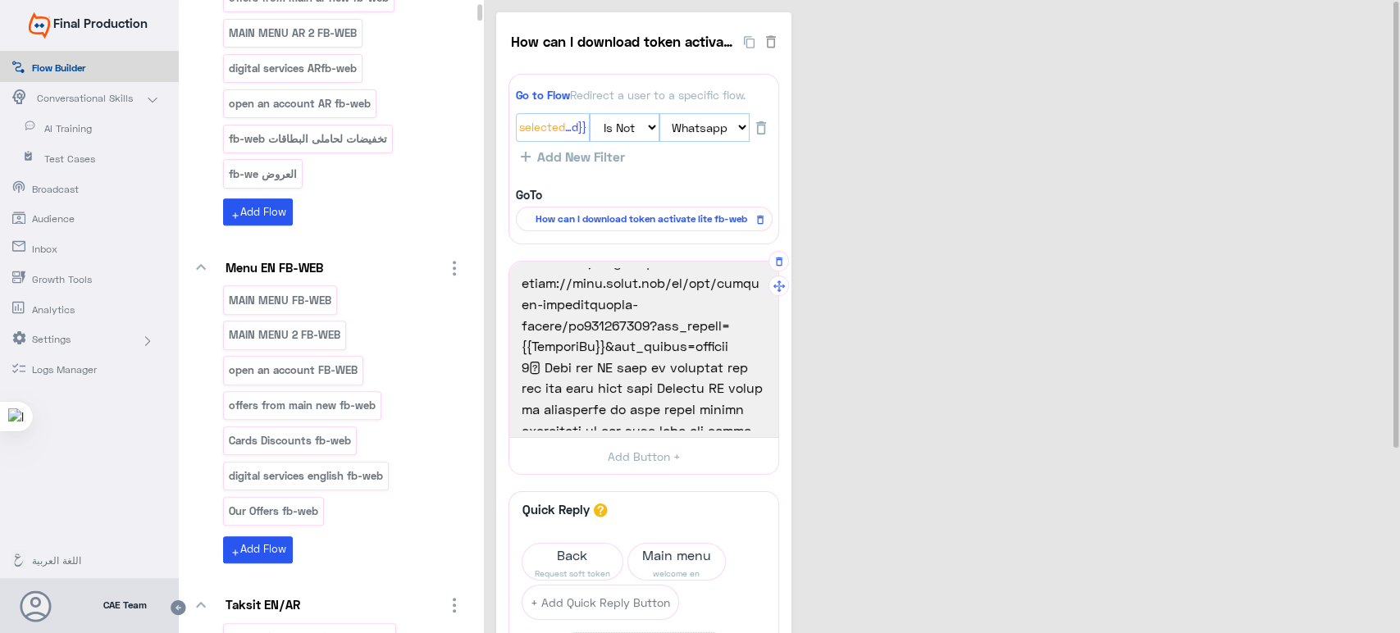
click at [746, 189] on span "- IOS, click here https://apps.apple.com/us/app/entrust-identityguard-mobile/id…" at bounding box center [644, 168] width 244 height 42
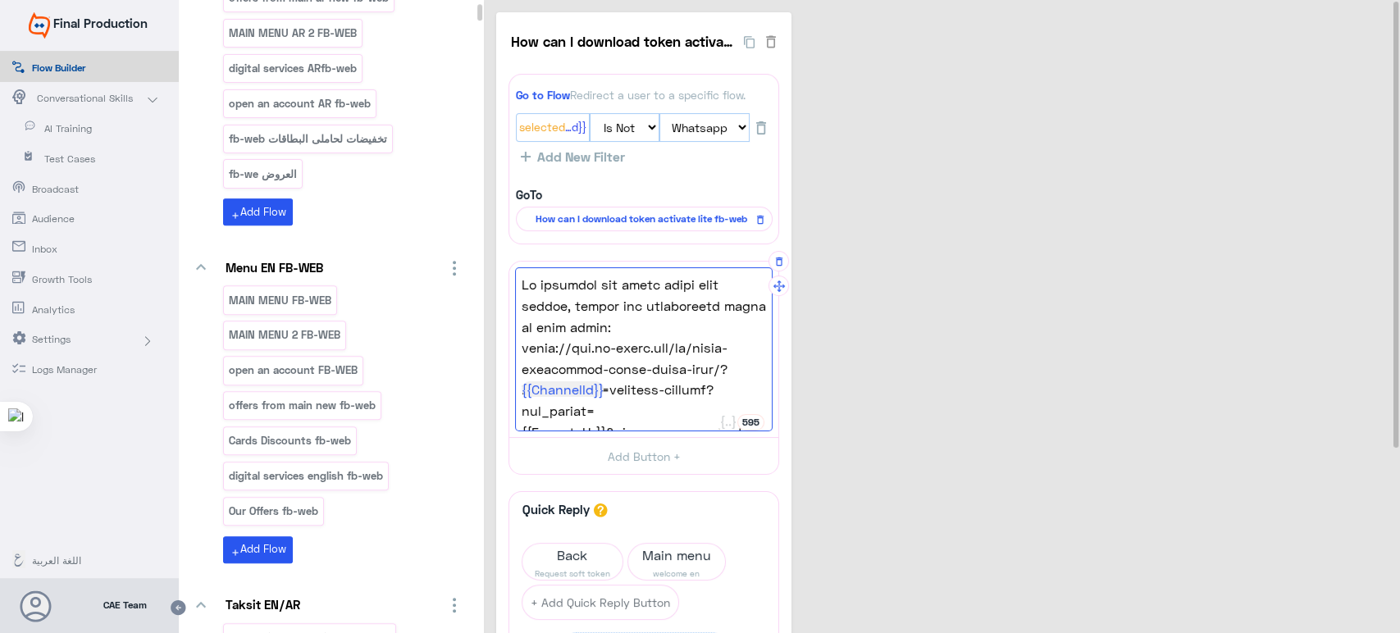
drag, startPoint x: 746, startPoint y: 341, endPoint x: 520, endPoint y: 267, distance: 237.3
click at [520, 267] on div "To activate the token using your laptop, follow the illustrated steps in this v…" at bounding box center [644, 349] width 258 height 164
click at [525, 281] on span "To activate the token using your laptop, follow the illustrated steps in this v…" at bounding box center [644, 305] width 244 height 63
click at [523, 285] on html "Final Production Flow Builder Conversational Skills AI Training Test Cases Broa…" at bounding box center [700, 316] width 1400 height 633
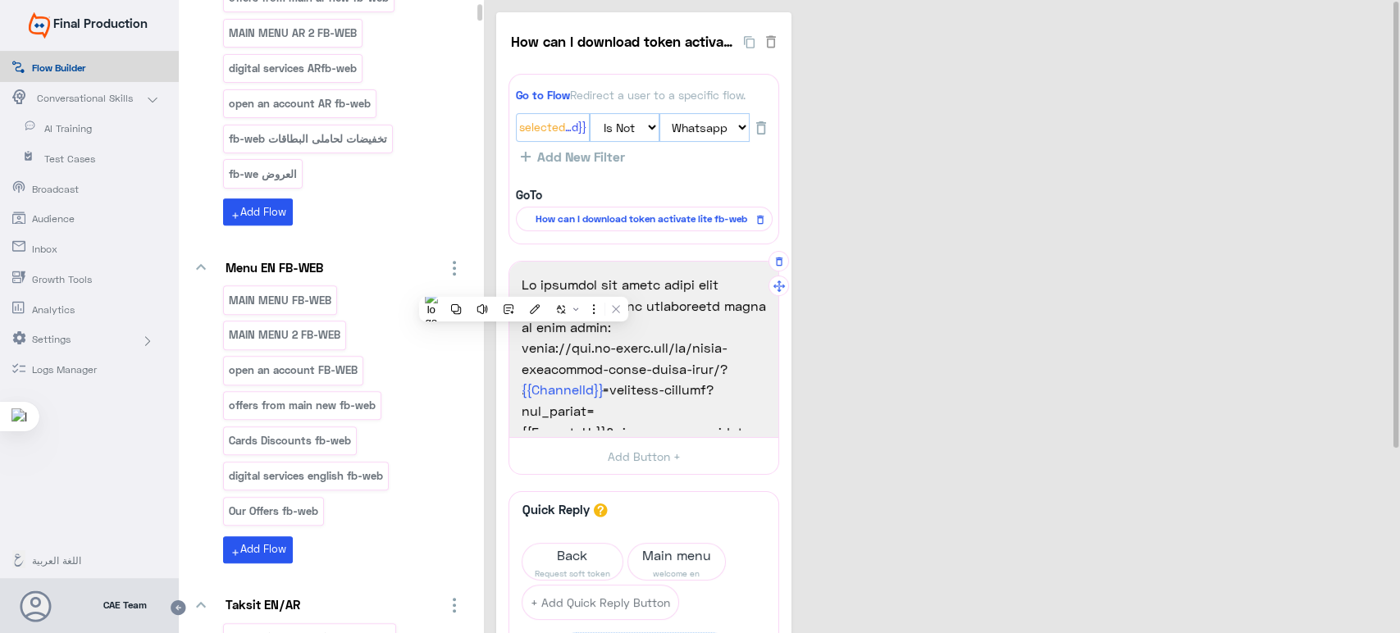
click at [523, 285] on span "To activate the token using your laptop, follow the illustrated steps in this v…" at bounding box center [644, 305] width 244 height 63
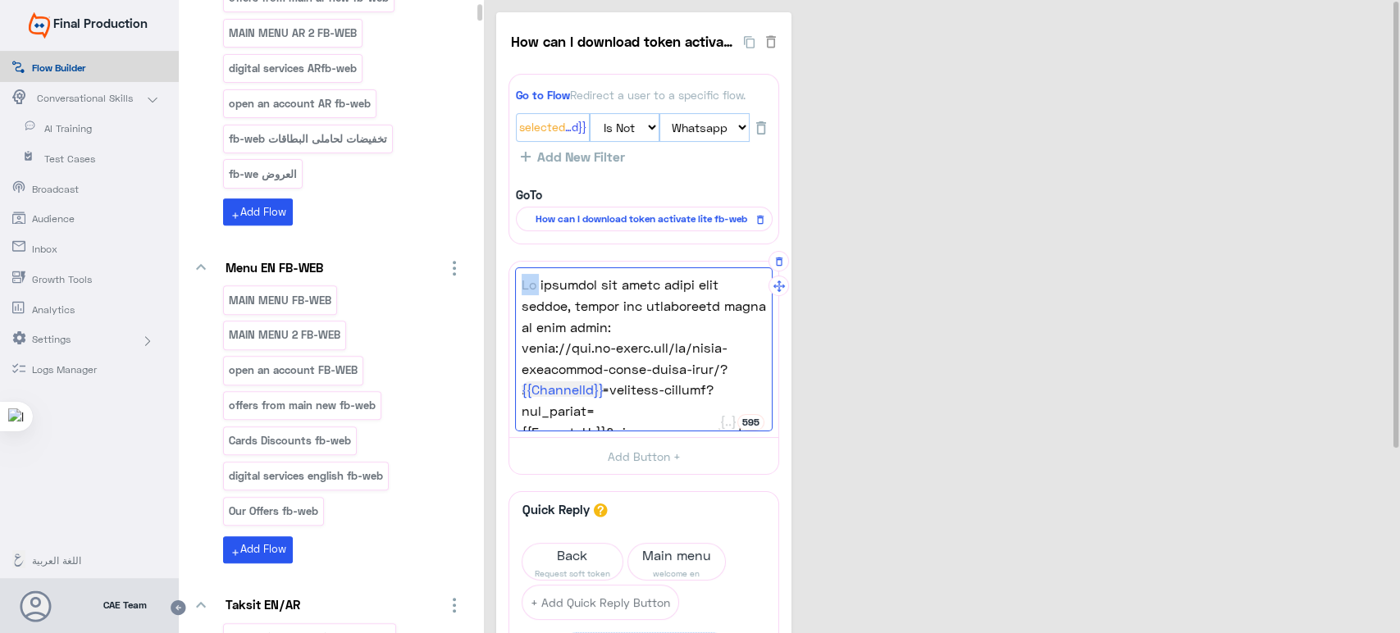
click at [523, 285] on span "To activate the token using your laptop, follow the illustrated steps in this v…" at bounding box center [644, 305] width 244 height 63
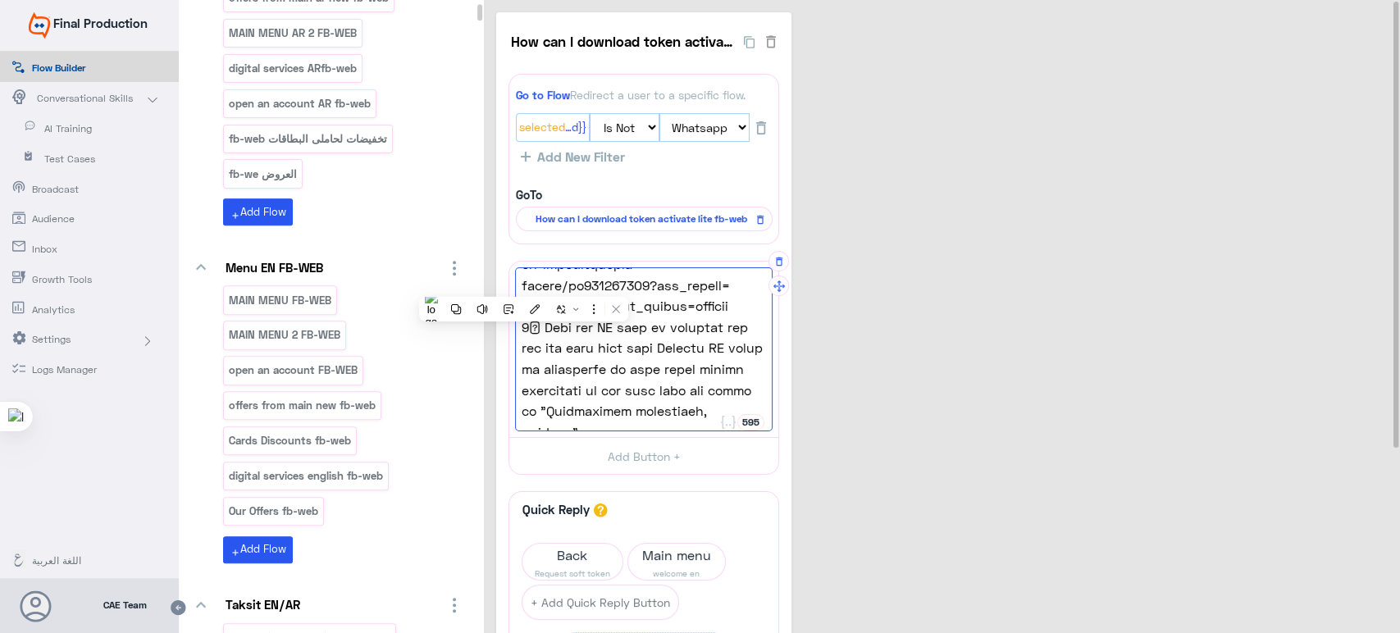
drag, startPoint x: 523, startPoint y: 285, endPoint x: 664, endPoint y: 290, distance: 140.4
click at [664, 290] on div "To activate the token using your laptop, follow the illustrated steps in this v…" at bounding box center [644, 349] width 258 height 164
click at [749, 148] on span "- IOS, click here https://apps.apple.com/us/app/entrust-identityguard-mobile/id…" at bounding box center [644, 128] width 244 height 42
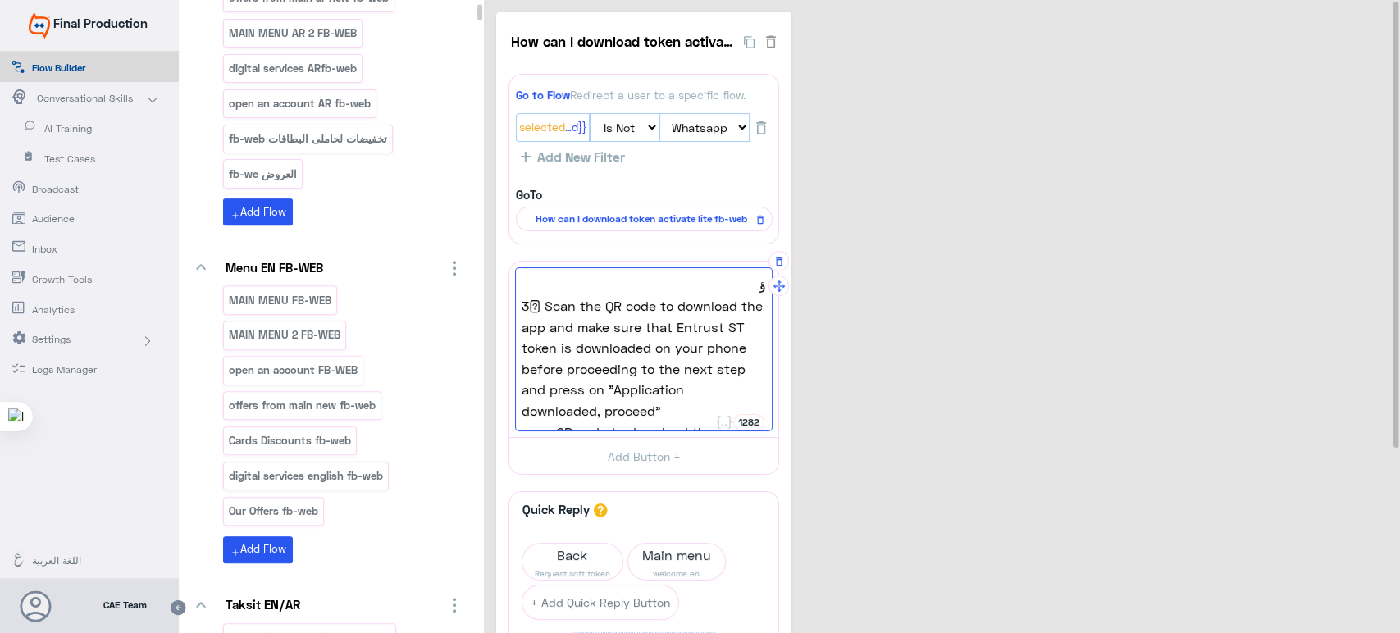
drag, startPoint x: 749, startPoint y: 303, endPoint x: 559, endPoint y: 268, distance: 193.4
paste textarea "To activate the token using your laptop, follow the illustrated steps in this v…"
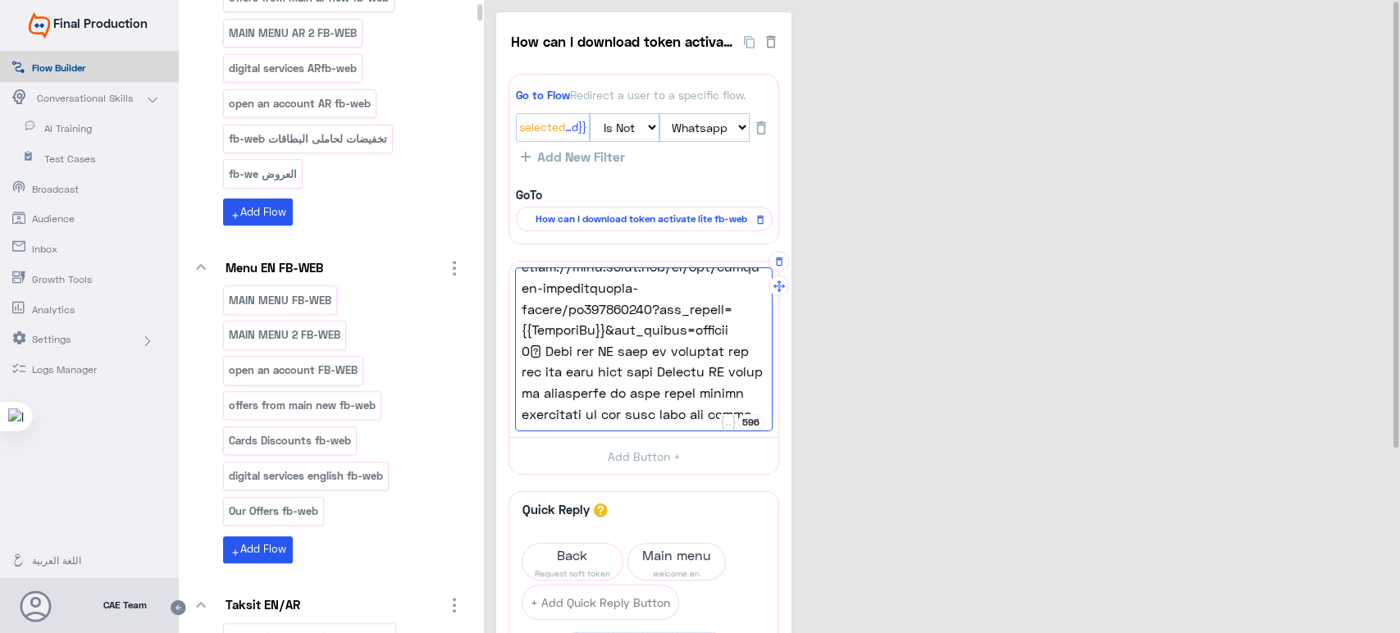
drag, startPoint x: 747, startPoint y: 317, endPoint x: 742, endPoint y: 326, distance: 11.0
click at [742, 172] on span "- IOS, click here https://apps.apple.com/us/app/entrust-identityguard-mobile/id…" at bounding box center [644, 151] width 244 height 42
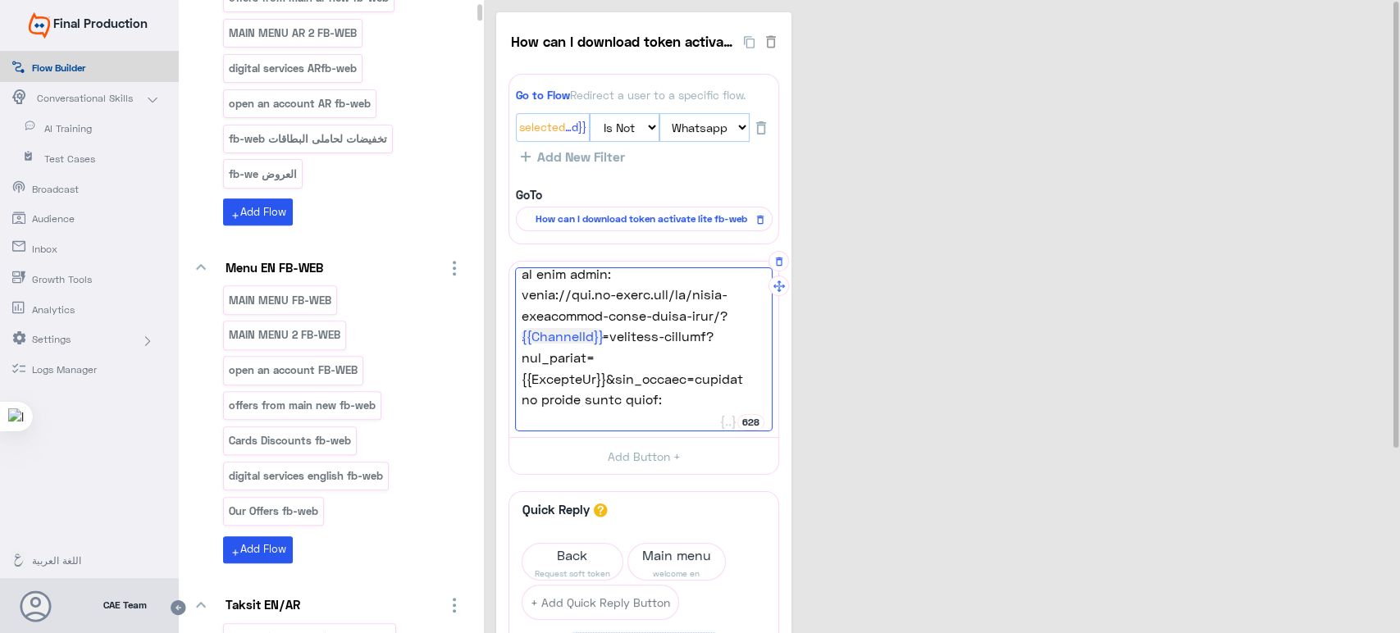
drag, startPoint x: 628, startPoint y: 303, endPoint x: 517, endPoint y: 294, distance: 112.0
click at [517, 294] on div "To activate the token using your laptop, follow the illustrated steps in this v…" at bounding box center [644, 349] width 258 height 164
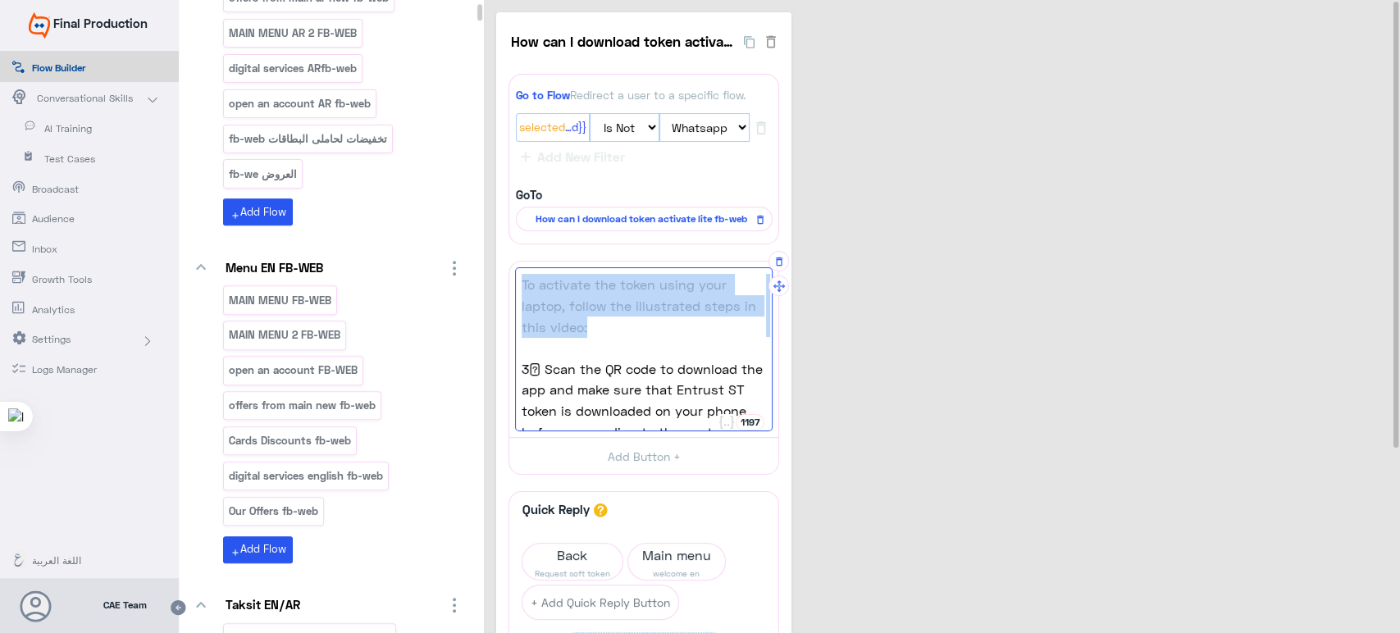
drag, startPoint x: 536, startPoint y: 294, endPoint x: 521, endPoint y: 280, distance: 20.3
click at [521, 280] on div "To activate the token using your laptop, follow the illustrated steps in this v…" at bounding box center [644, 349] width 258 height 164
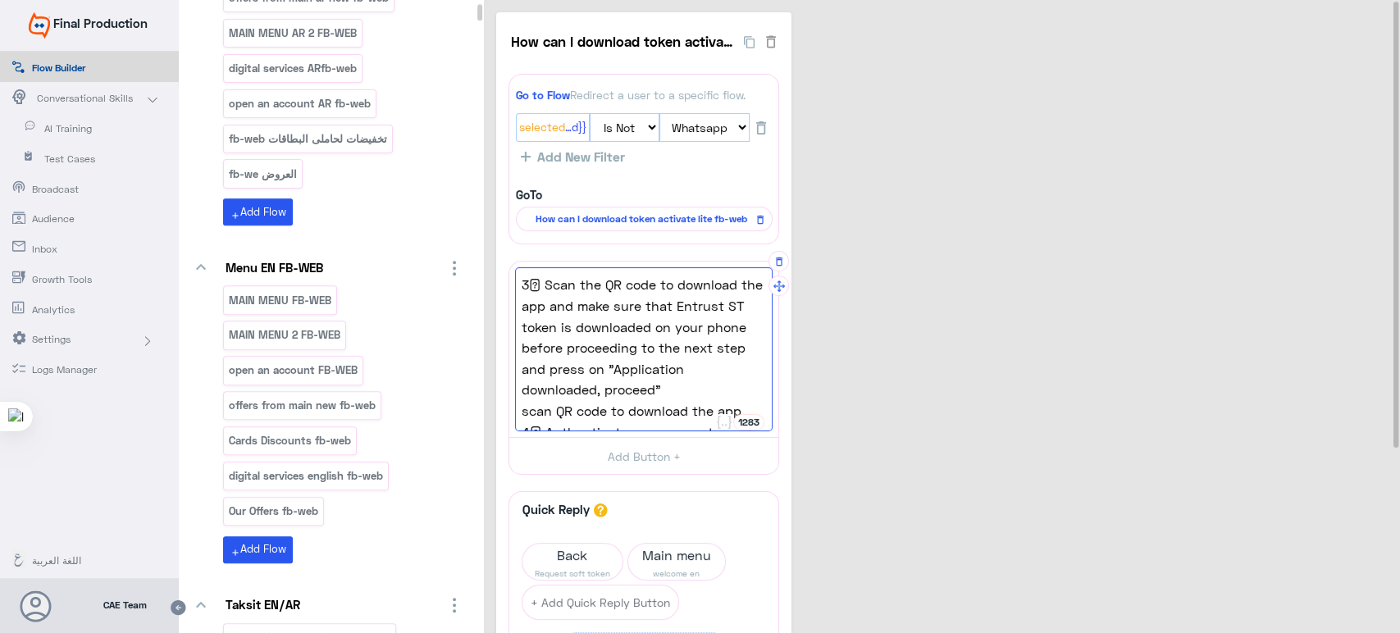
click at [522, 292] on div "3⃣ Scan the QR code to download the app and make sure that Entrust ST token is …" at bounding box center [644, 349] width 258 height 164
type textarea "3⃣ Scan the QR code to download the app and make sure that Entrust ST token is …"
click at [908, 354] on div "How can I download token activate lite 12 Go to Flow Redirect a user to a speci…" at bounding box center [944, 428] width 896 height 832
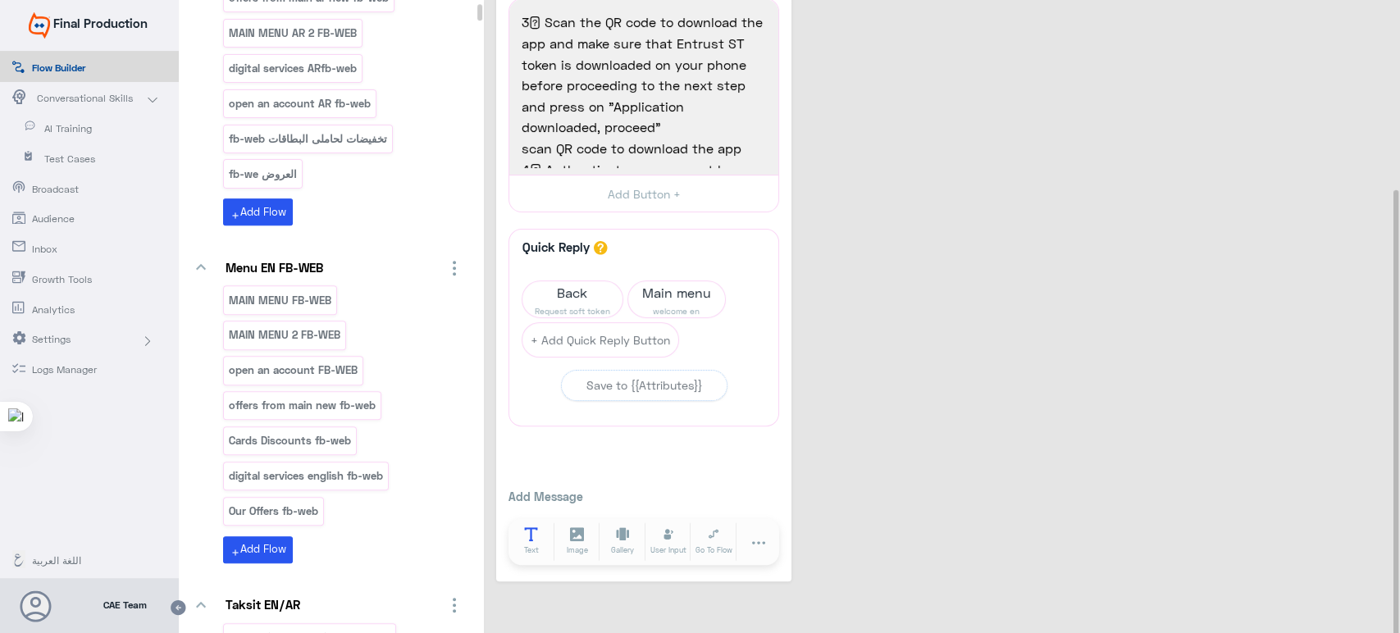
click at [532, 527] on icon at bounding box center [531, 534] width 14 height 14
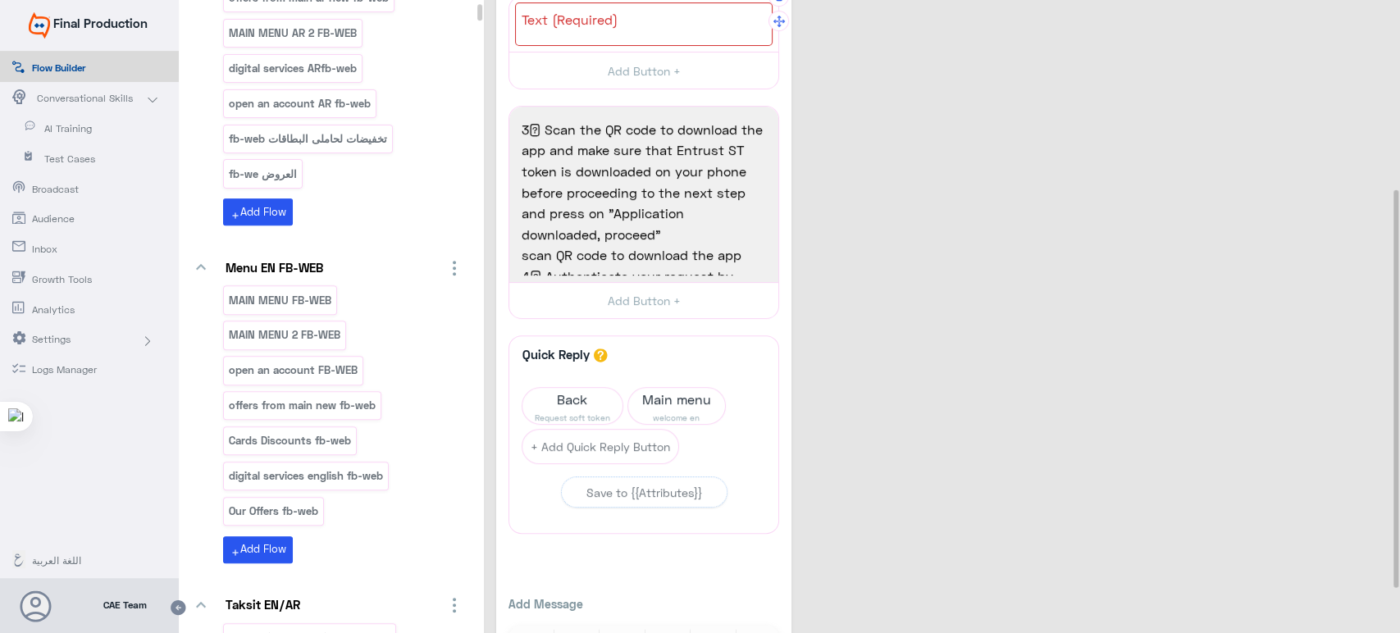
click at [663, 29] on div at bounding box center [644, 23] width 258 height 43
paste textarea "To activate the token using your laptop, follow the illustrated steps in this v…"
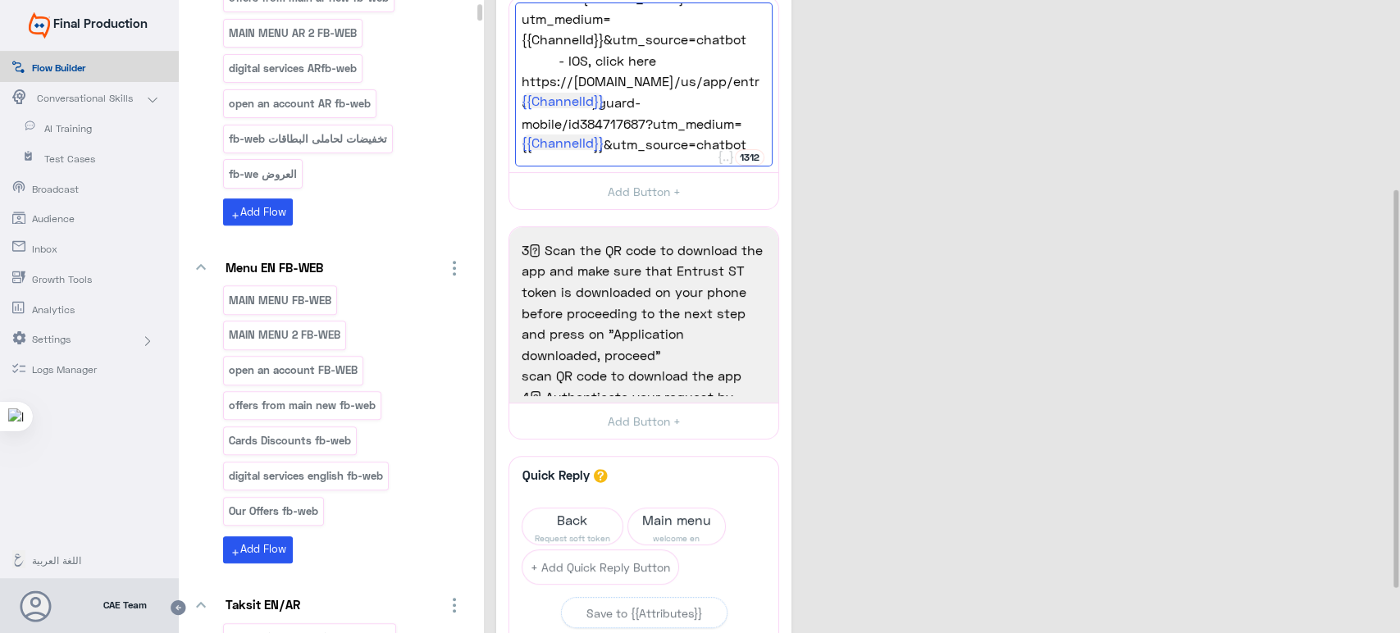
type textarea "To activate the token using your laptop, follow the illustrated steps in this v…"
click at [820, 185] on div "How can I download token activate lite 12 Go to Flow Redirect a user to a speci…" at bounding box center [944, 277] width 896 height 1061
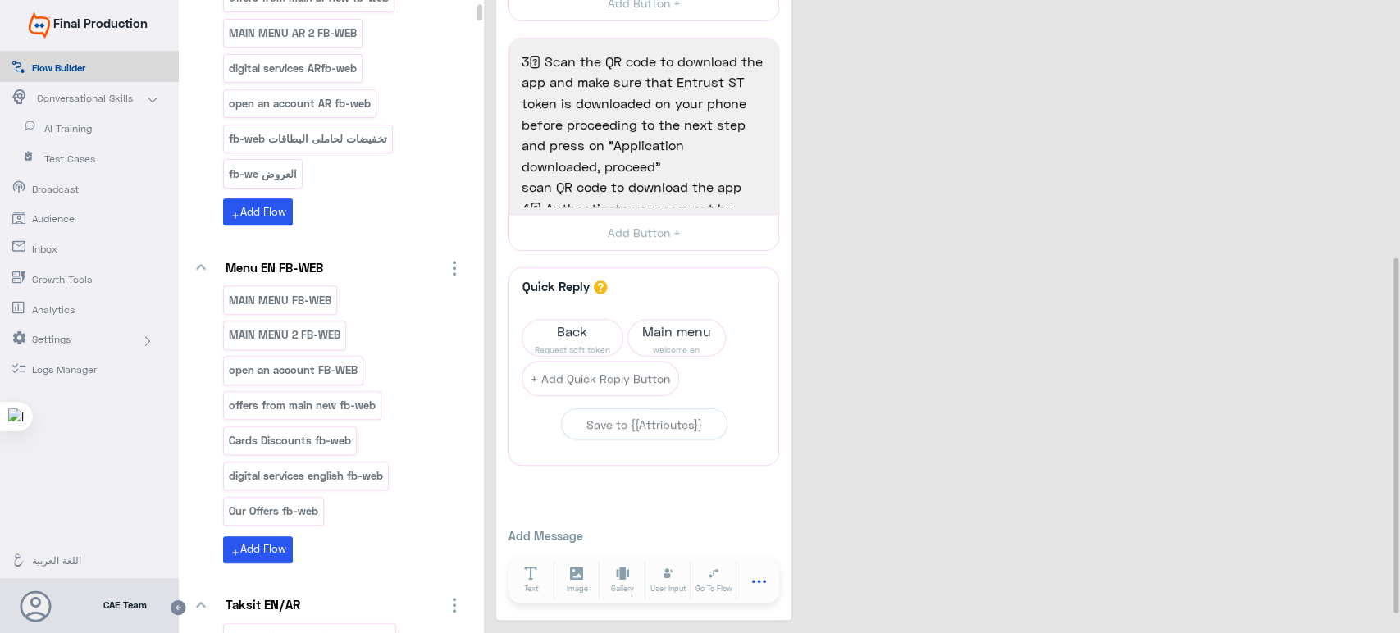
click at [769, 575] on button at bounding box center [760, 580] width 46 height 38
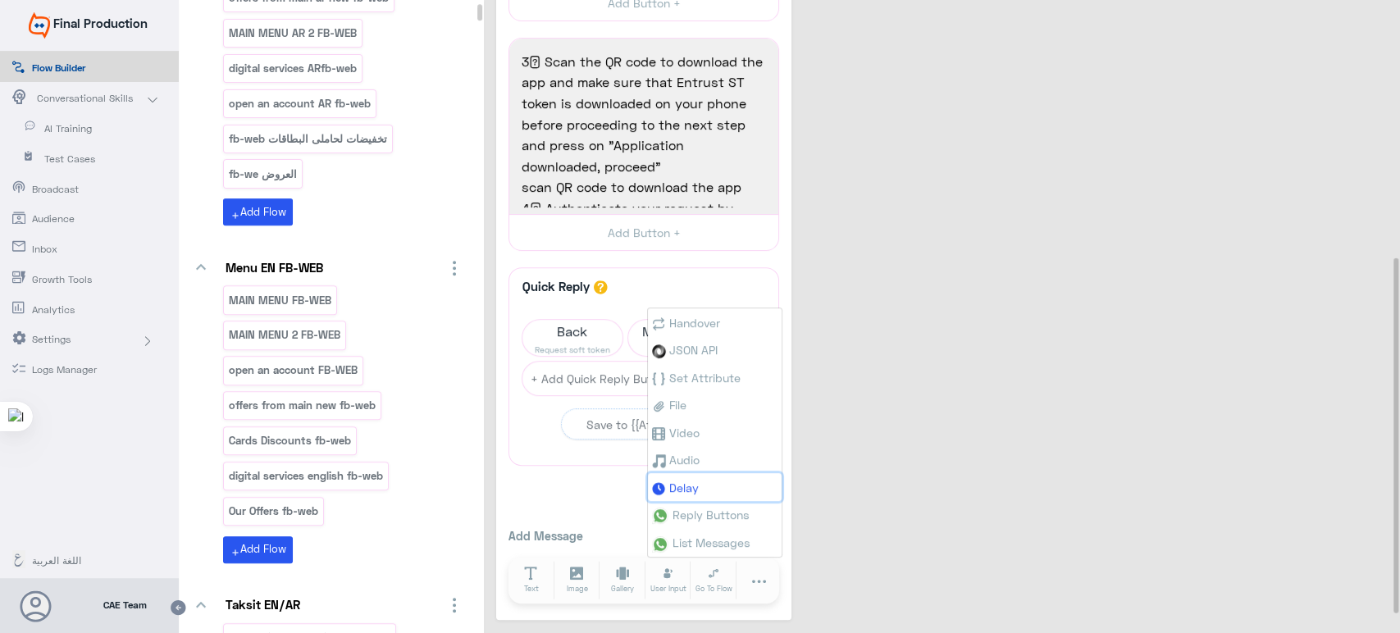
click at [683, 486] on span "Delay" at bounding box center [684, 488] width 30 height 14
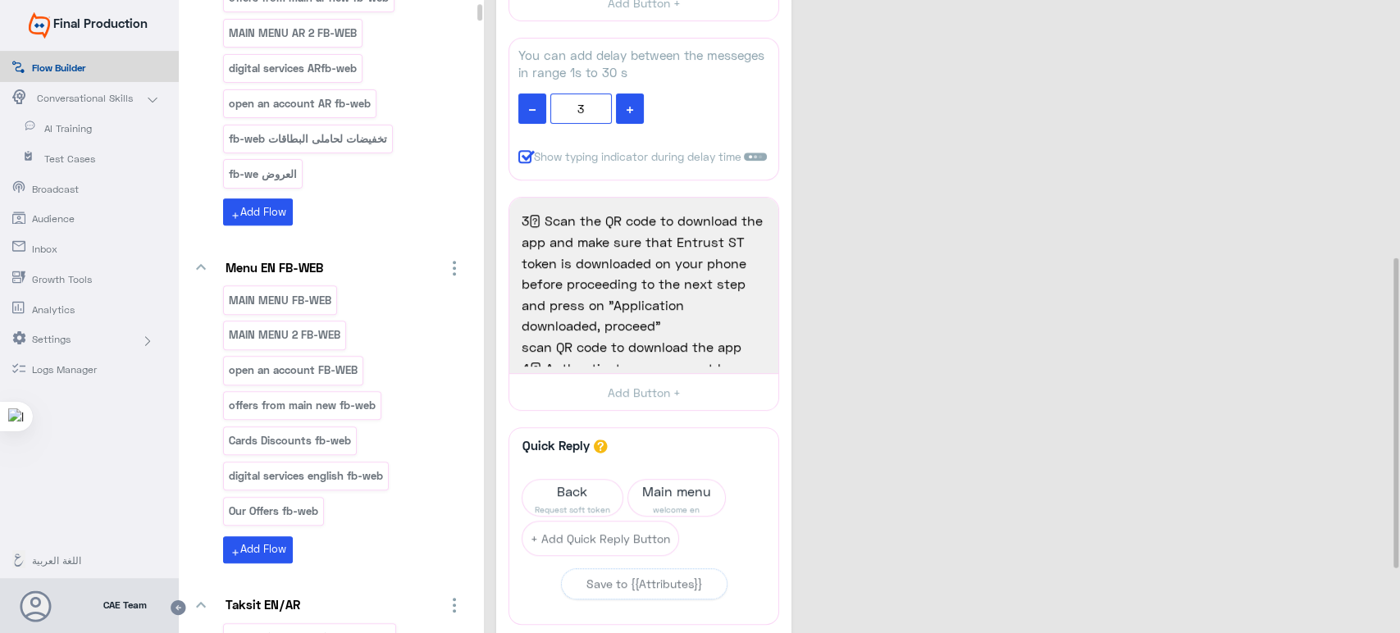
click at [826, 214] on div "How can I download token activate lite 12 Go to Flow Redirect a user to a speci…" at bounding box center [944, 169] width 896 height 1221
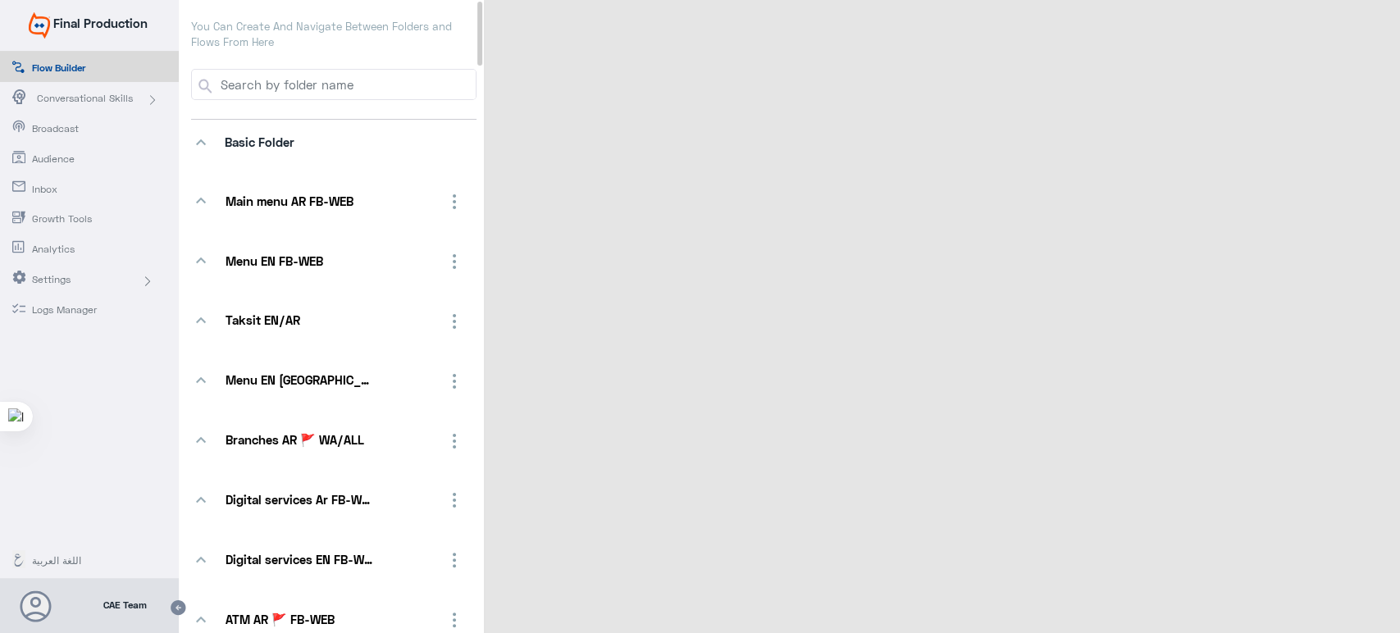
select select "3"
select select "2"
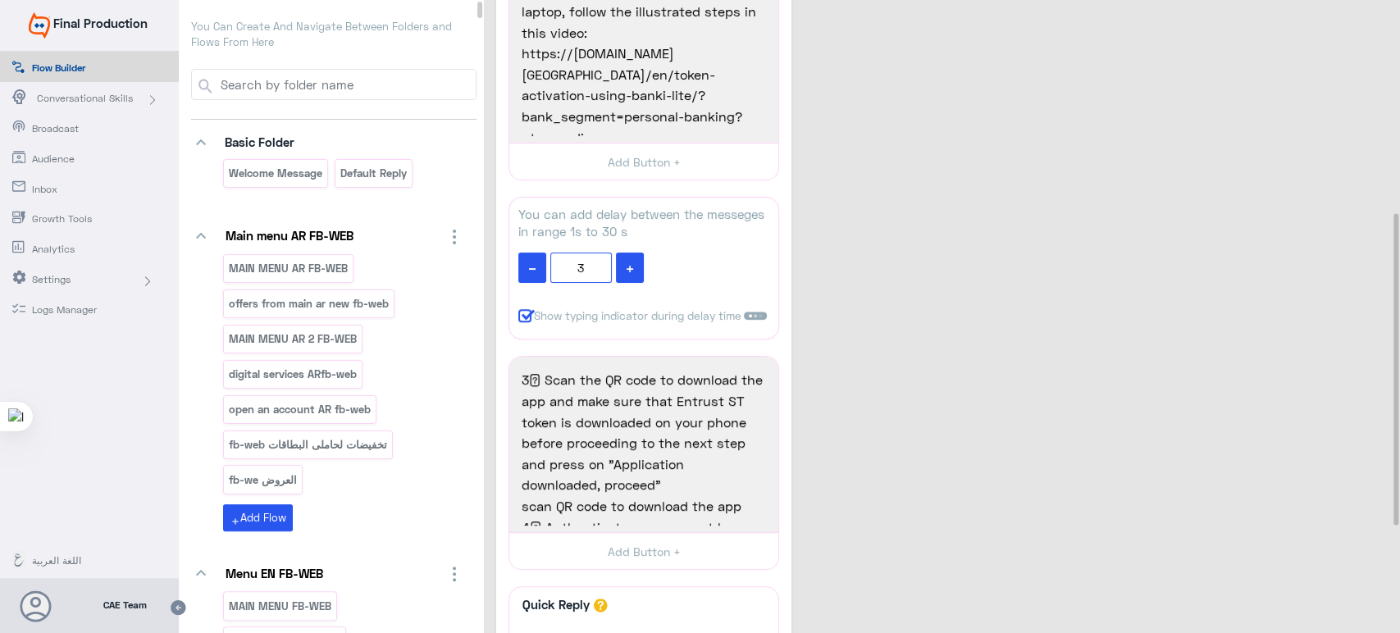
scroll to position [655, 0]
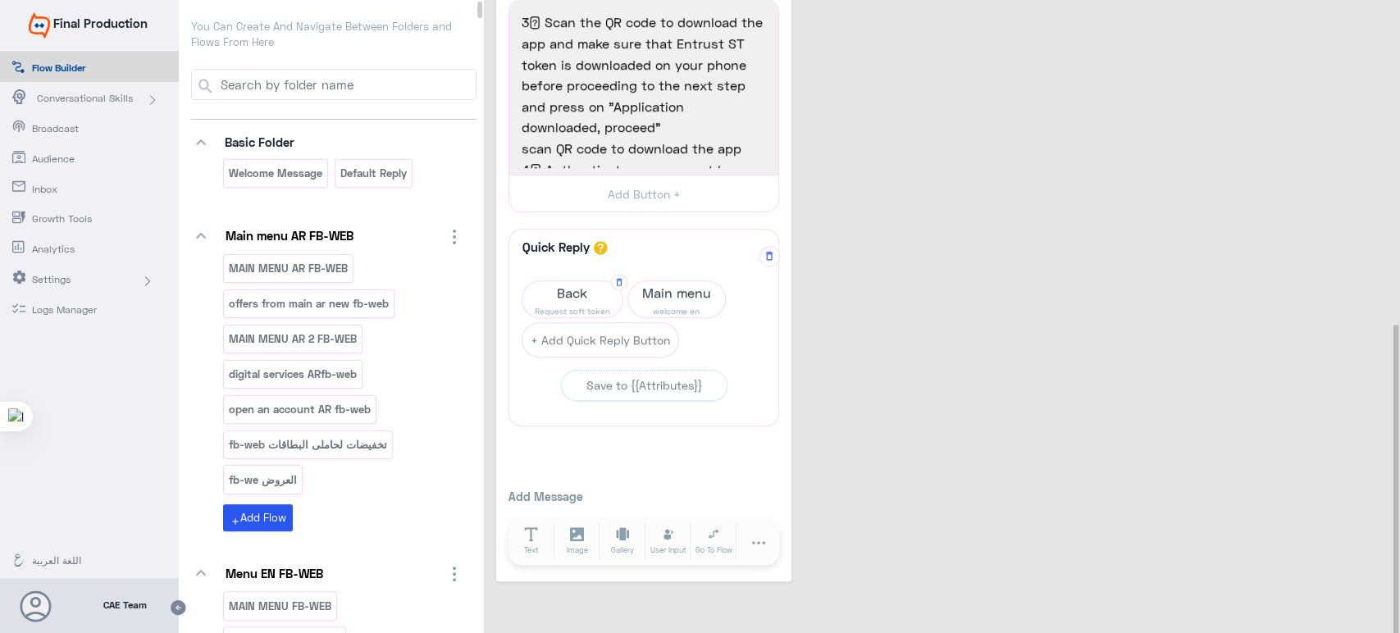
click at [567, 295] on span "Back" at bounding box center [572, 292] width 100 height 23
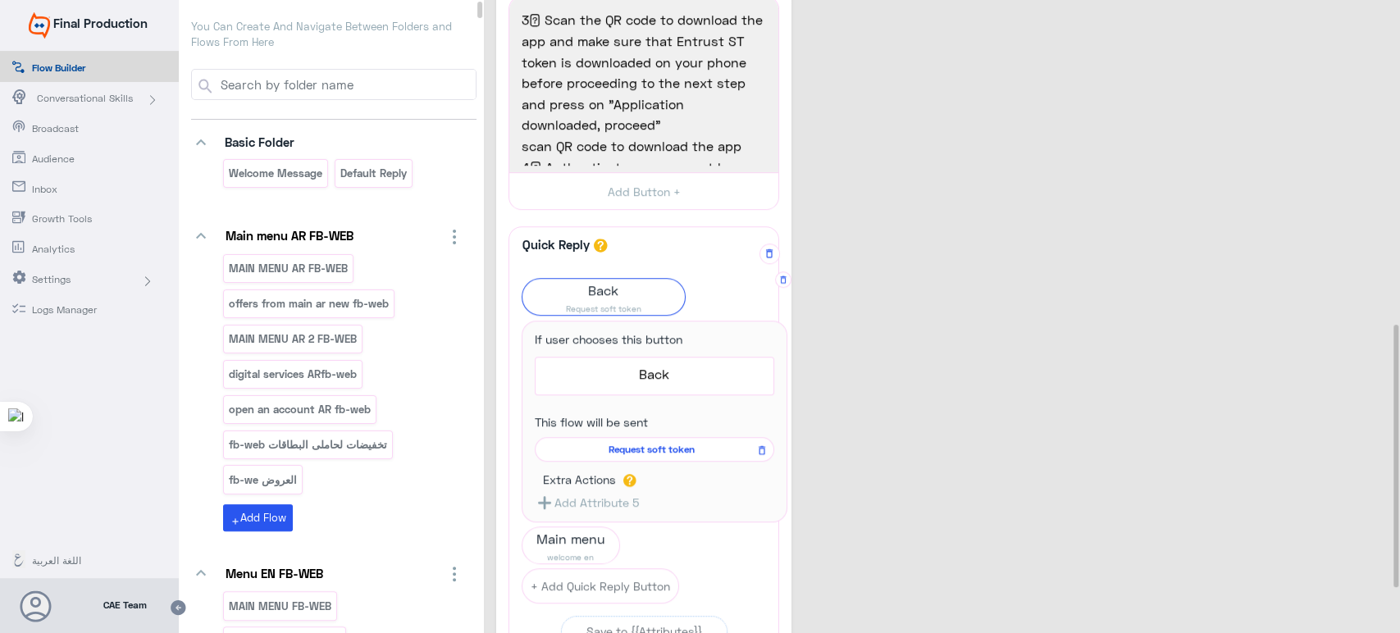
click at [616, 435] on span "Request soft token" at bounding box center [652, 449] width 216 height 15
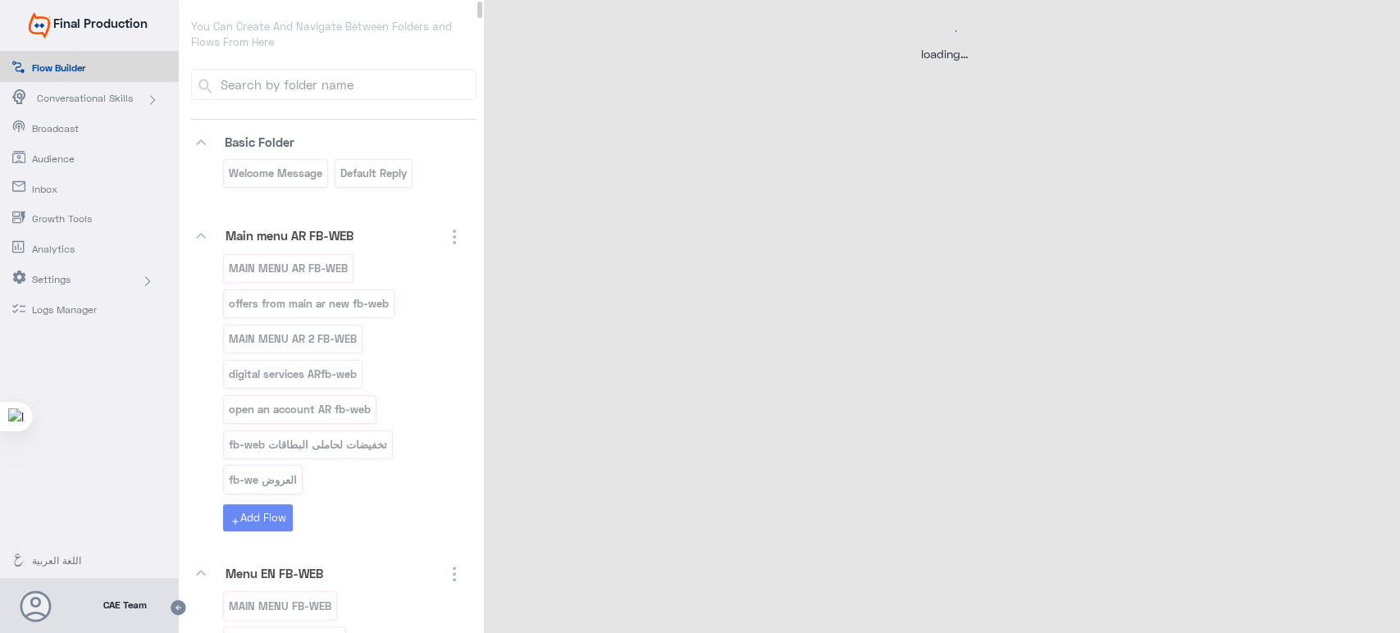
scroll to position [0, 0]
select select "3"
select select "2"
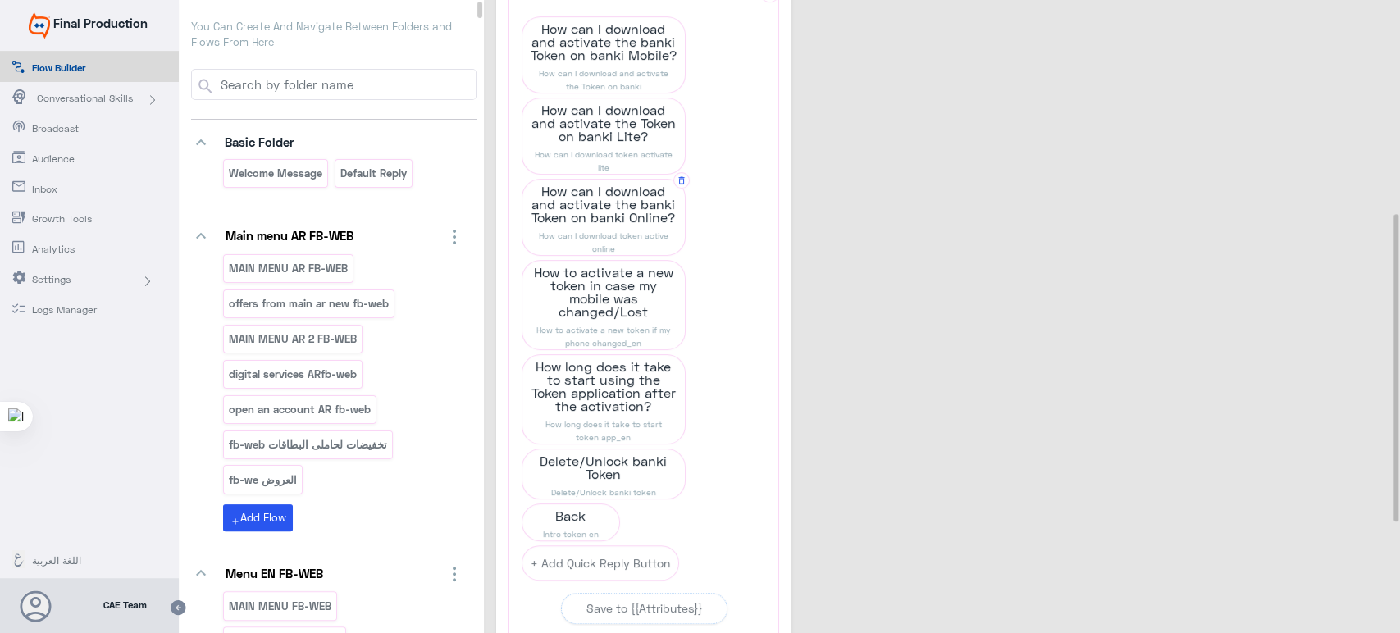
scroll to position [450, 0]
click at [604, 232] on span "How can I download token active online" at bounding box center [603, 239] width 162 height 26
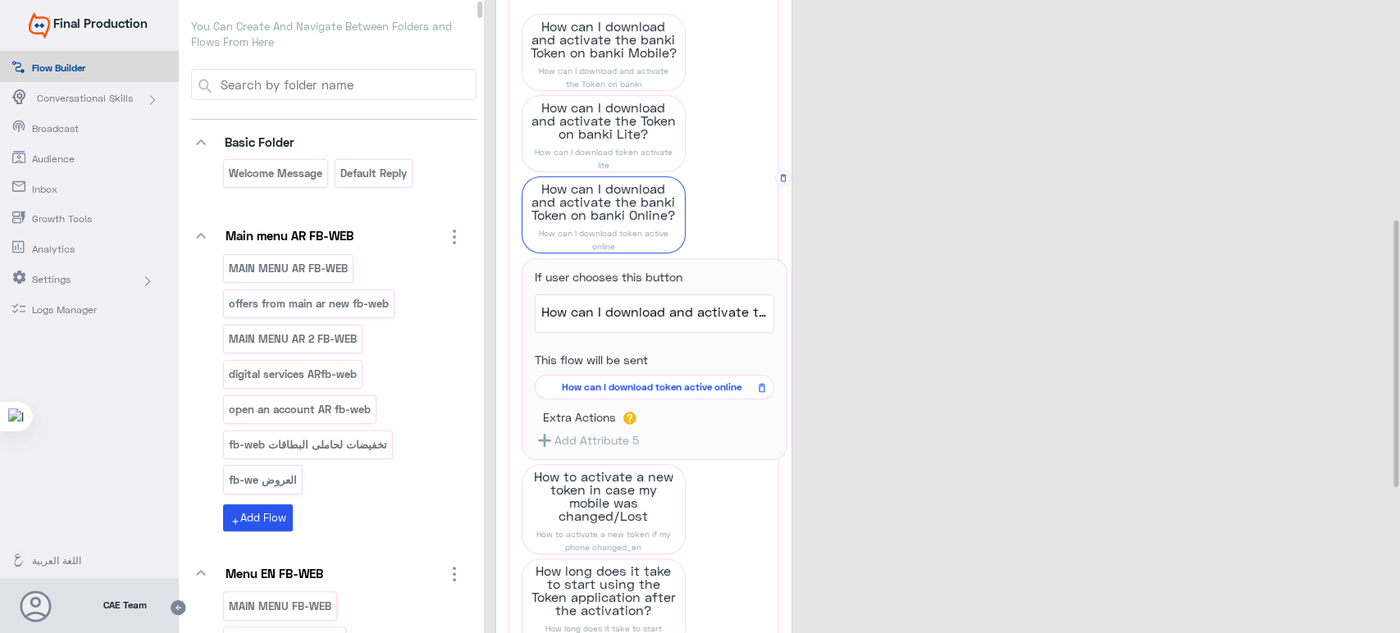
click at [655, 389] on span "How can I download token active online" at bounding box center [652, 387] width 216 height 15
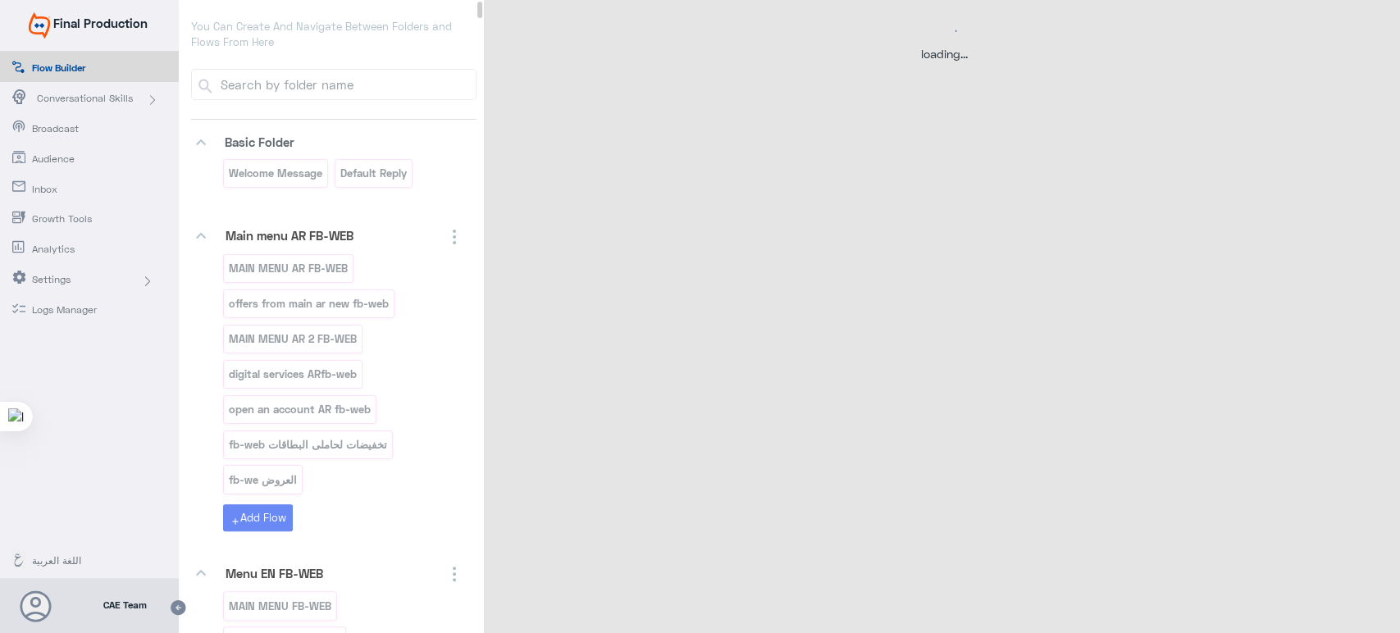
scroll to position [0, 0]
select select "3"
select select "2"
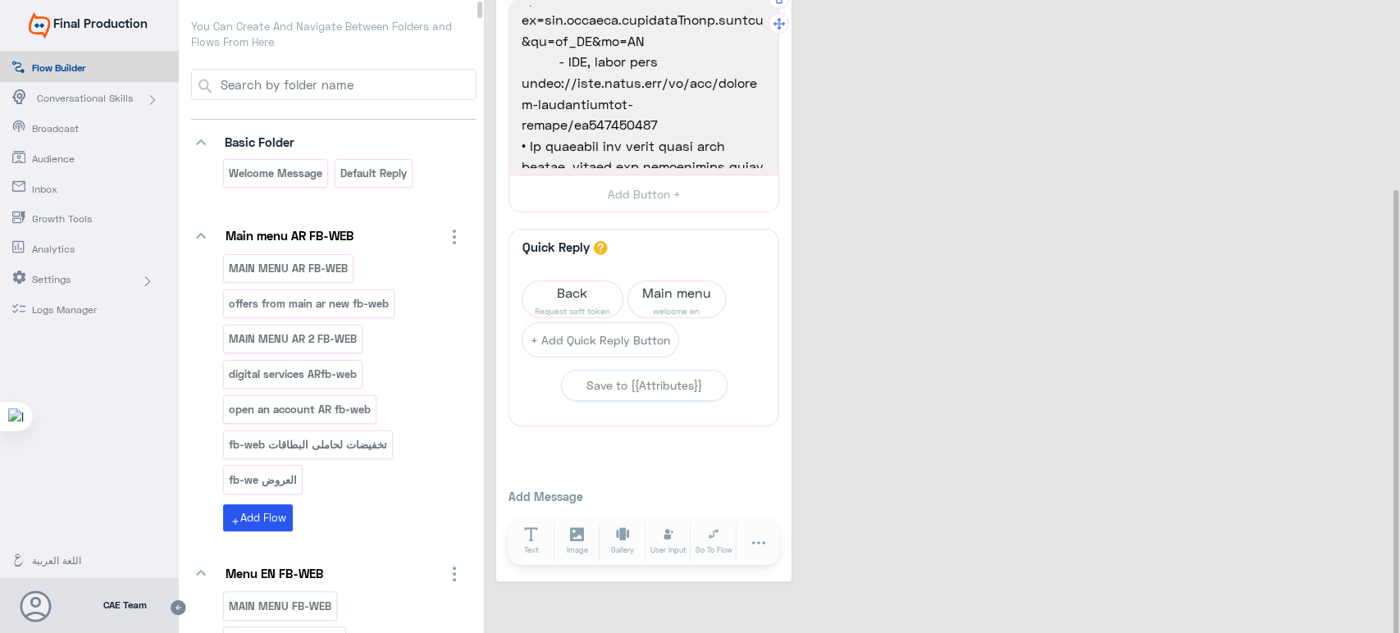
scroll to position [89, 0]
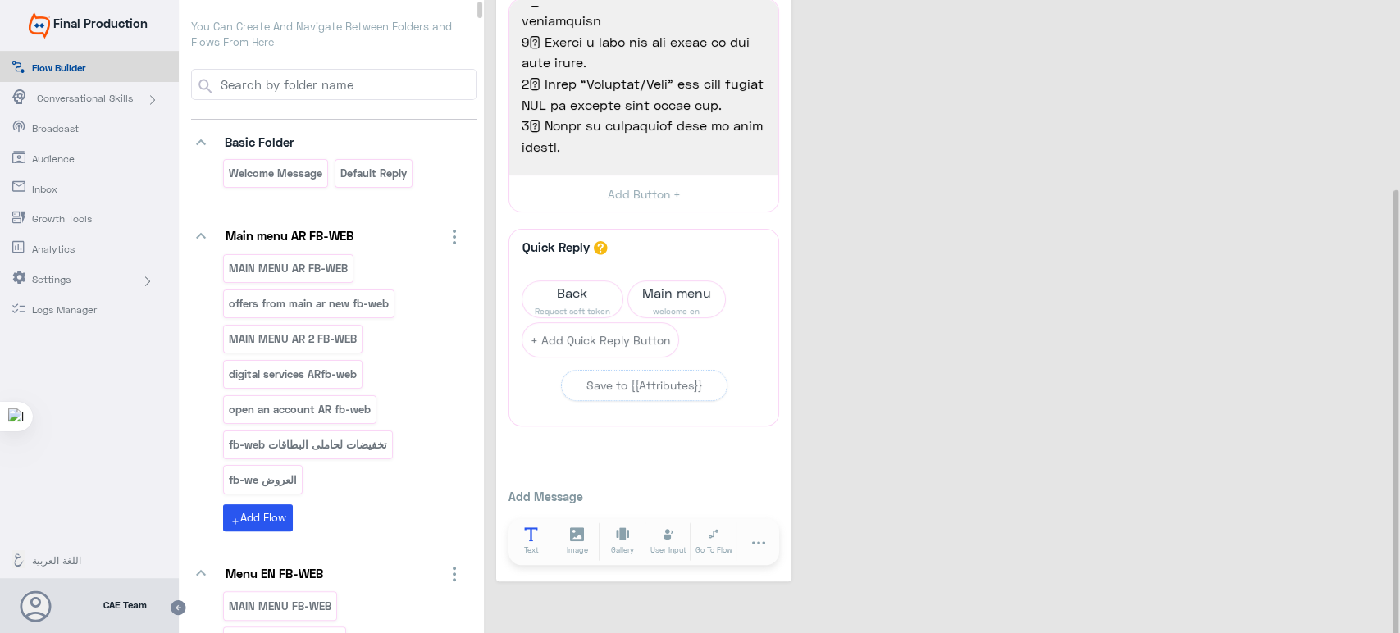
click at [529, 435] on icon at bounding box center [531, 534] width 14 height 14
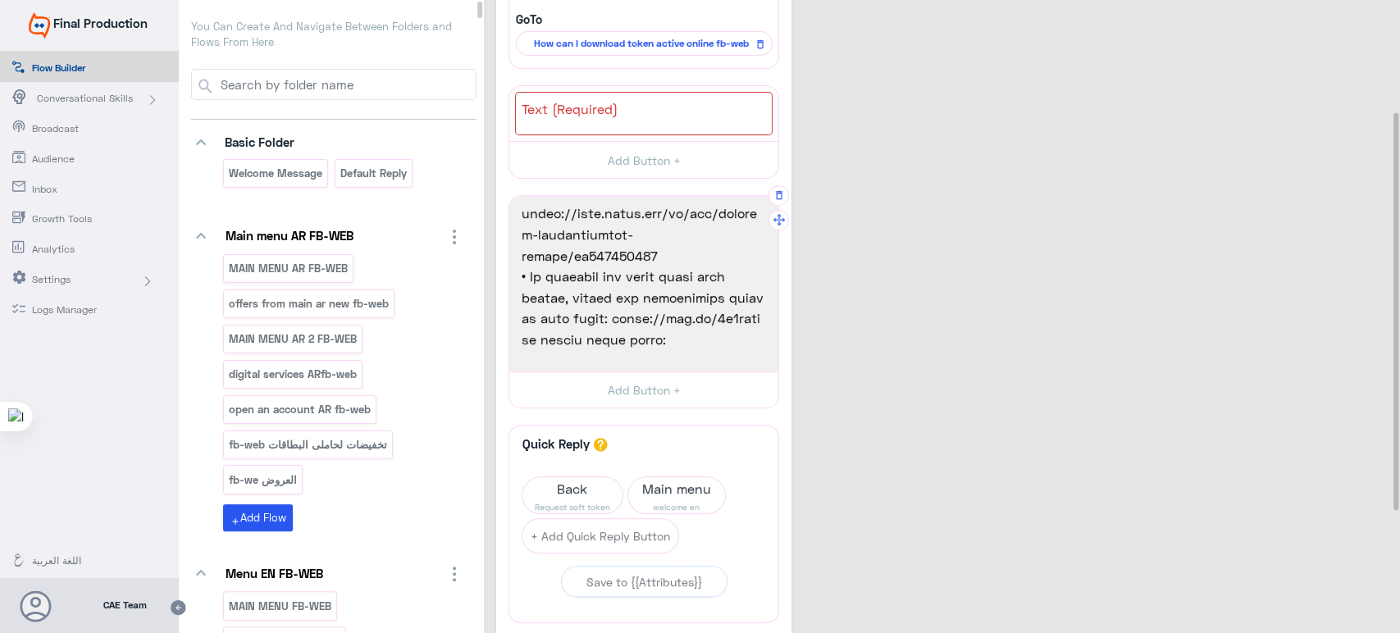
click at [656, 224] on span "• To activate the token using your laptop, follow the illustrated steps in this…" at bounding box center [644, 182] width 244 height 84
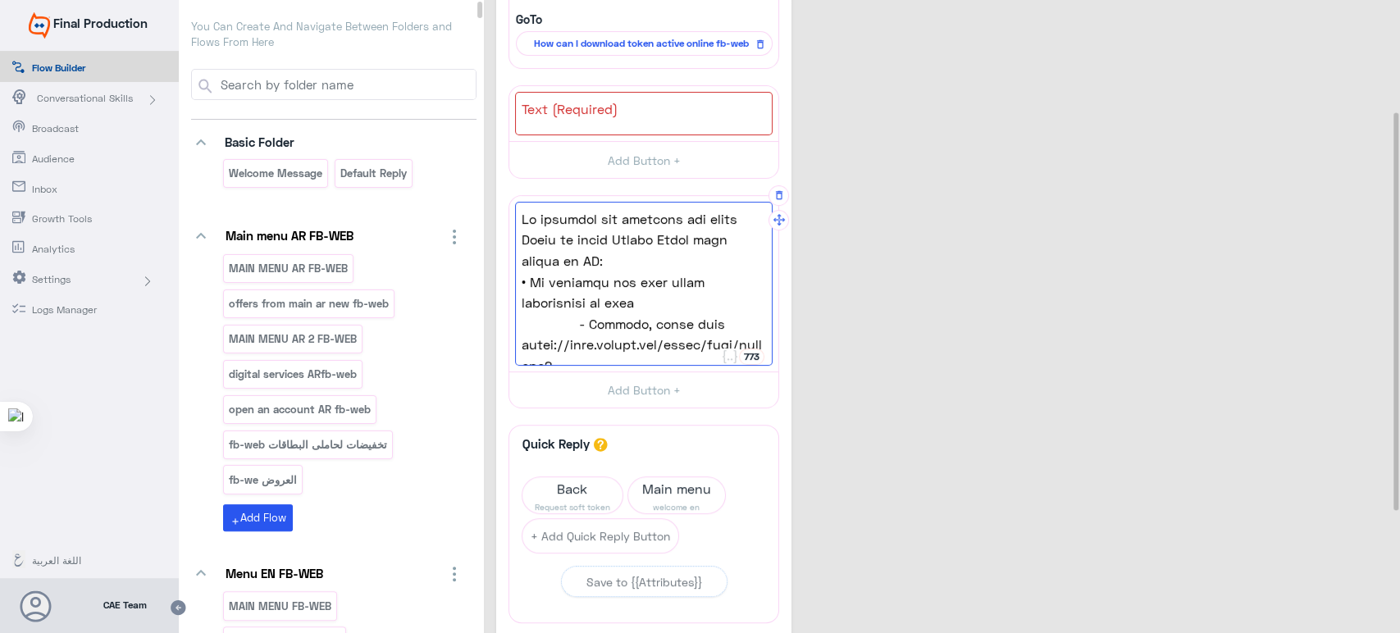
drag, startPoint x: 656, startPoint y: 310, endPoint x: 521, endPoint y: 208, distance: 169.8
click at [521, 208] on div "To download and activate the banki Token on banki Online Using your laptop or P…" at bounding box center [644, 284] width 258 height 164
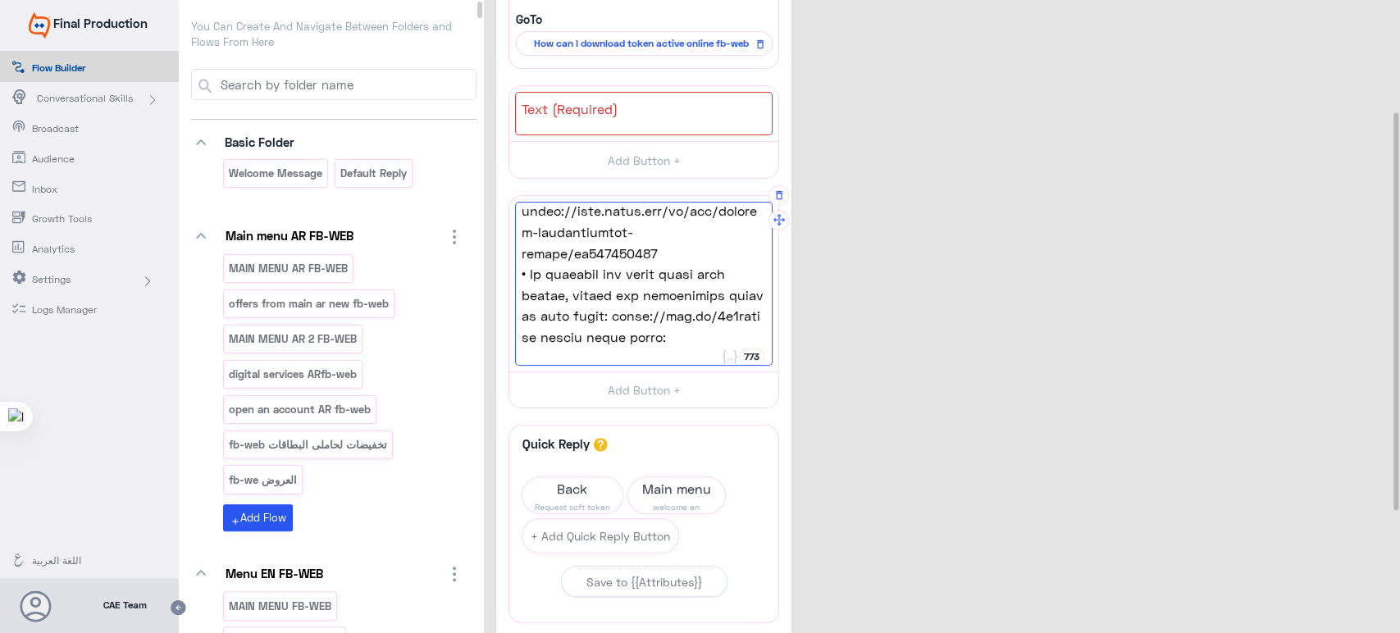
copy div "To download and activate the banki Token on banki Online Using your laptop or P…"
drag, startPoint x: 522, startPoint y: 215, endPoint x: 644, endPoint y: 313, distance: 156.3
click at [644, 313] on div "To download and activate the banki Token on banki Online Using your laptop or P…" at bounding box center [644, 284] width 258 height 164
click at [632, 121] on div at bounding box center [644, 113] width 258 height 43
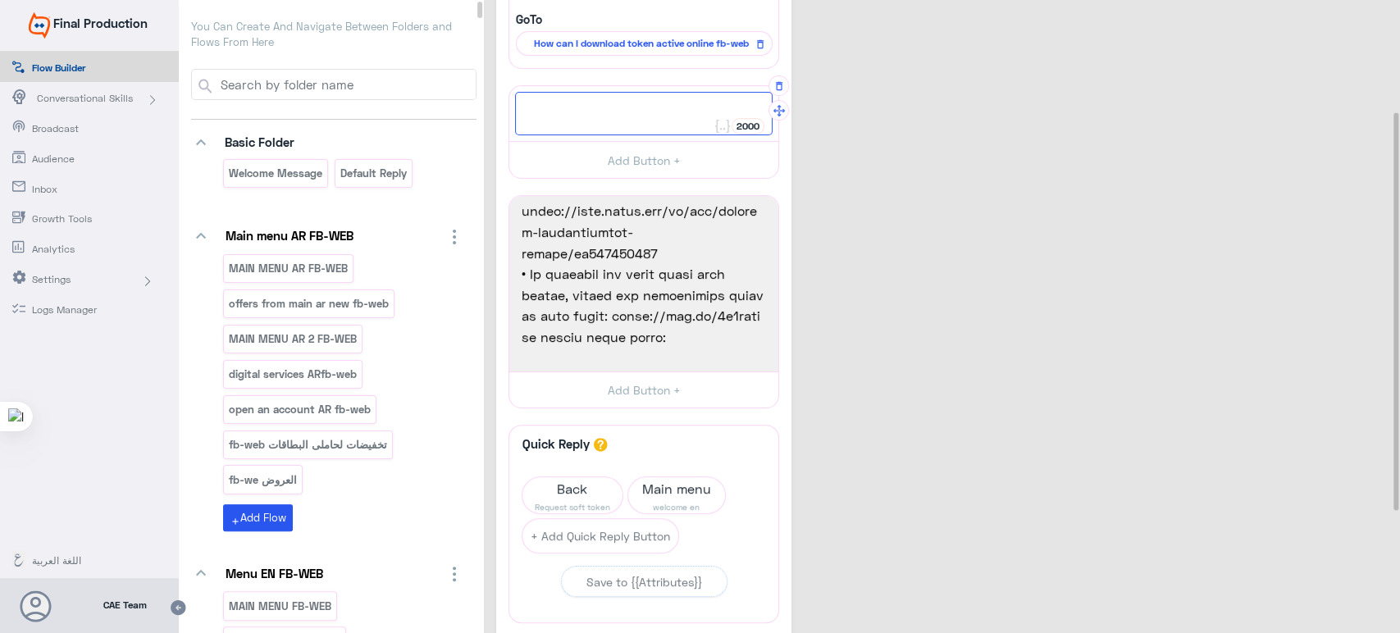
paste textarea "To download and activate the banki Token on banki Online Using your laptop or P…"
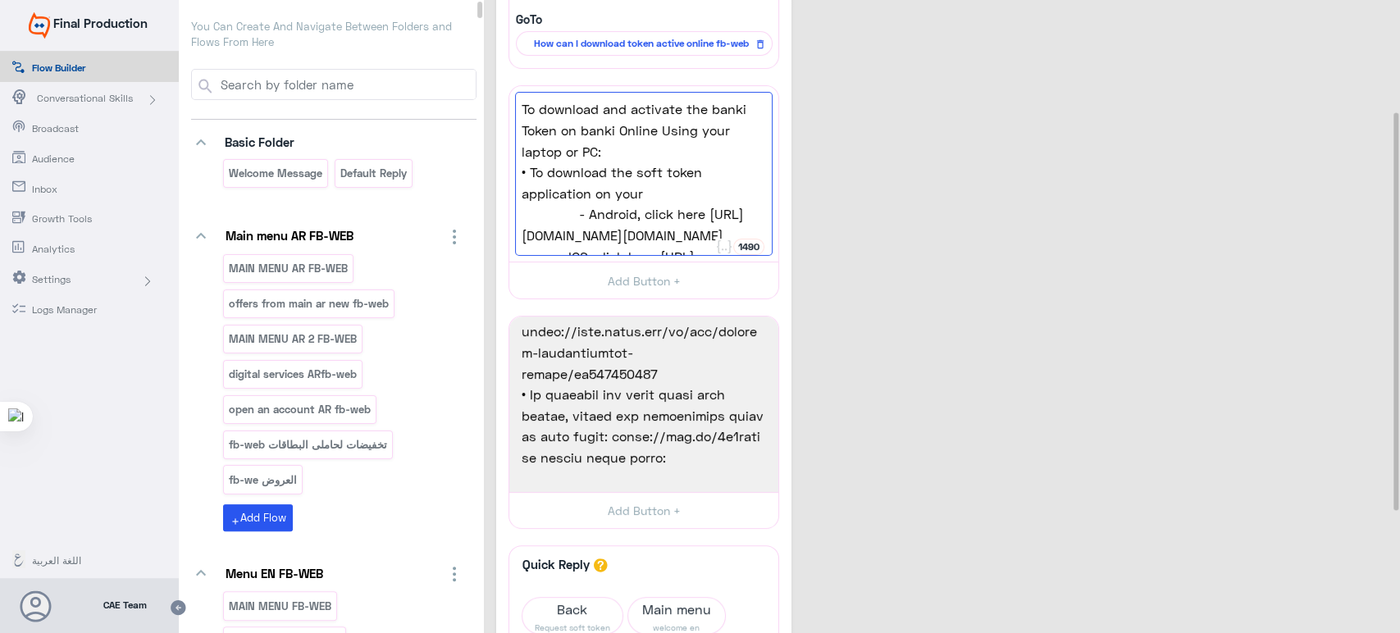
type textarea "To download and activate the banki Token on banki Online Using your laptop or P…"
click at [950, 221] on div "How can I download token active online 12 Go to Flow Redirect a user to a speci…" at bounding box center [944, 367] width 896 height 1061
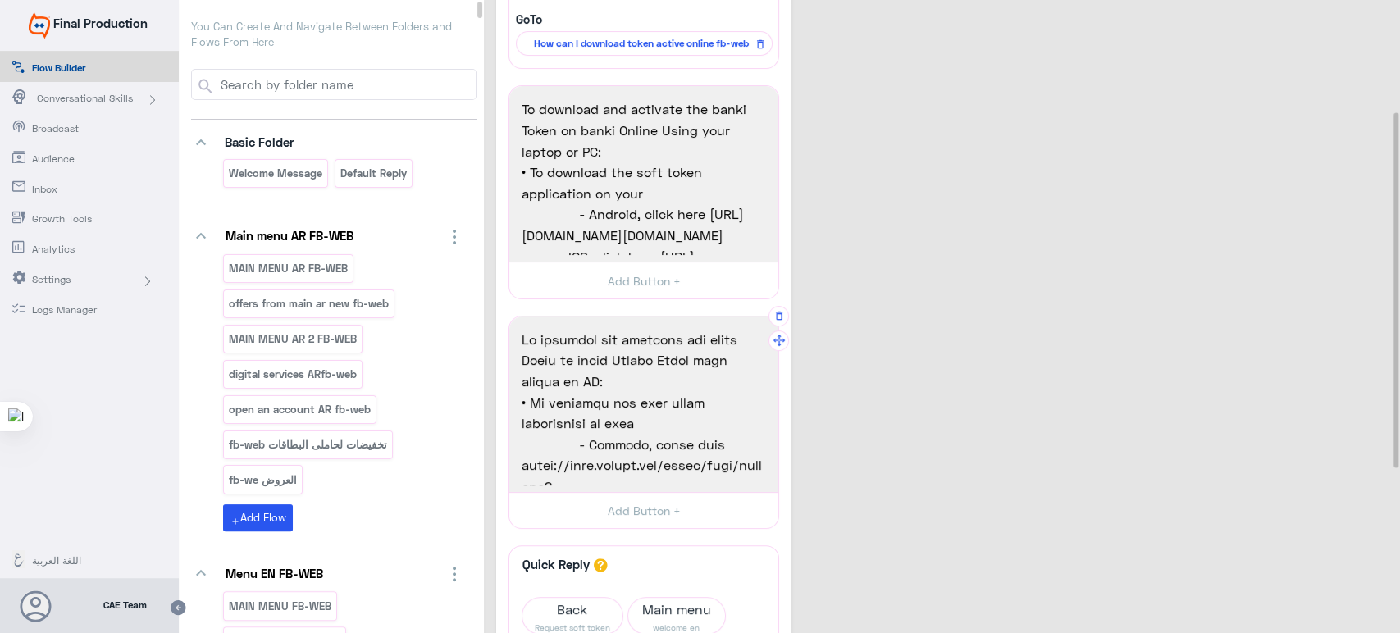
drag, startPoint x: 660, startPoint y: 362, endPoint x: 537, endPoint y: 344, distance: 124.2
click at [537, 256] on div "To download and activate the banki Token on banki Online Using your laptop or P…" at bounding box center [644, 174] width 258 height 164
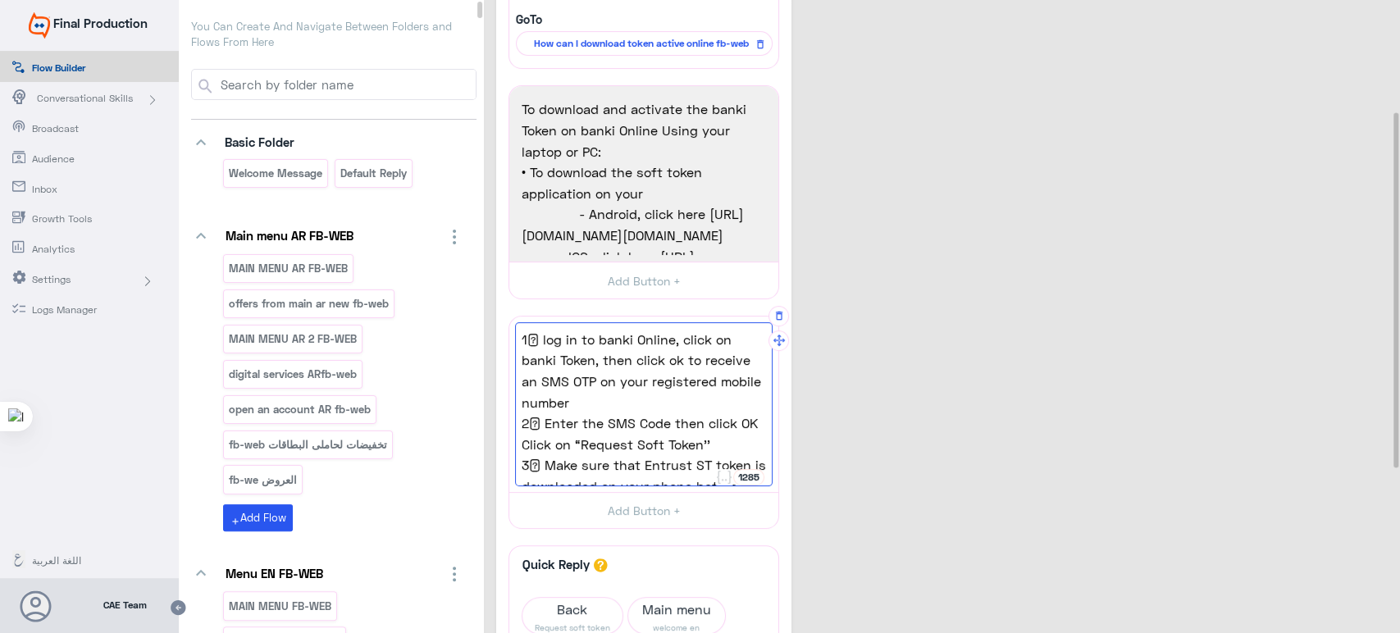
type textarea "1⃣ log in to banki Online, click on banki Token, then click ok to receive an SM…"
click at [824, 435] on div "How can I download token active online 12 Go to Flow Redirect a user to a speci…" at bounding box center [944, 367] width 896 height 1061
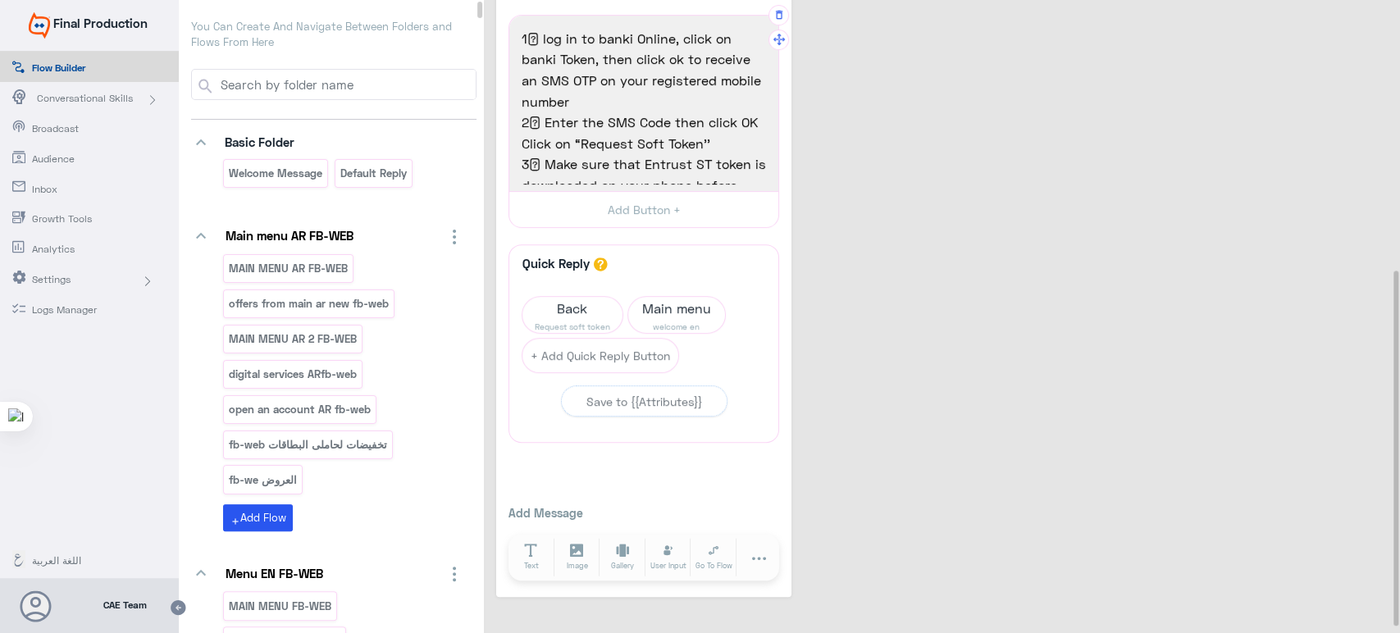
click at [852, 435] on div "How can I download token active online 12 Go to Flow Redirect a user to a speci…" at bounding box center [944, 66] width 896 height 1061
click at [750, 435] on button at bounding box center [760, 557] width 46 height 38
click at [680, 435] on button "Delay" at bounding box center [715, 464] width 134 height 28
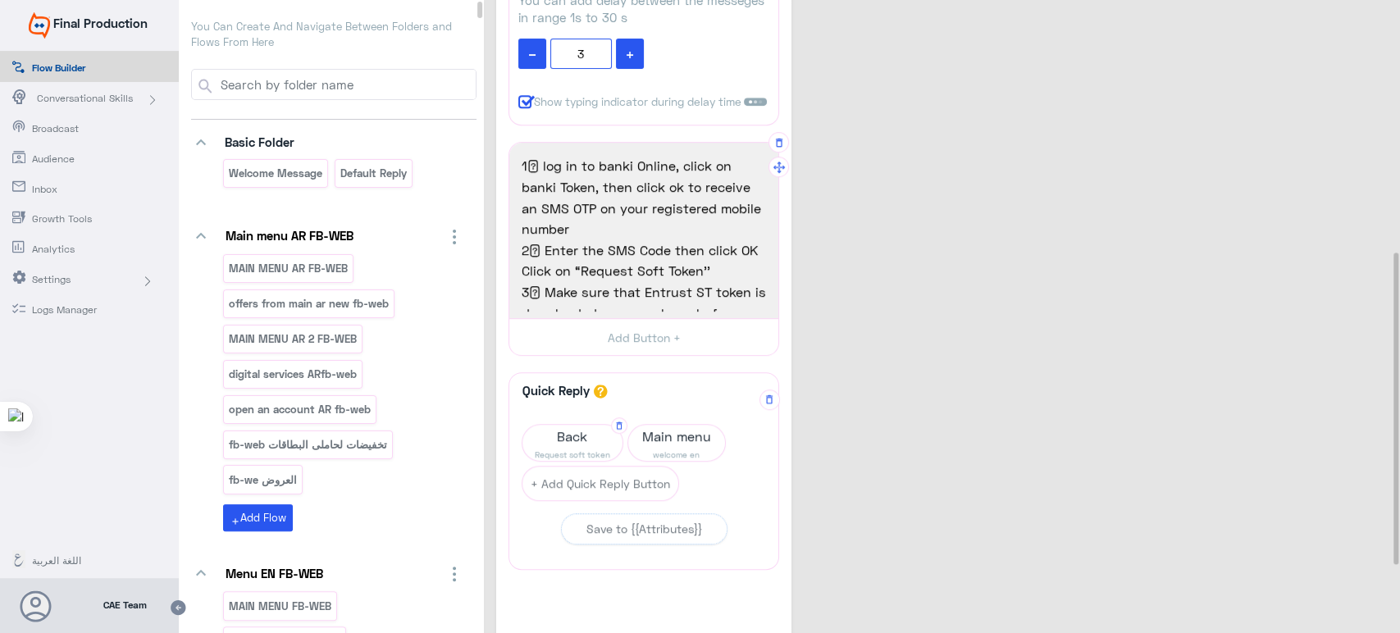
click at [564, 435] on span "Back" at bounding box center [572, 436] width 100 height 23
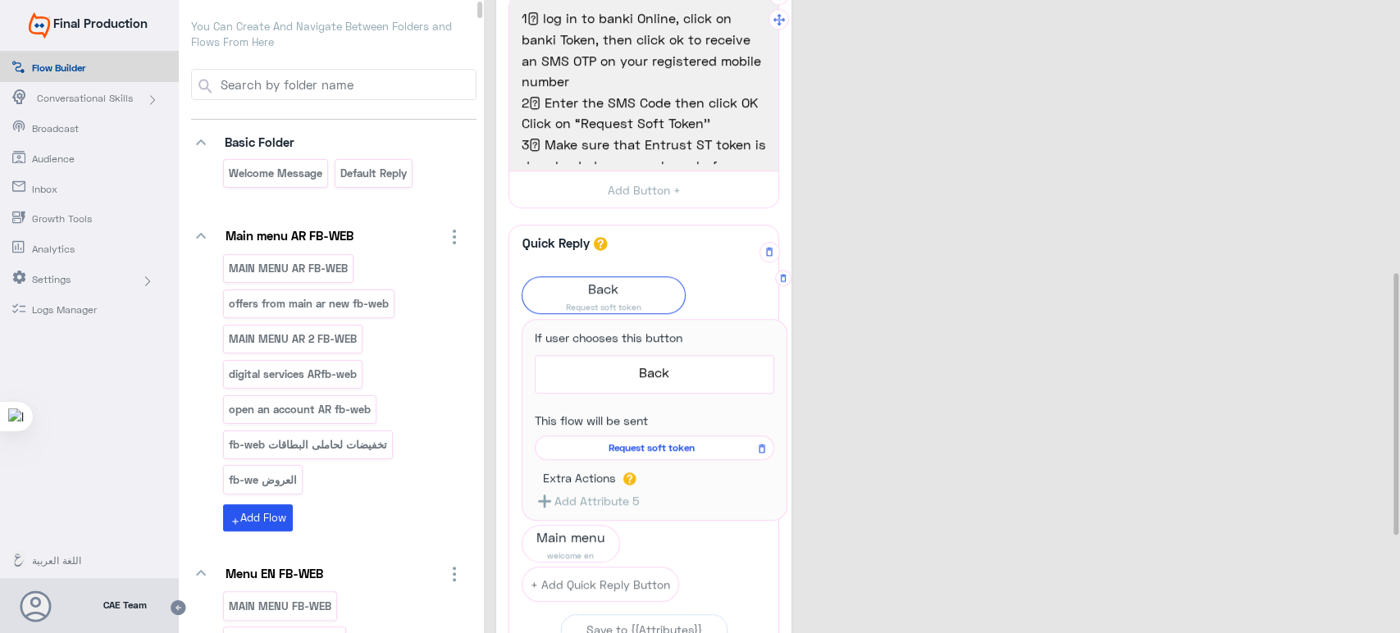
click at [661, 435] on span "Request soft token" at bounding box center [652, 447] width 216 height 15
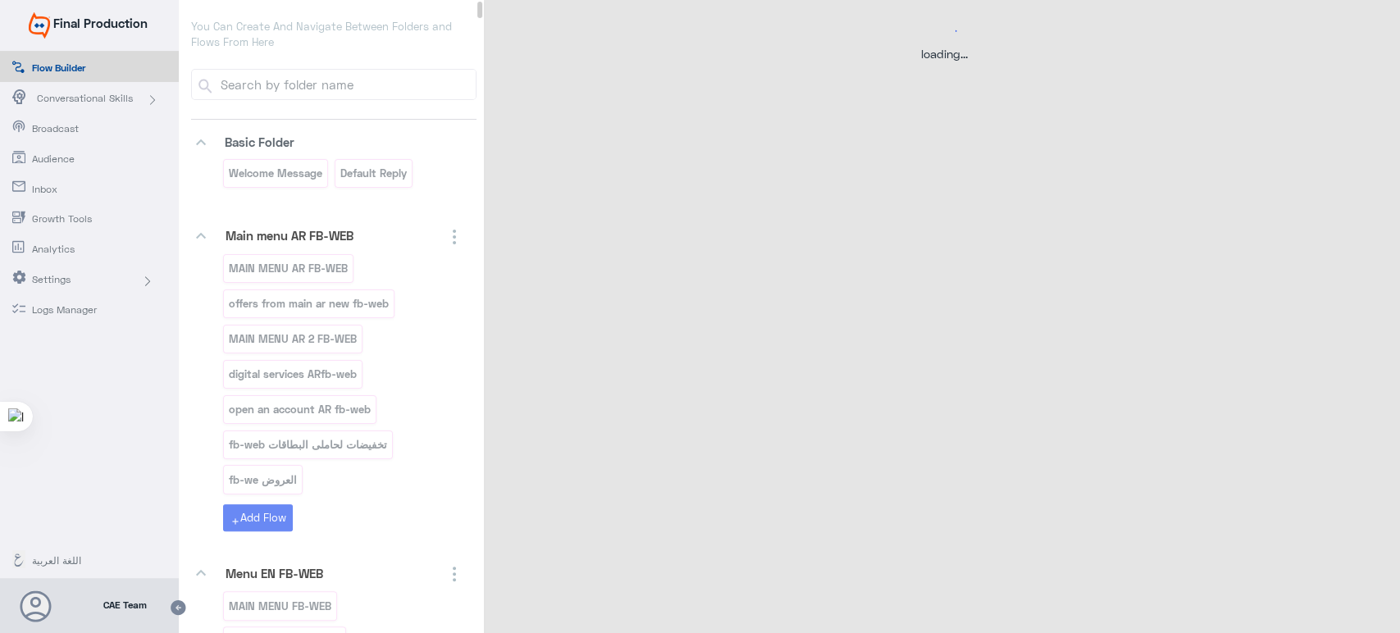
select select "3"
select select "2"
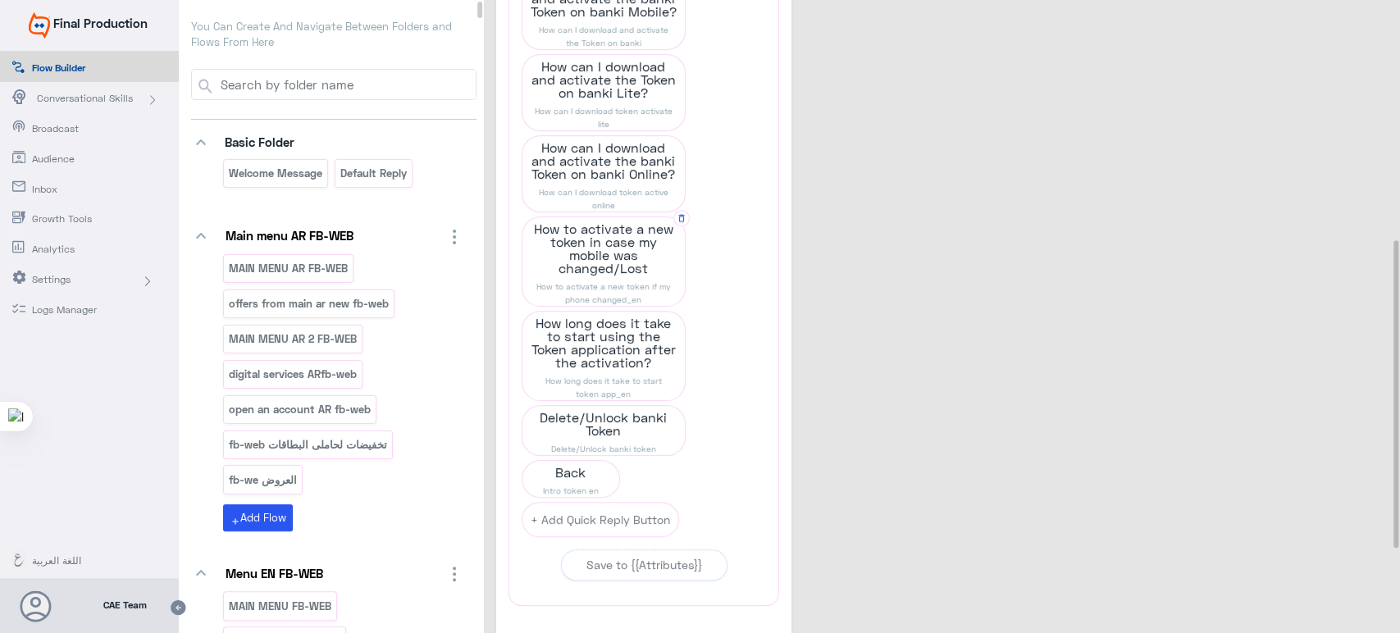
click at [590, 248] on span "How to activate a new token in case my mobile was changed/Lost" at bounding box center [603, 248] width 162 height 62
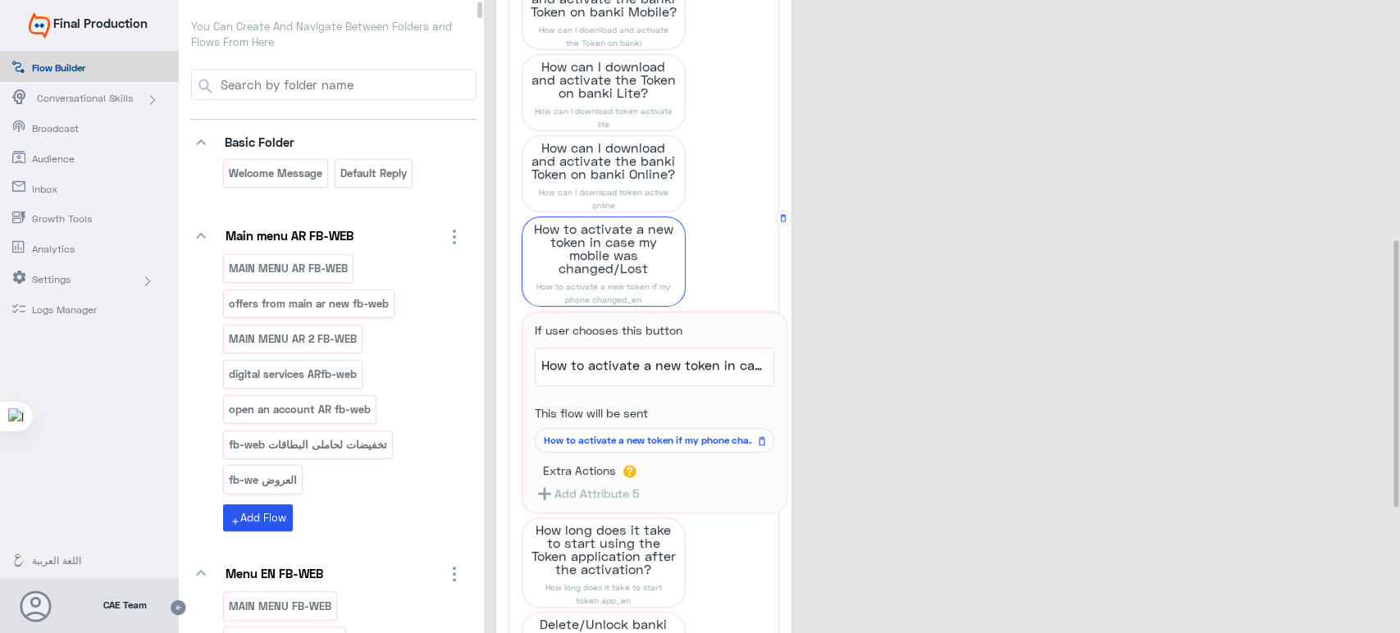
click at [681, 435] on span "How to activate a new token if my phone changed_en" at bounding box center [652, 440] width 216 height 15
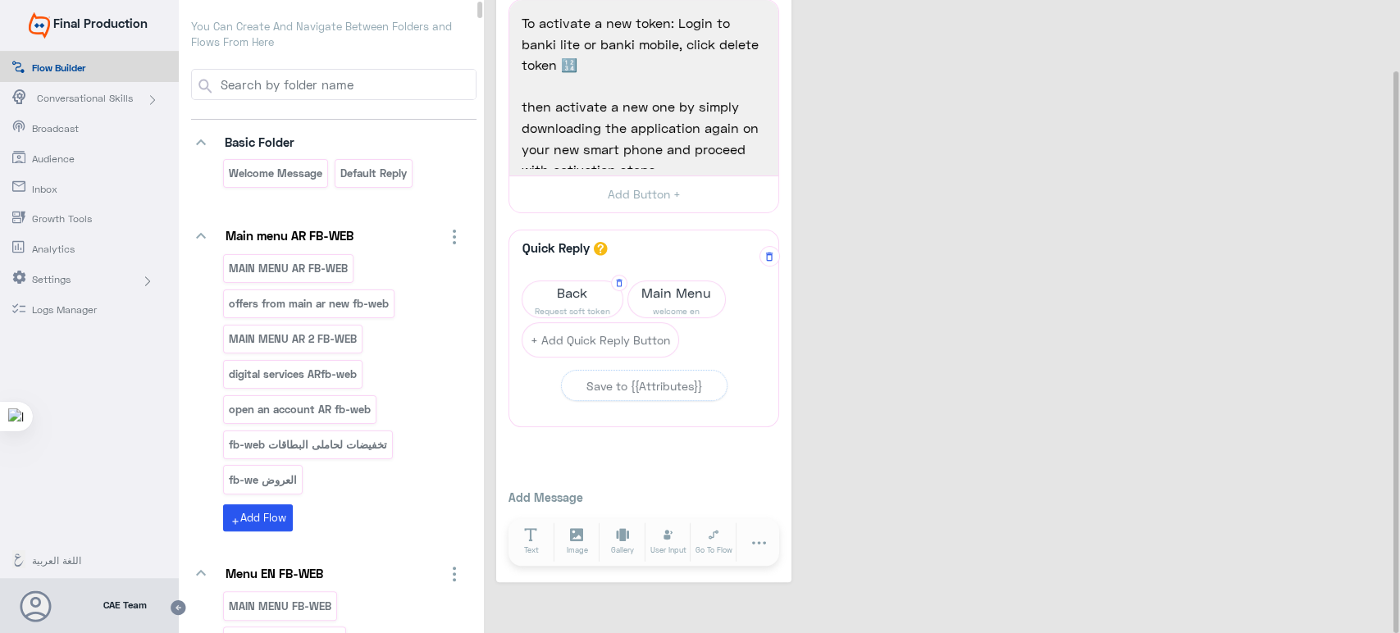
click at [569, 292] on span "Back" at bounding box center [572, 292] width 100 height 23
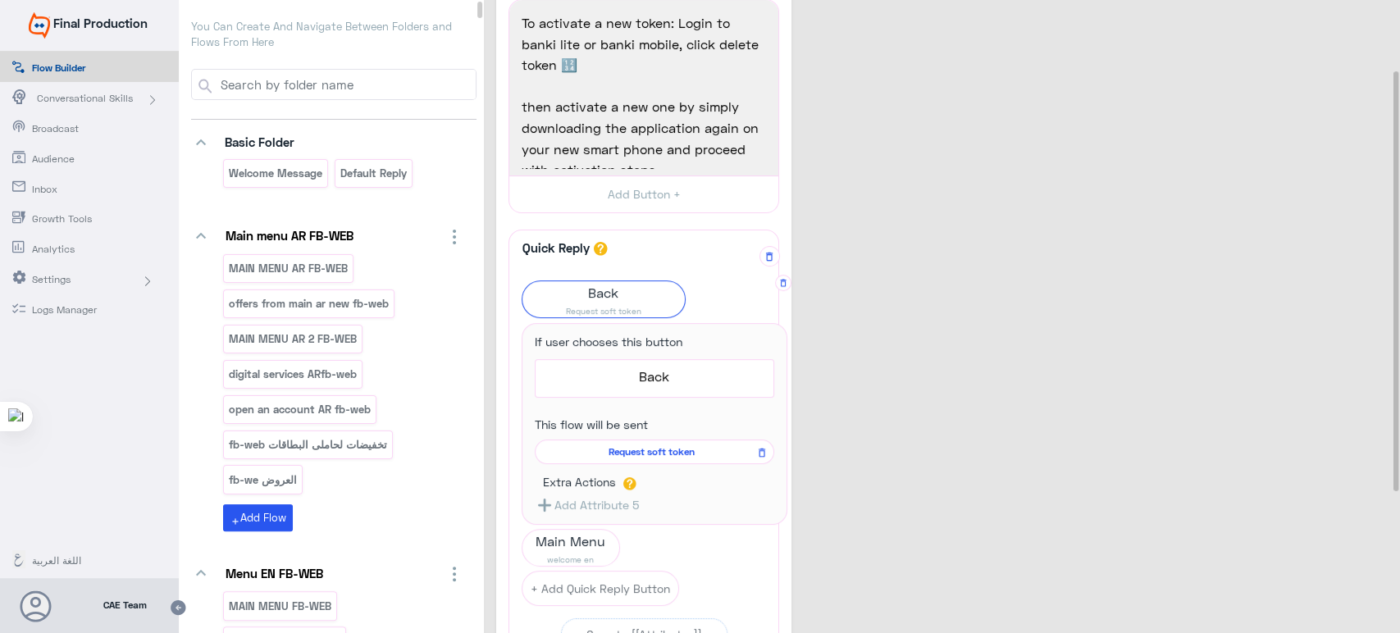
click at [623, 435] on span "Request soft token" at bounding box center [652, 452] width 216 height 15
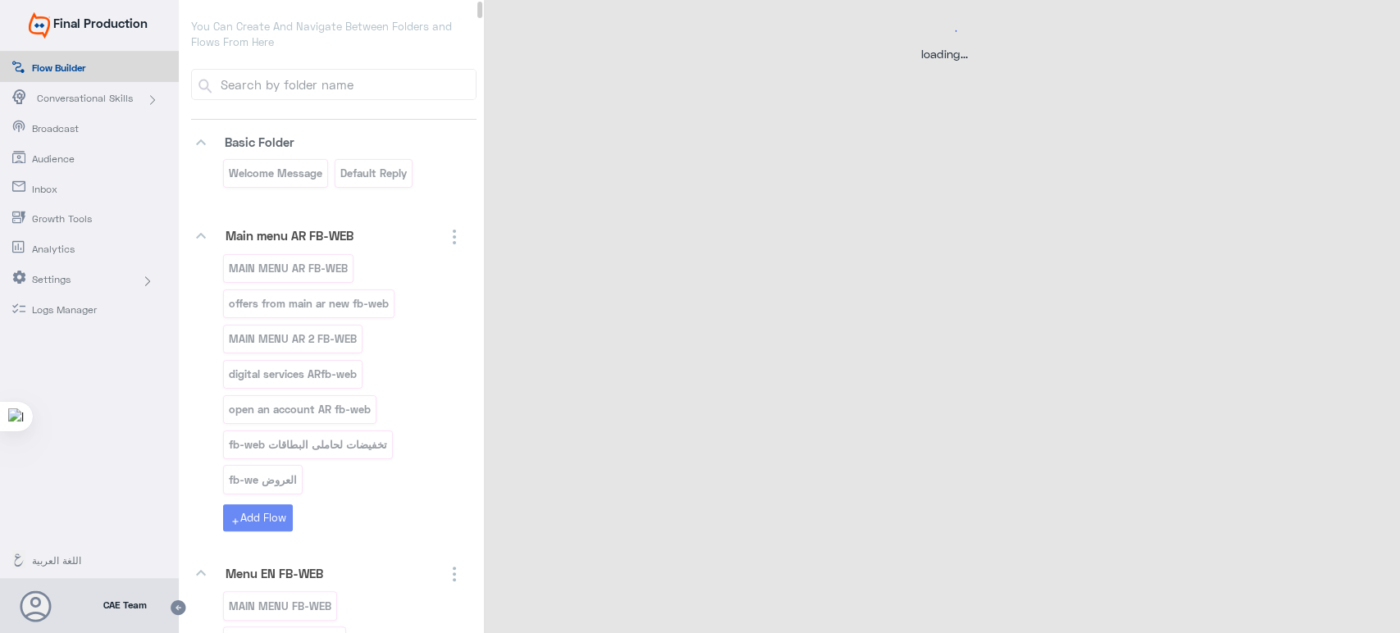
select select "3"
select select "2"
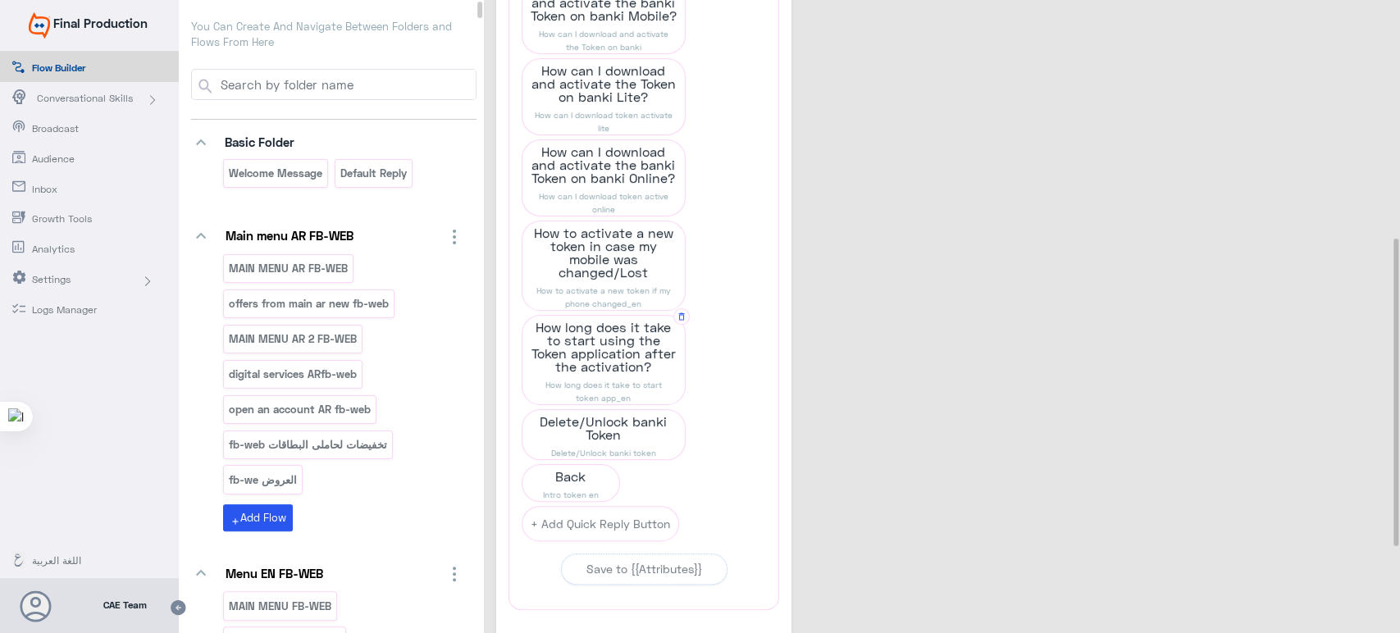
click at [623, 332] on span "How long does it take to start using the Token application after the activation?" at bounding box center [603, 347] width 162 height 62
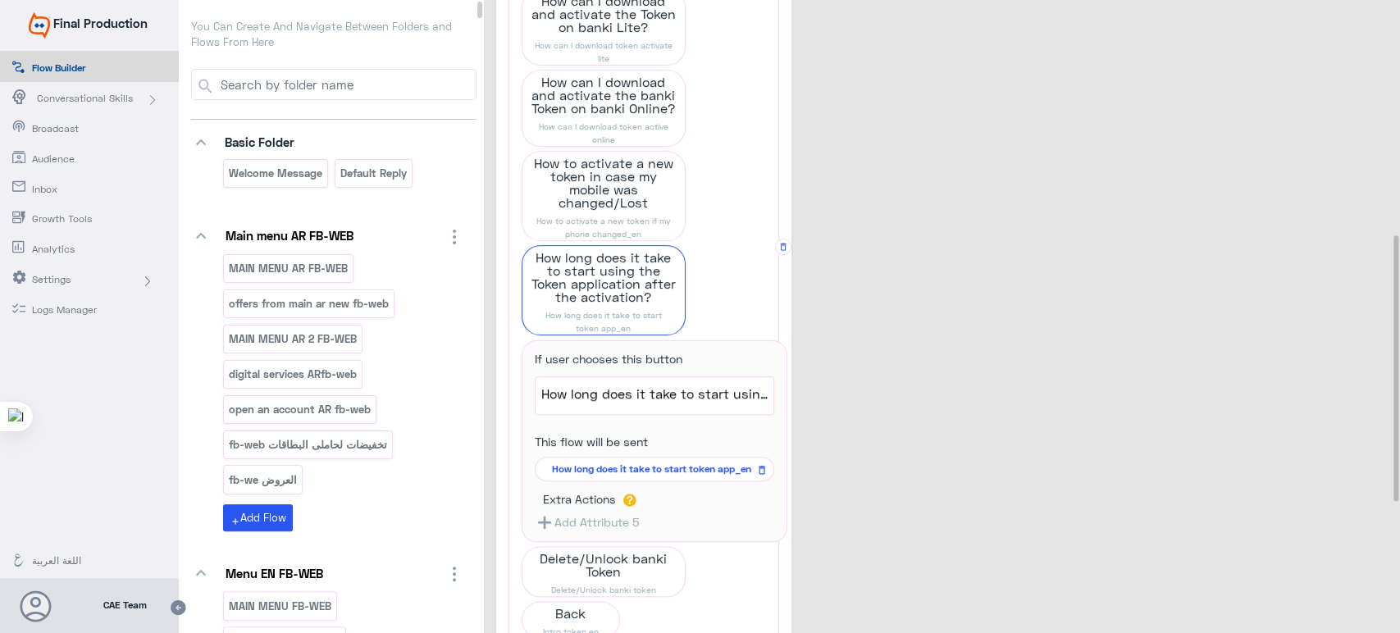
click at [683, 435] on div "How long does it take to start token app_en" at bounding box center [655, 469] width 240 height 25
click at [675, 435] on span "How long does it take to start token app_en" at bounding box center [652, 469] width 216 height 15
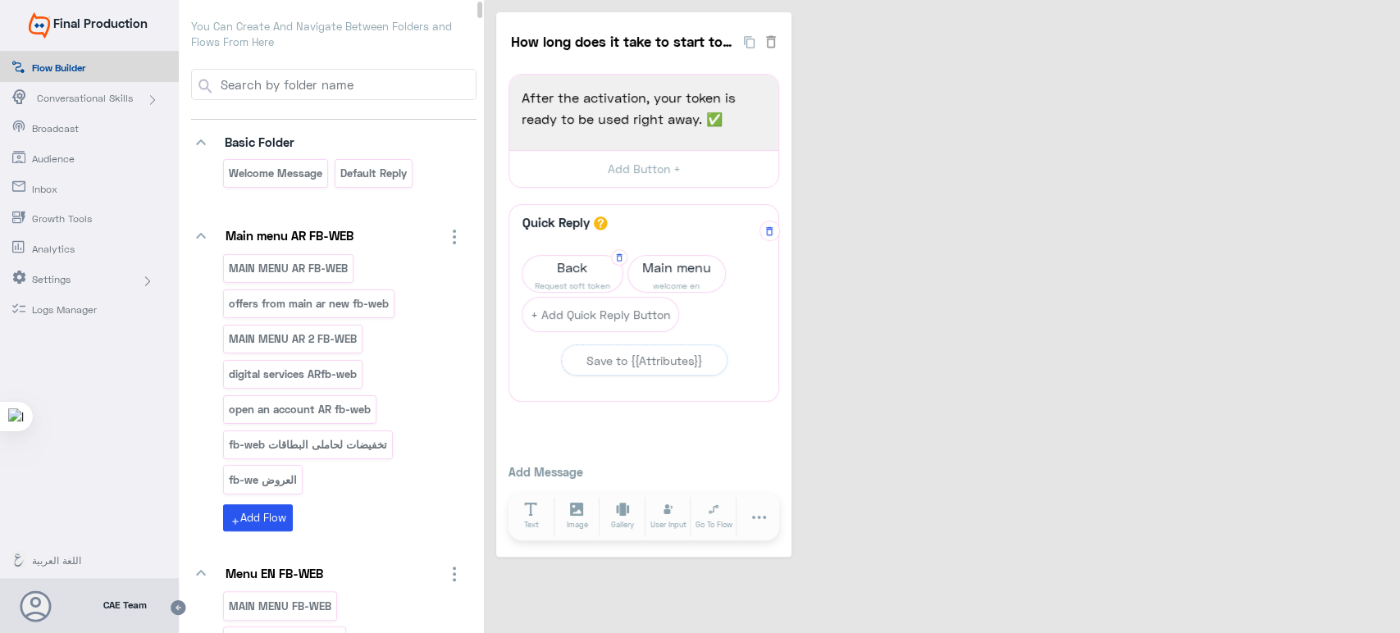
click at [589, 259] on span "Back" at bounding box center [572, 267] width 100 height 23
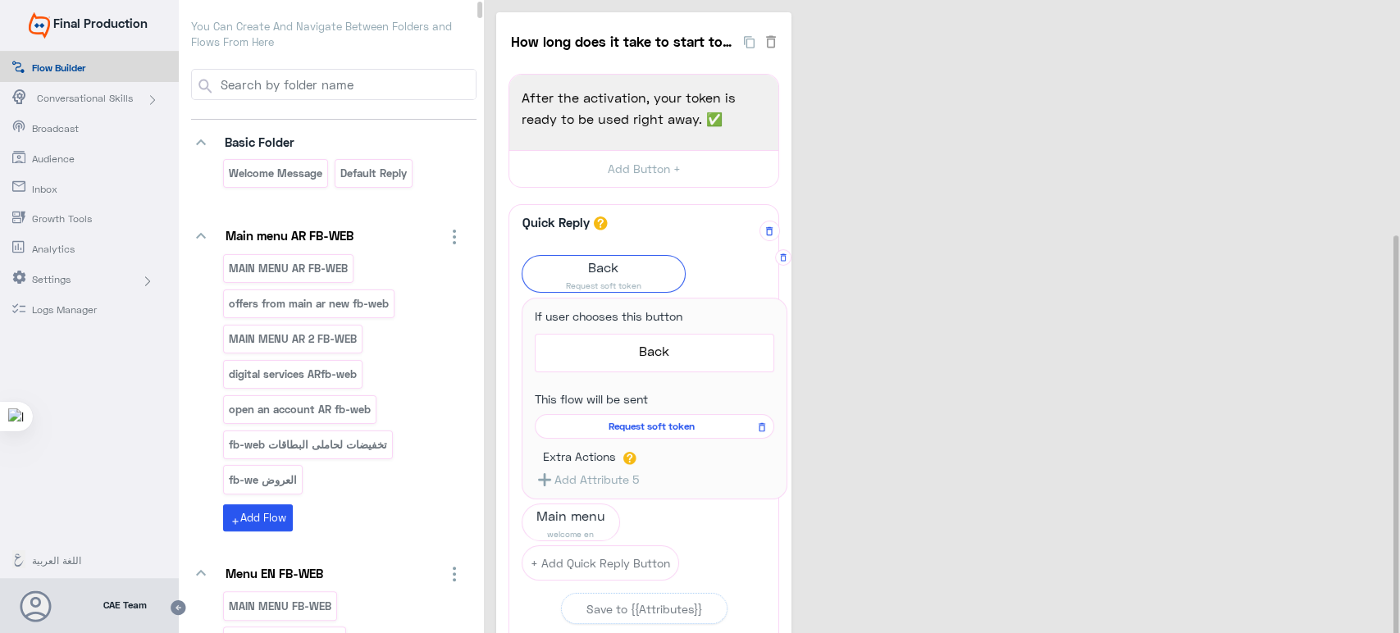
click at [635, 424] on span "Request soft token" at bounding box center [652, 426] width 216 height 15
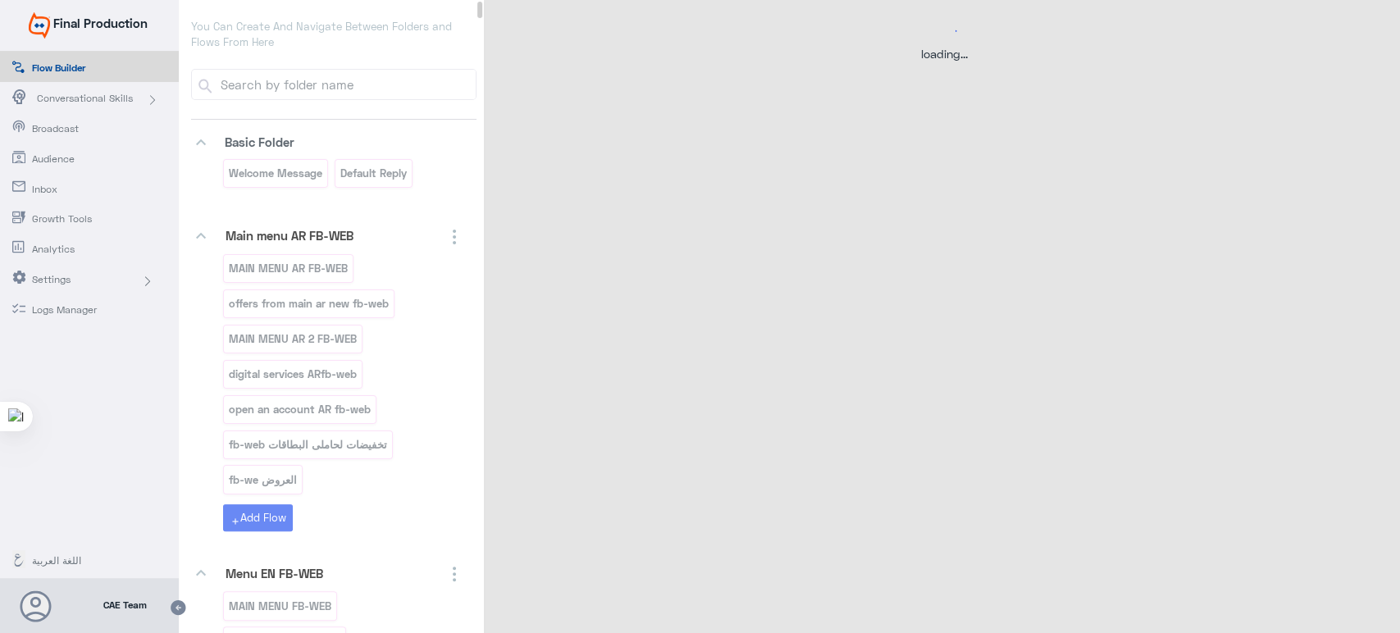
select select "3"
select select "2"
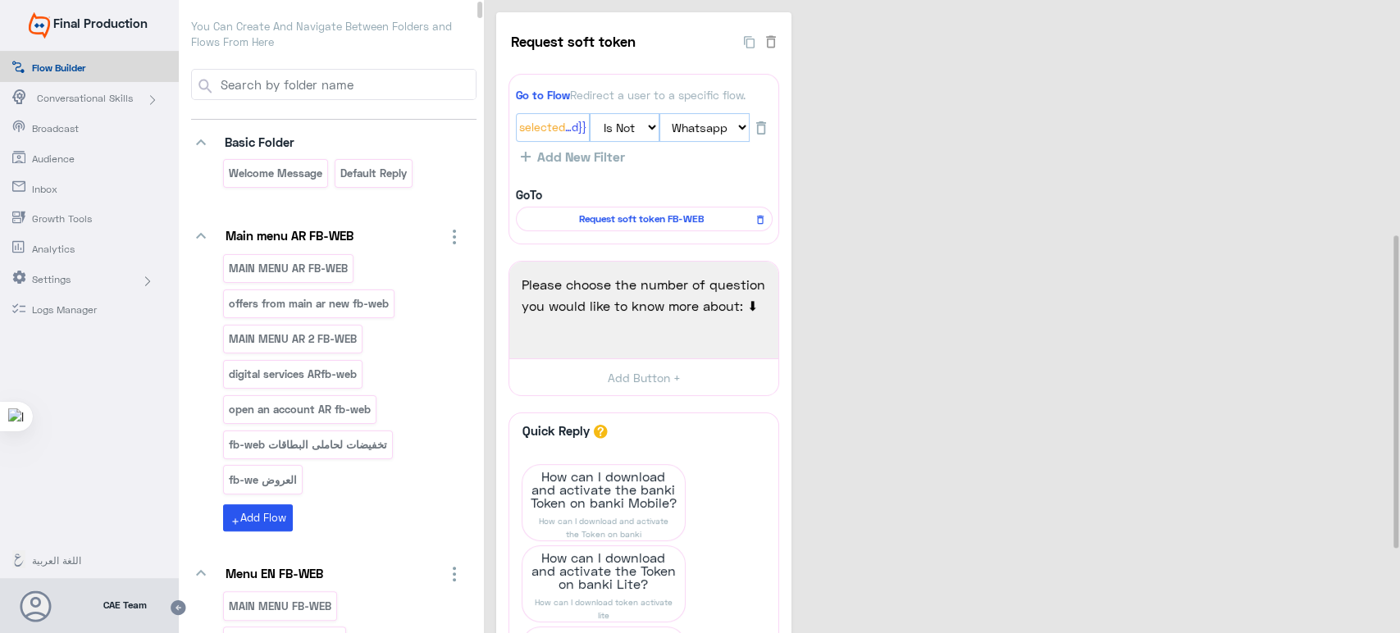
click at [635, 424] on div "Quick Reply" at bounding box center [644, 430] width 252 height 17
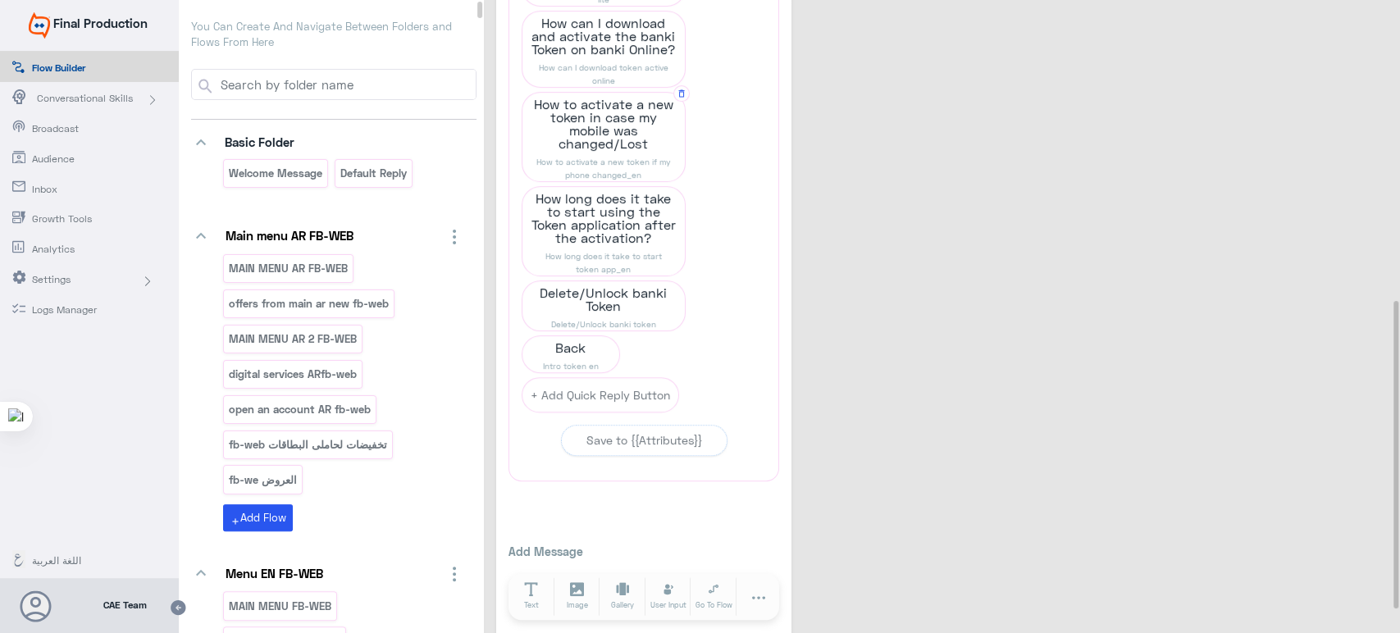
click at [573, 123] on span "How to activate a new token in case my mobile was changed/Lost" at bounding box center [603, 124] width 162 height 62
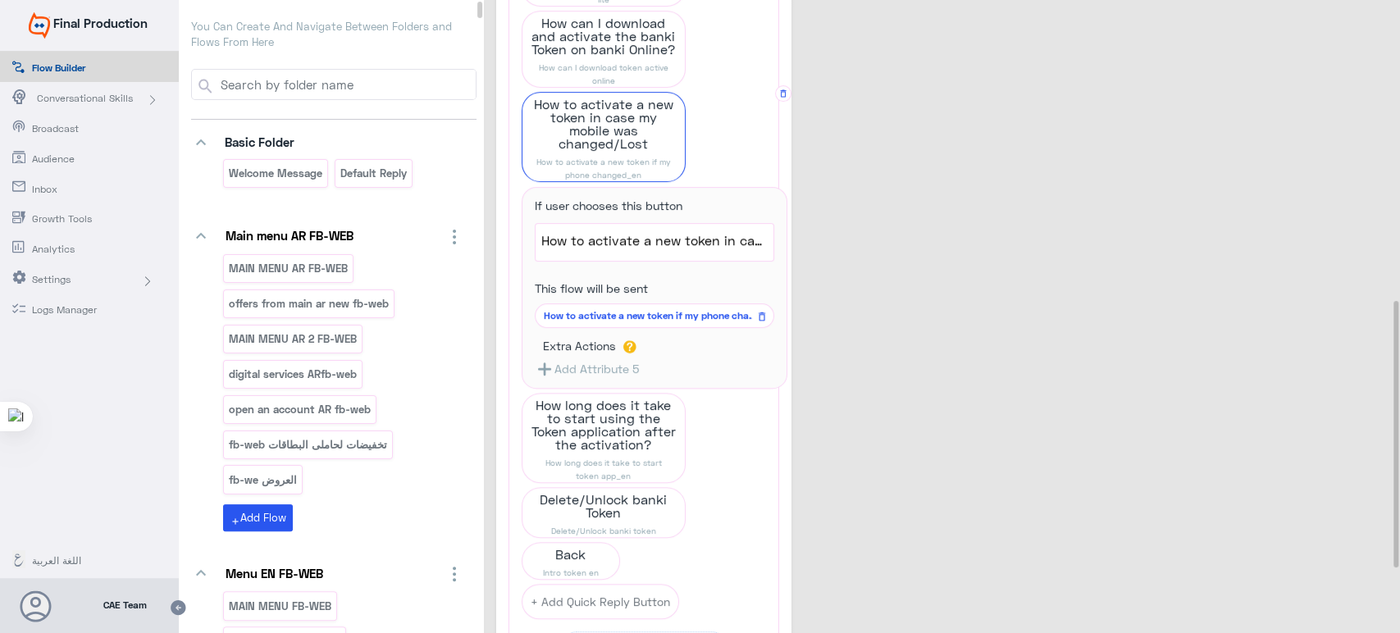
click at [624, 313] on span "How to activate a new token if my phone changed_en" at bounding box center [652, 315] width 216 height 15
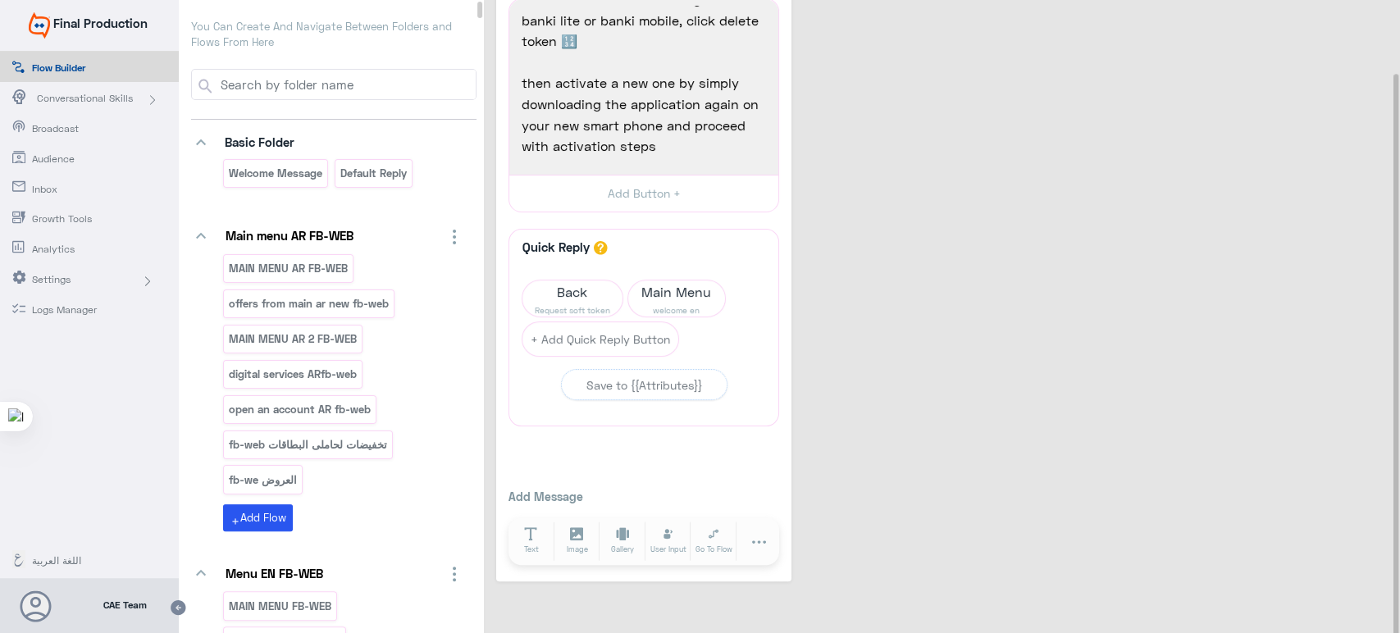
click at [855, 142] on div "How to activate a new token if my phone changed_en 0 To activate a new token: L…" at bounding box center [944, 259] width 896 height 645
